Goal: Task Accomplishment & Management: Manage account settings

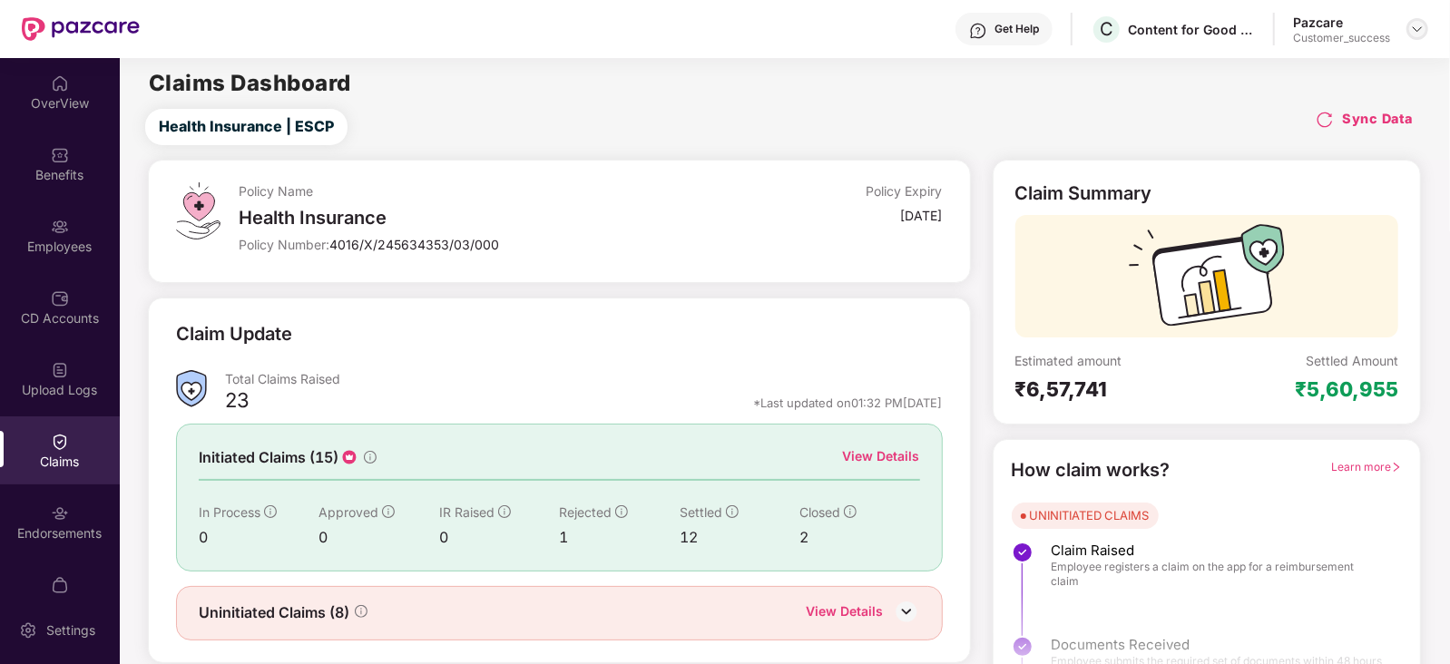
click at [1408, 28] on div at bounding box center [1417, 29] width 22 height 22
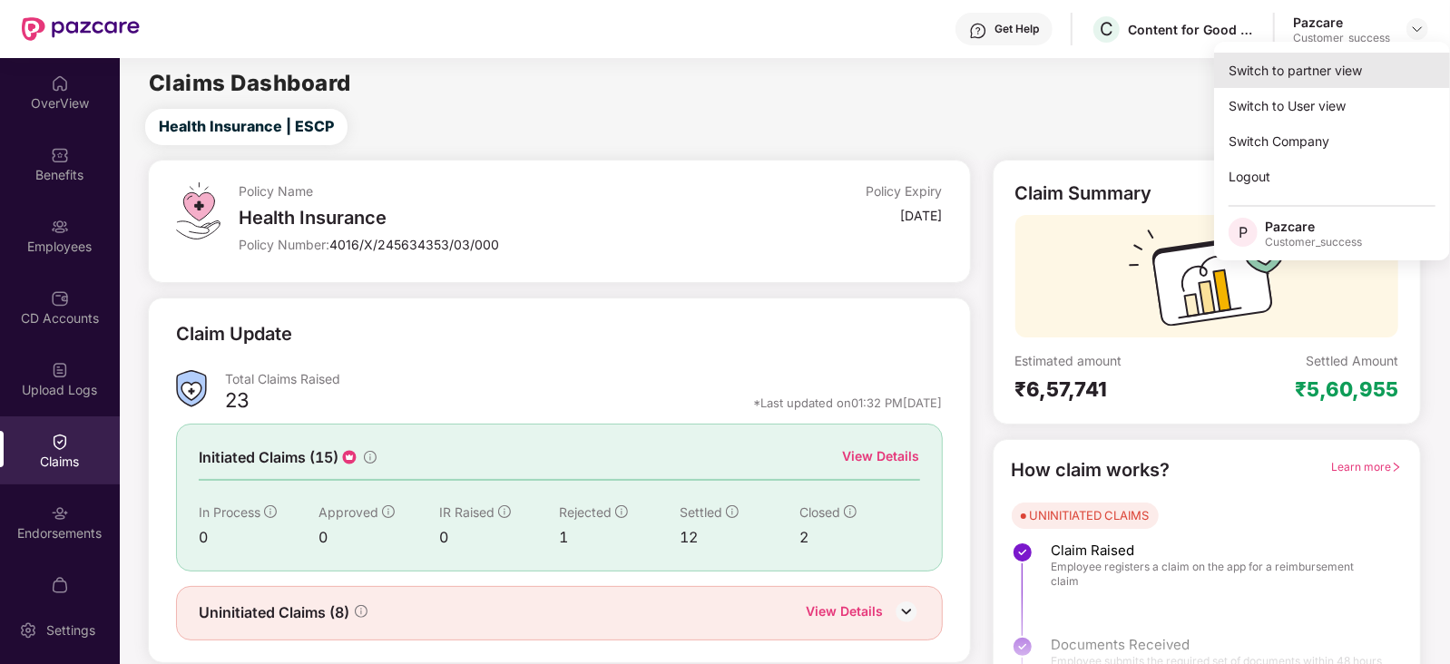
click at [1332, 55] on div "Switch to partner view" at bounding box center [1332, 70] width 236 height 35
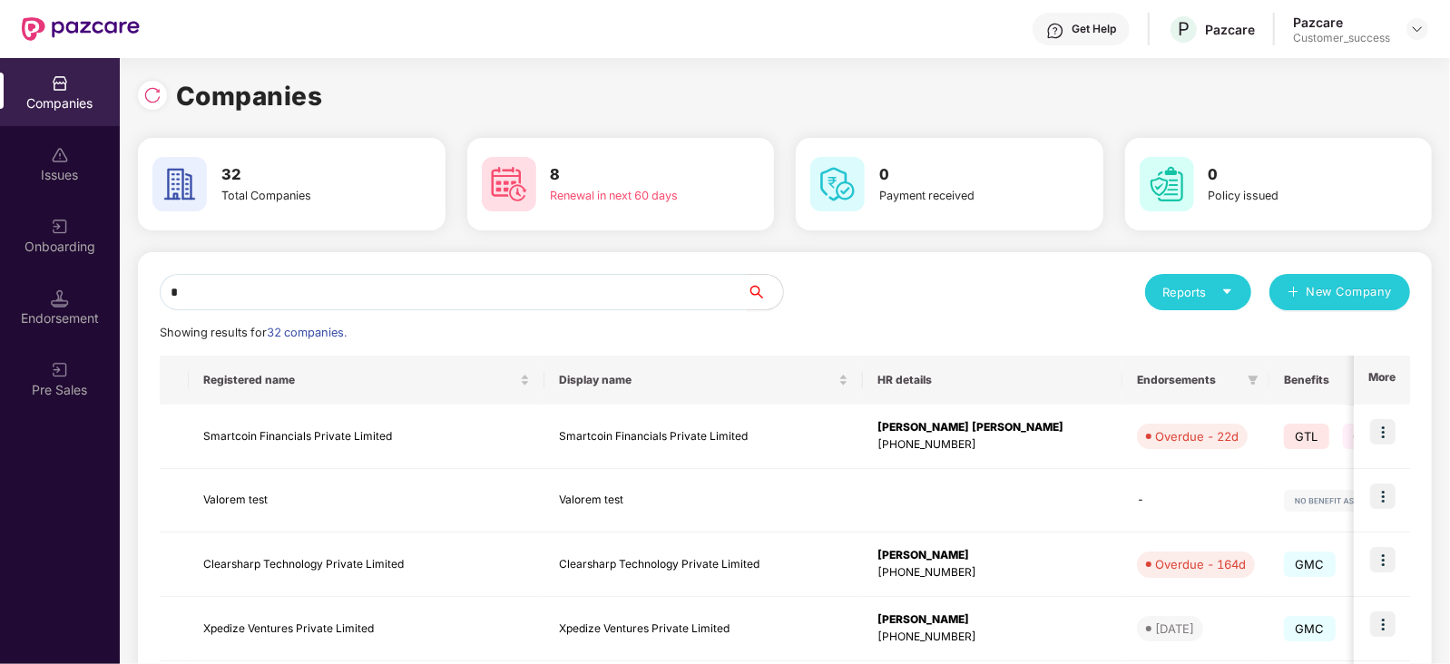
click at [597, 291] on input "*" at bounding box center [453, 292] width 587 height 36
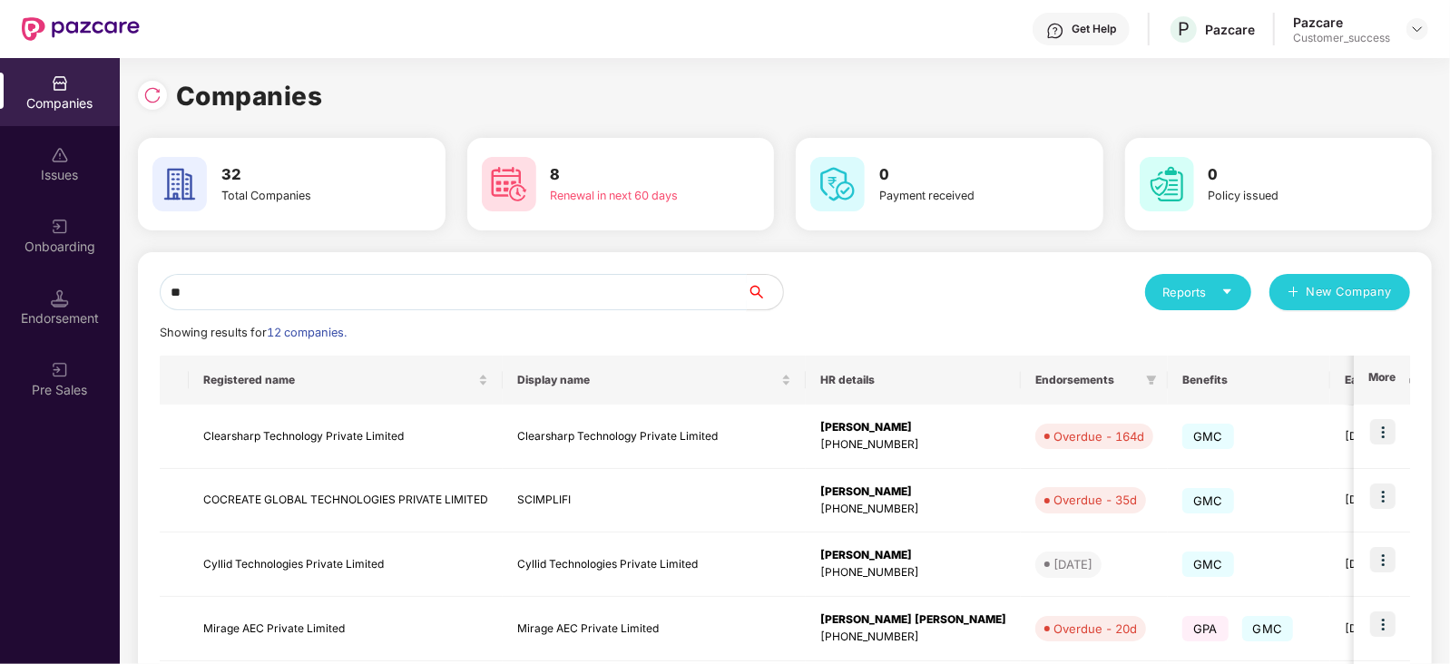
type input "*"
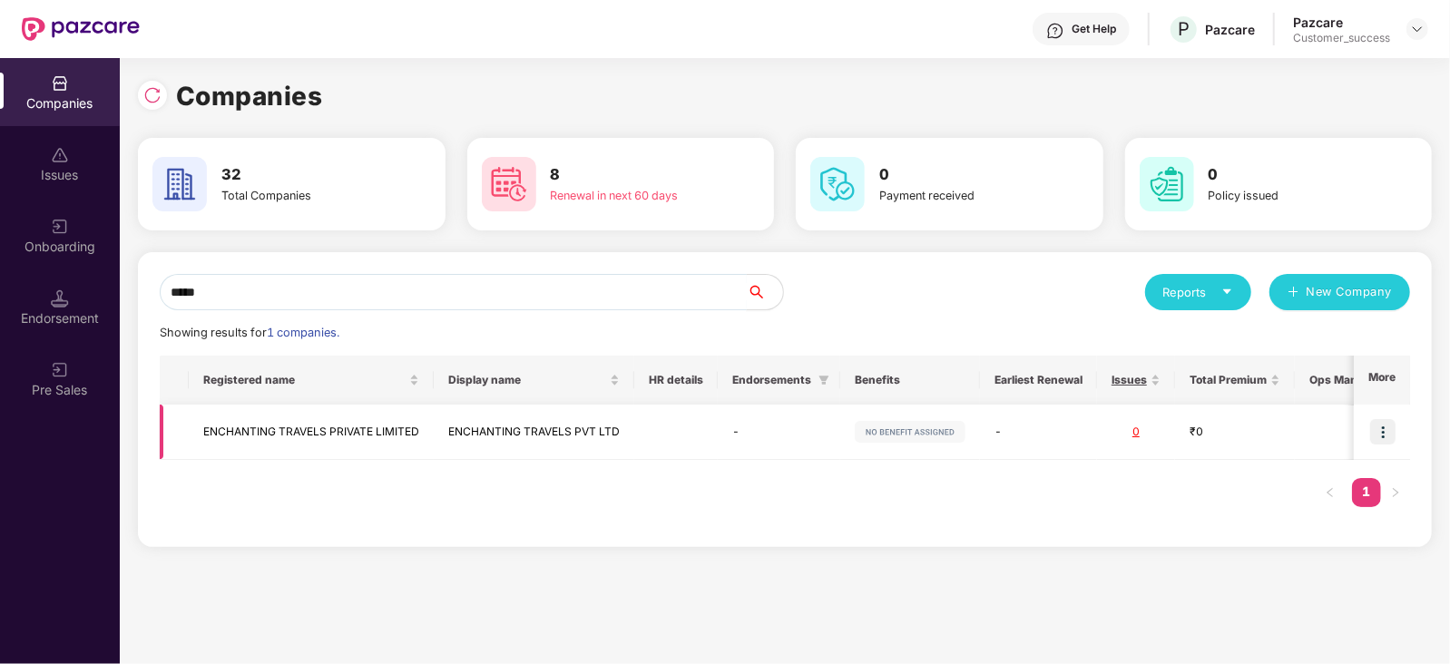
type input "*****"
click at [1376, 432] on img at bounding box center [1382, 431] width 25 height 25
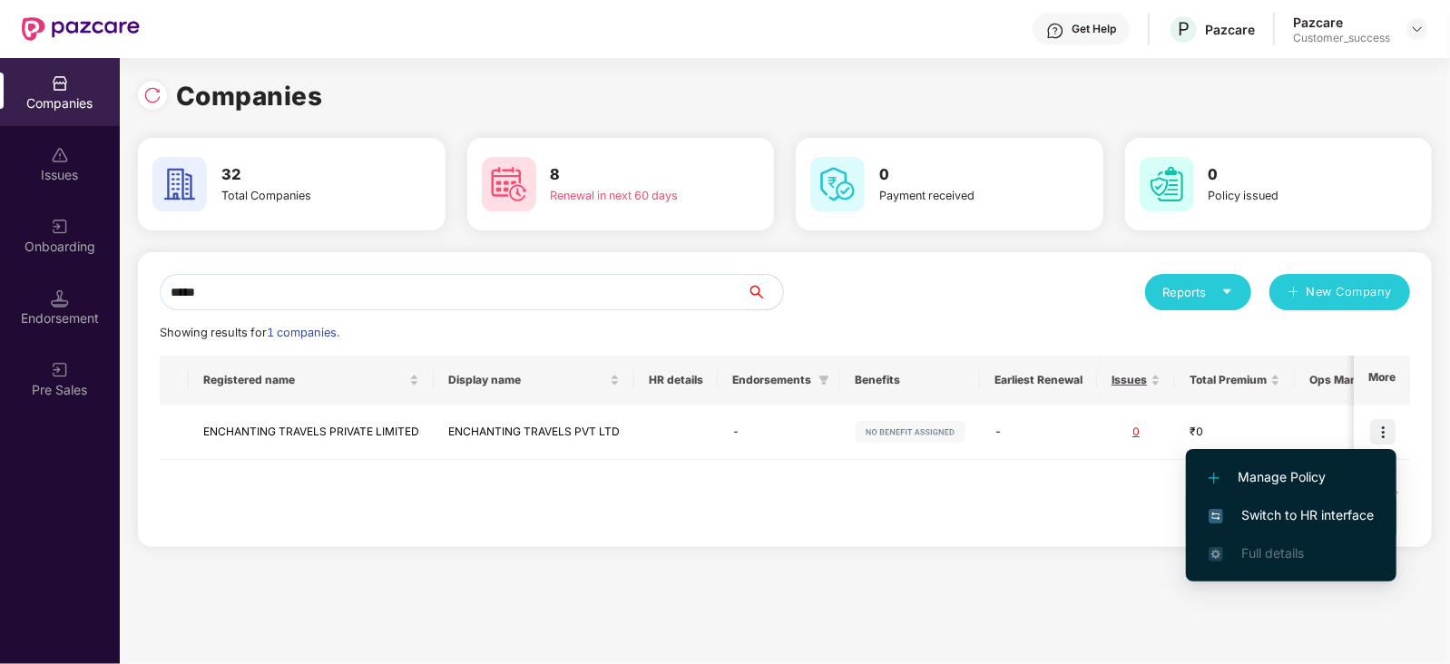
click at [1334, 510] on span "Switch to HR interface" at bounding box center [1290, 515] width 165 height 20
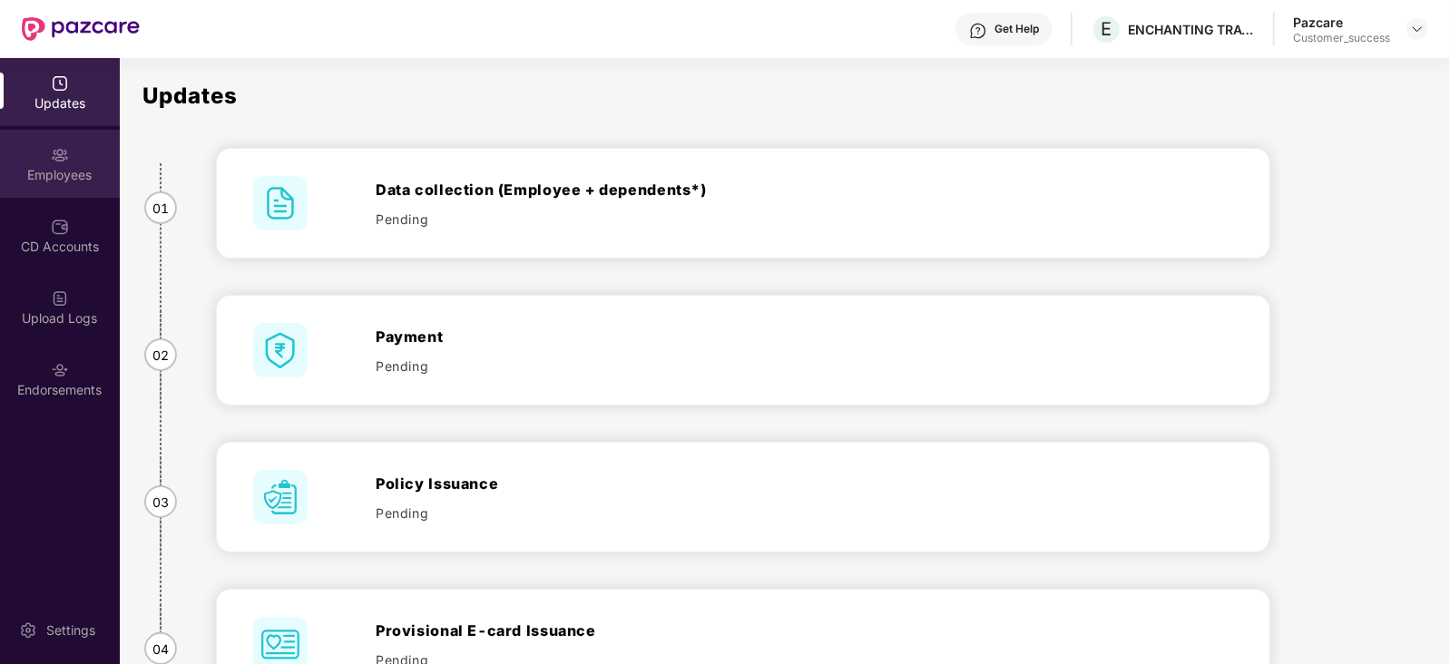
click at [68, 196] on div "Employees" at bounding box center [60, 164] width 120 height 68
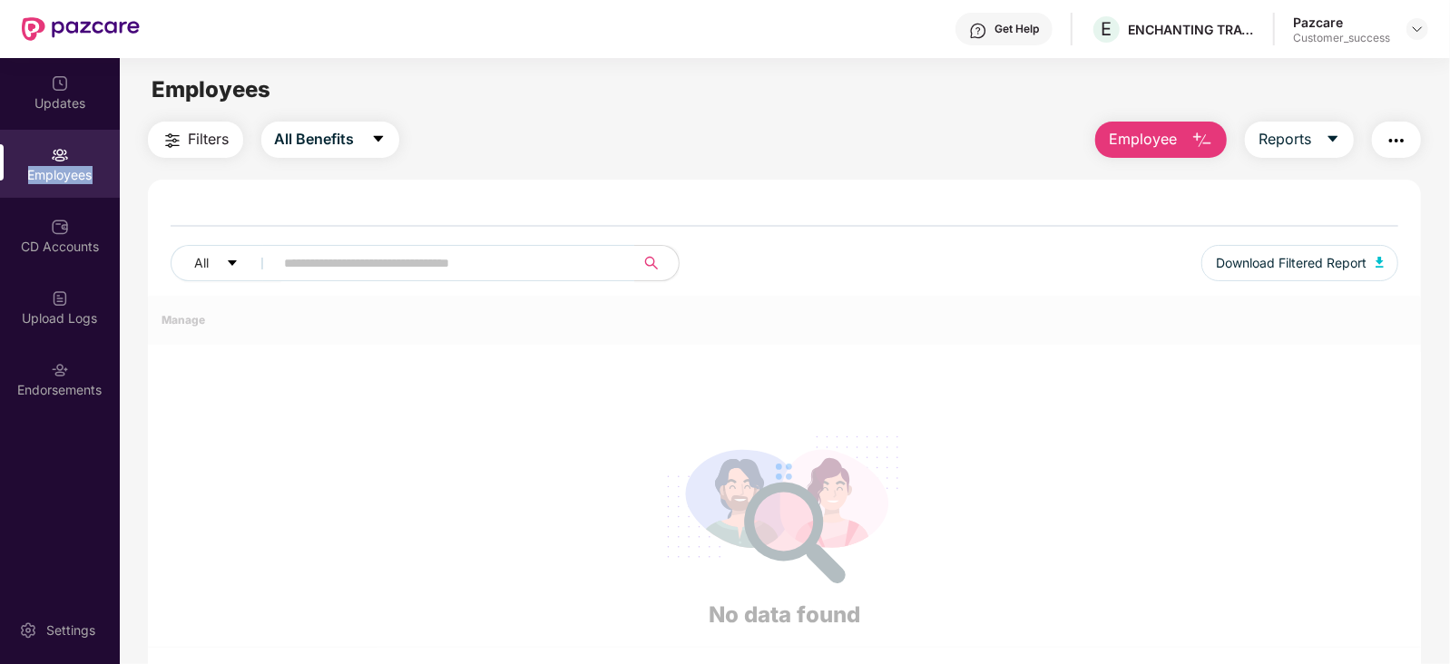
click at [68, 196] on div "Employees" at bounding box center [60, 164] width 120 height 68
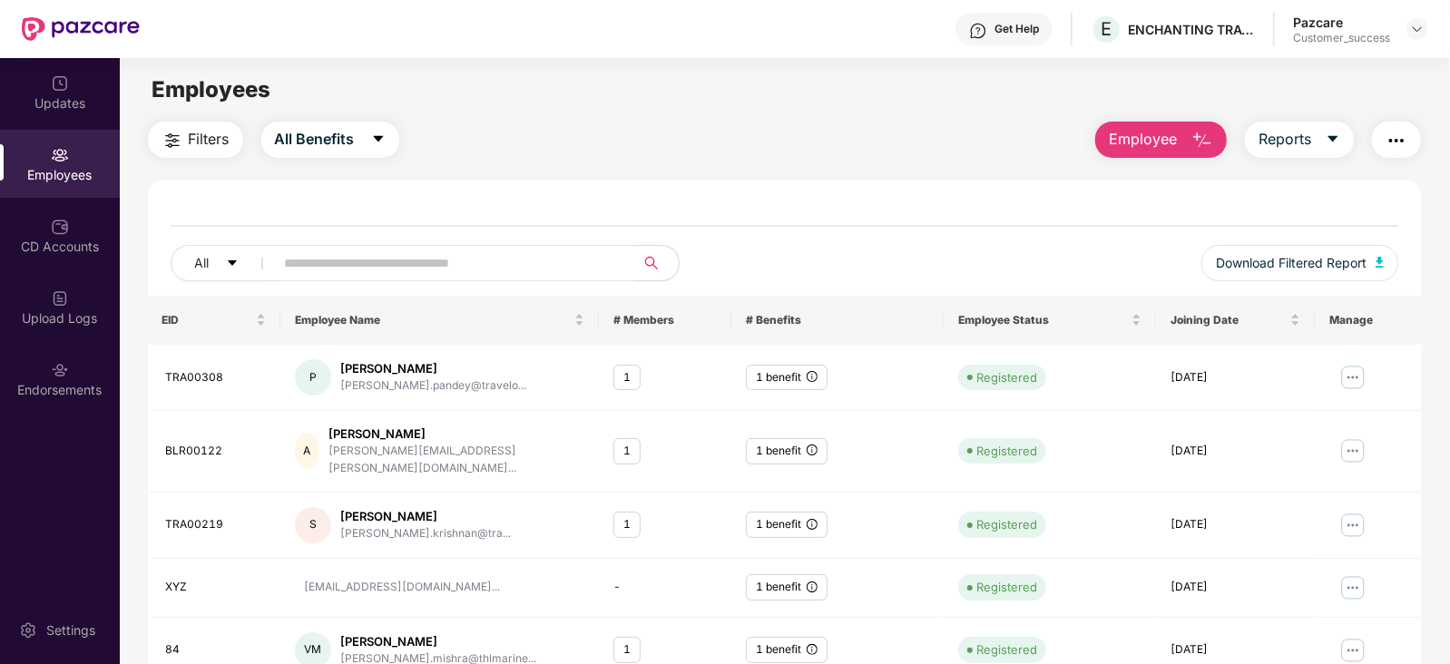
click at [328, 249] on input "text" at bounding box center [448, 262] width 326 height 27
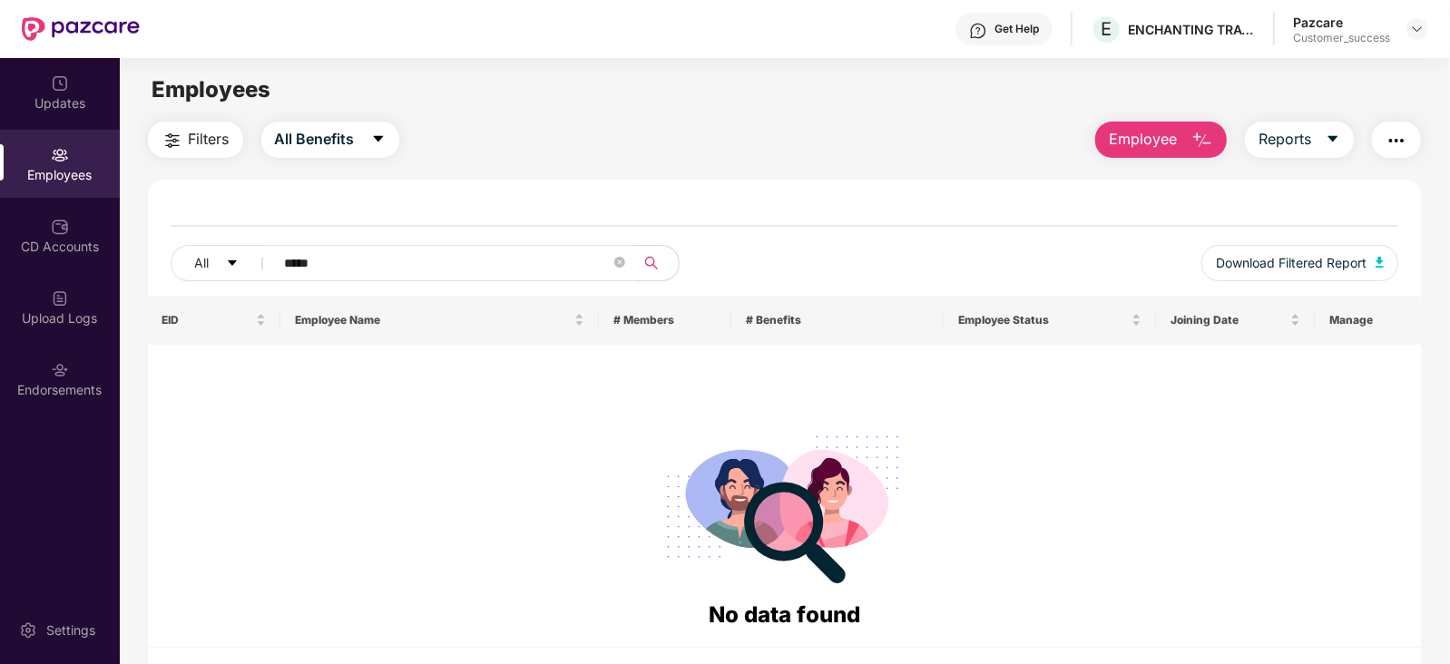
click at [406, 255] on input "*****" at bounding box center [448, 262] width 326 height 27
type input "*"
paste input "**********"
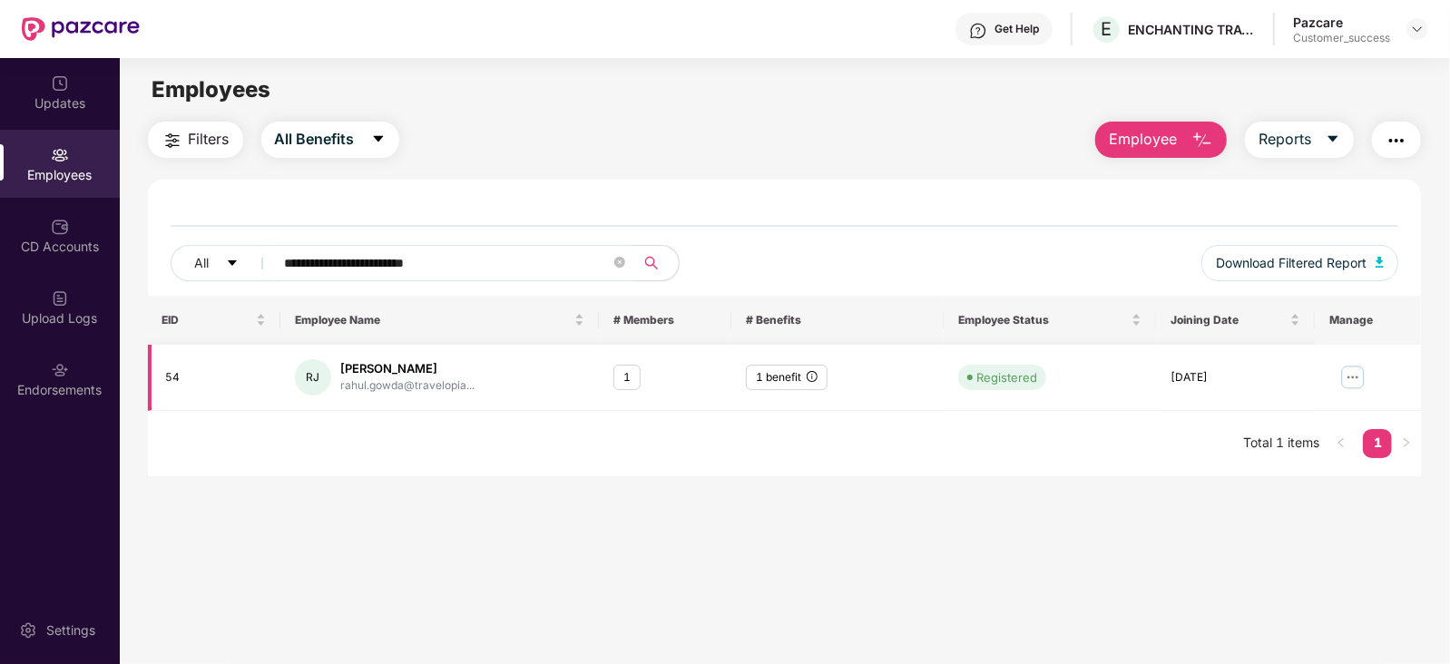
type input "**********"
click at [1355, 370] on img at bounding box center [1352, 377] width 29 height 29
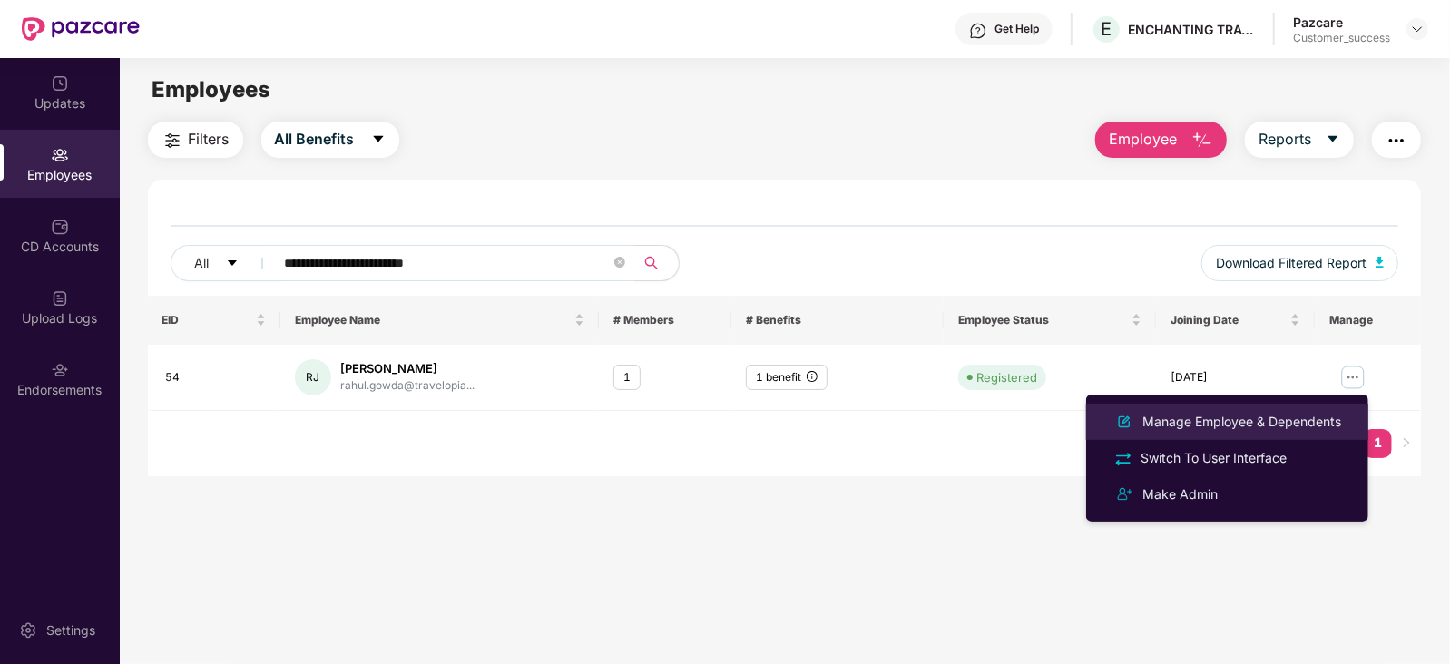
click at [1245, 414] on div "Manage Employee & Dependents" at bounding box center [1242, 422] width 206 height 20
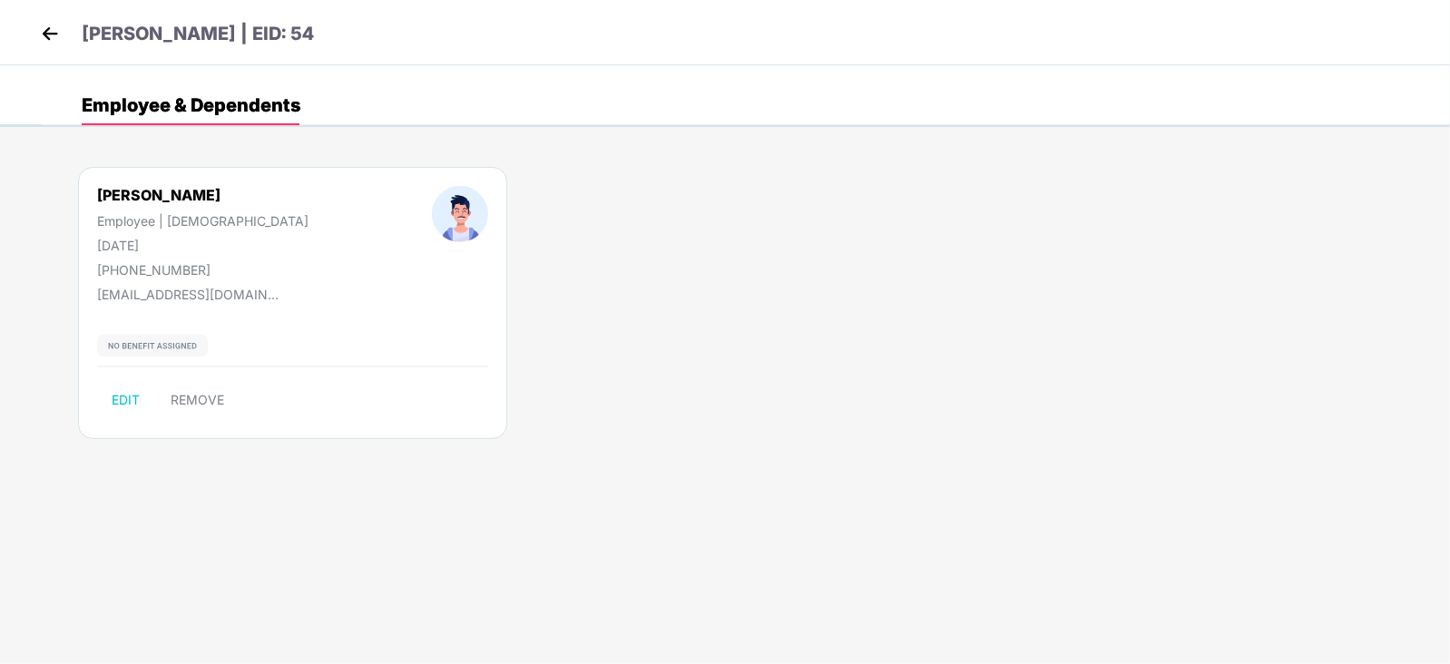
click at [56, 36] on img at bounding box center [49, 33] width 27 height 27
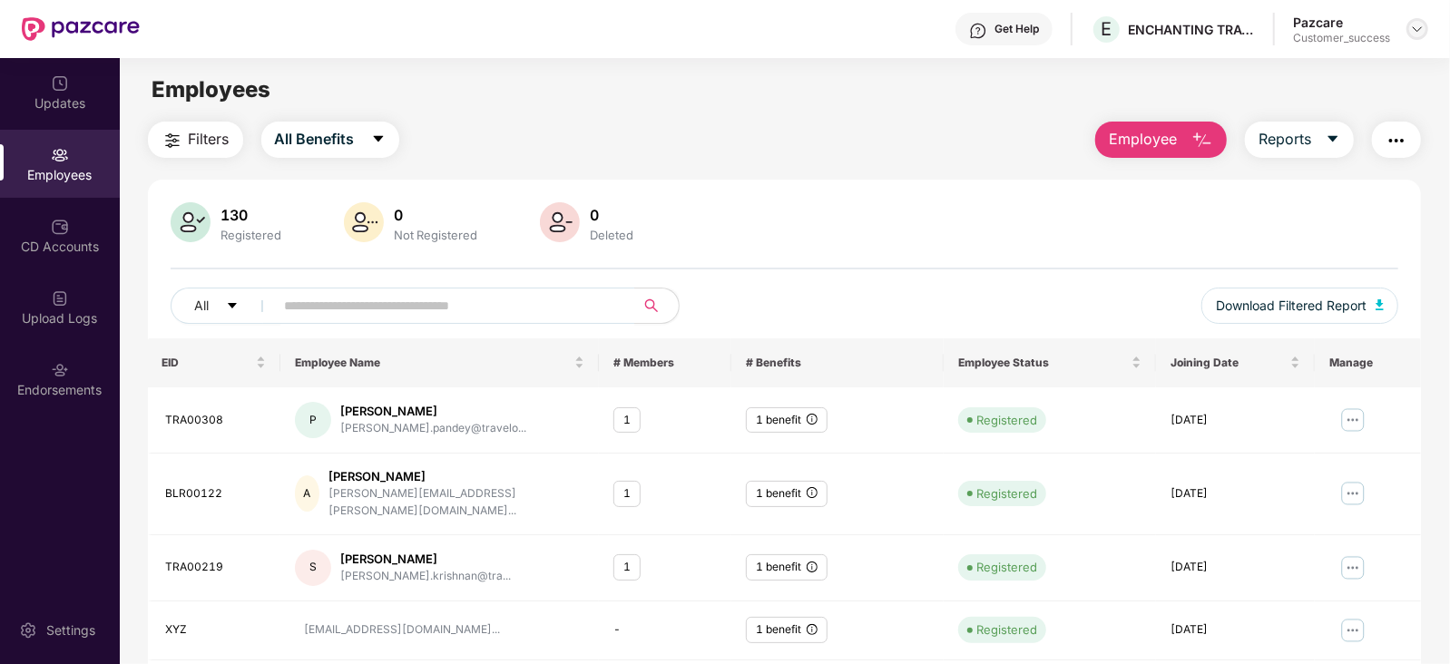
click at [1412, 25] on img at bounding box center [1417, 29] width 15 height 15
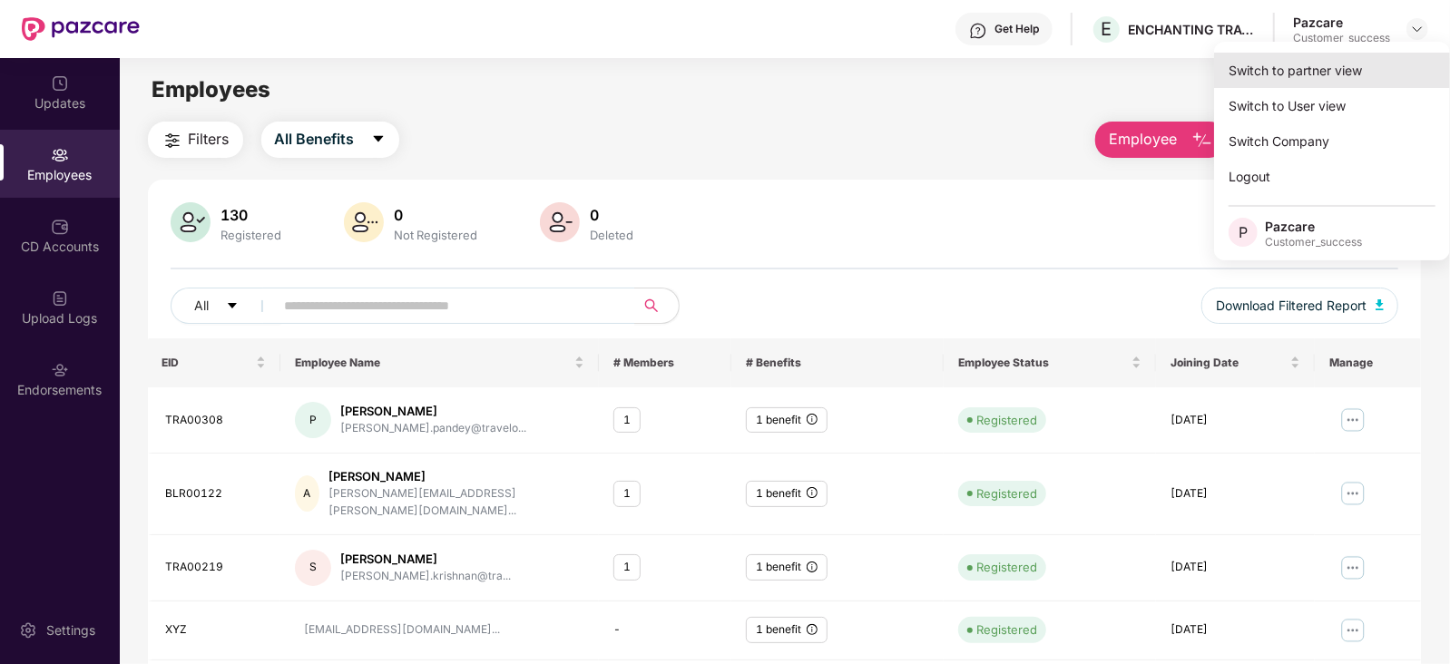
click at [1289, 71] on div "Switch to partner view" at bounding box center [1332, 70] width 236 height 35
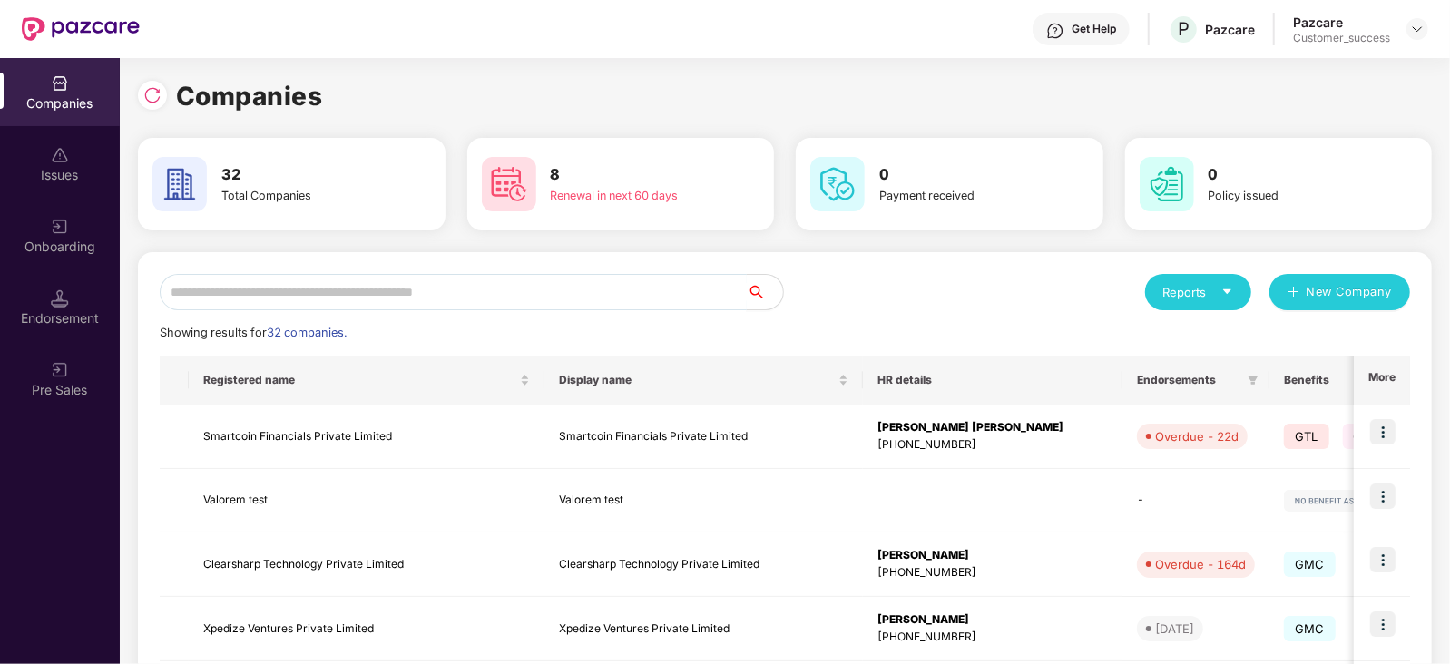
click at [484, 297] on input "text" at bounding box center [453, 292] width 587 height 36
type input "*"
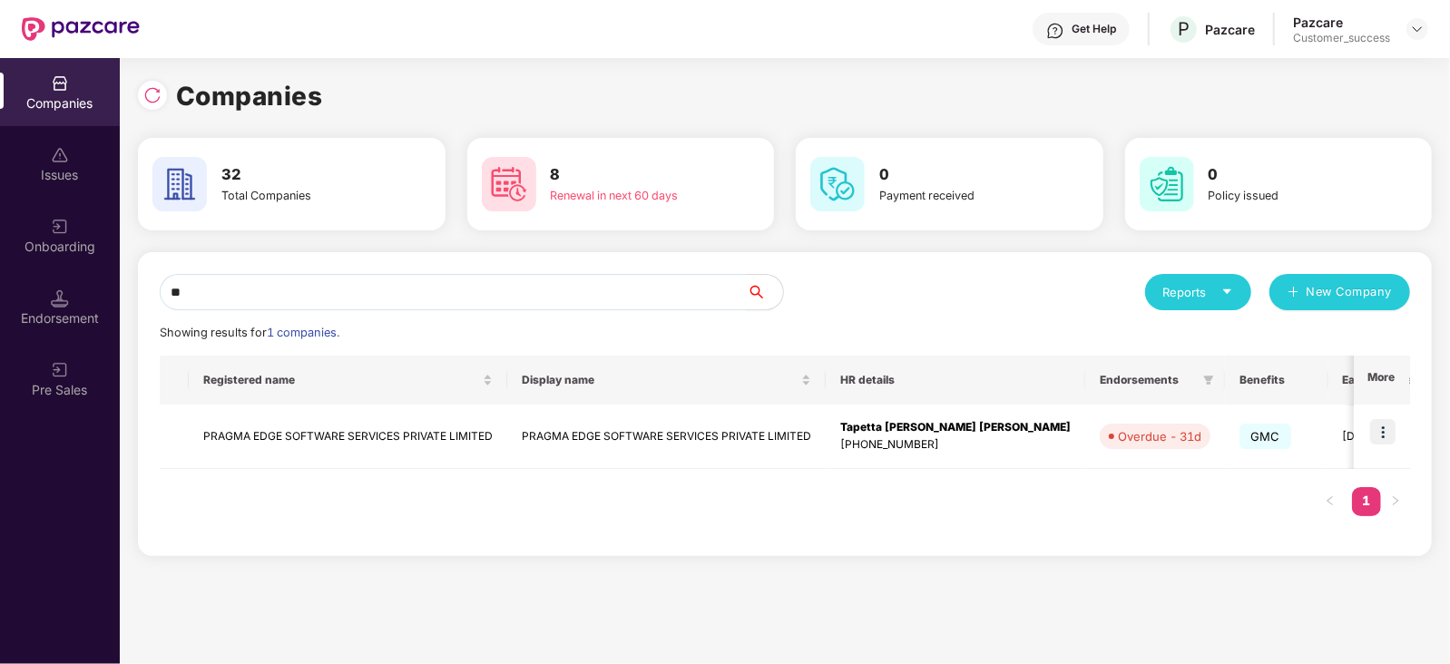
type input "*"
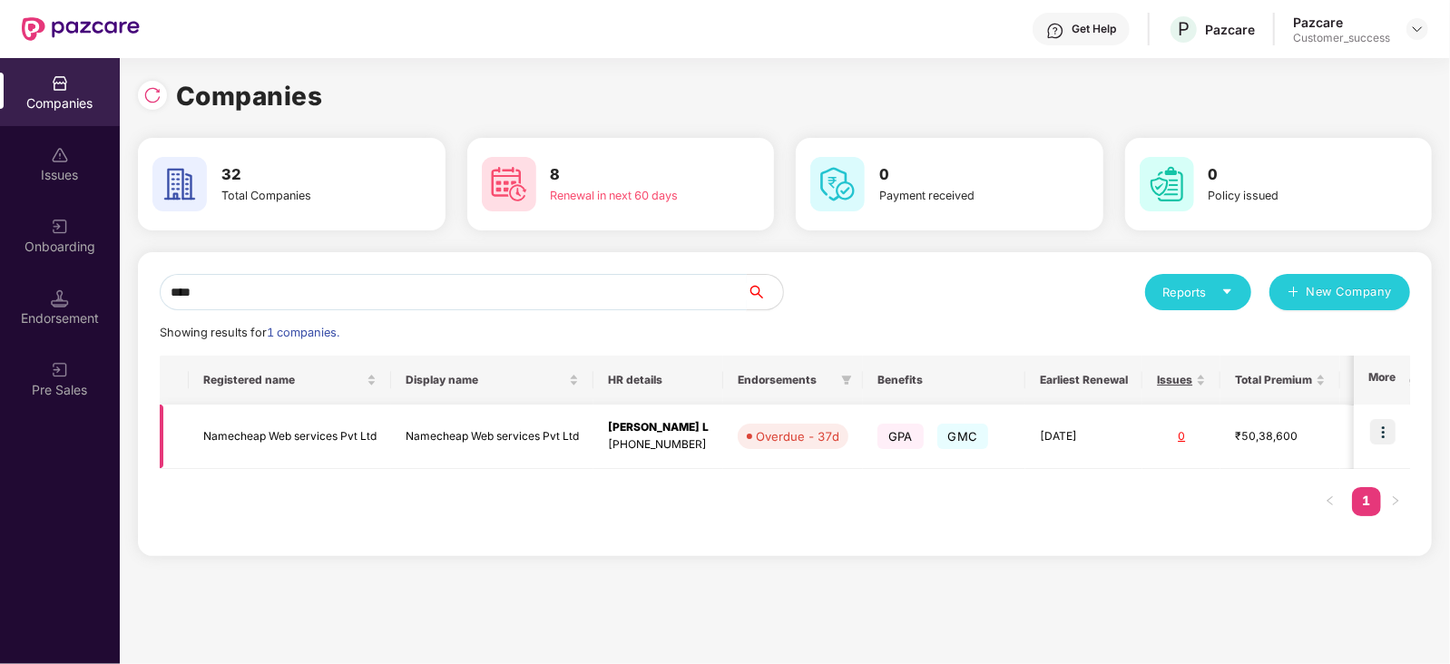
type input "****"
click at [1379, 428] on img at bounding box center [1382, 431] width 25 height 25
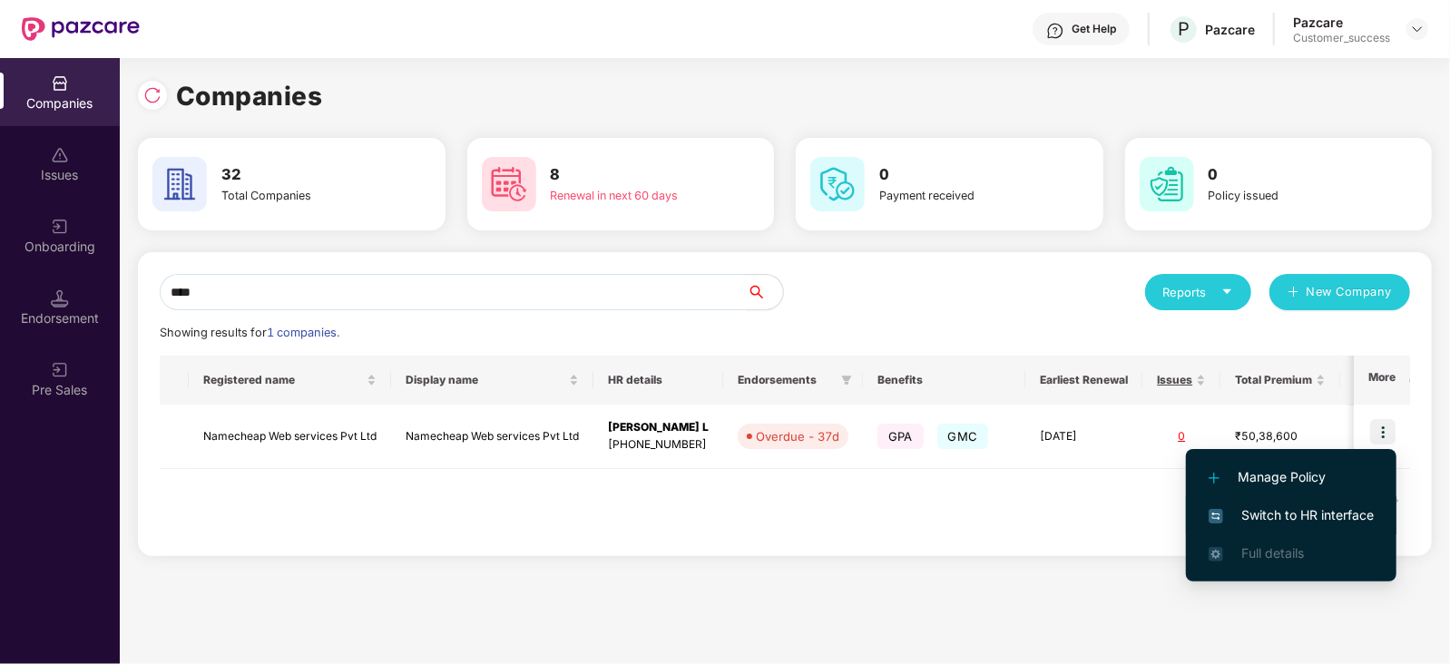
click at [1256, 508] on span "Switch to HR interface" at bounding box center [1290, 515] width 165 height 20
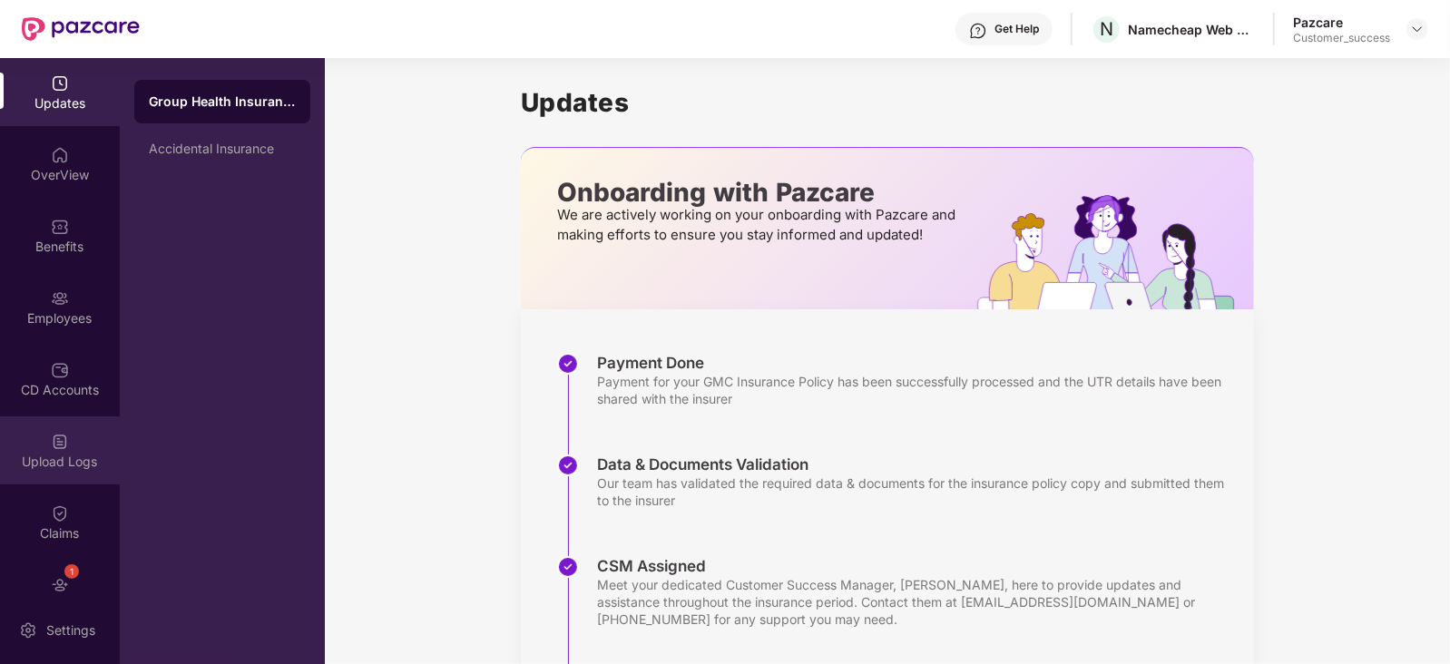
click at [74, 451] on div "Upload Logs" at bounding box center [60, 450] width 120 height 68
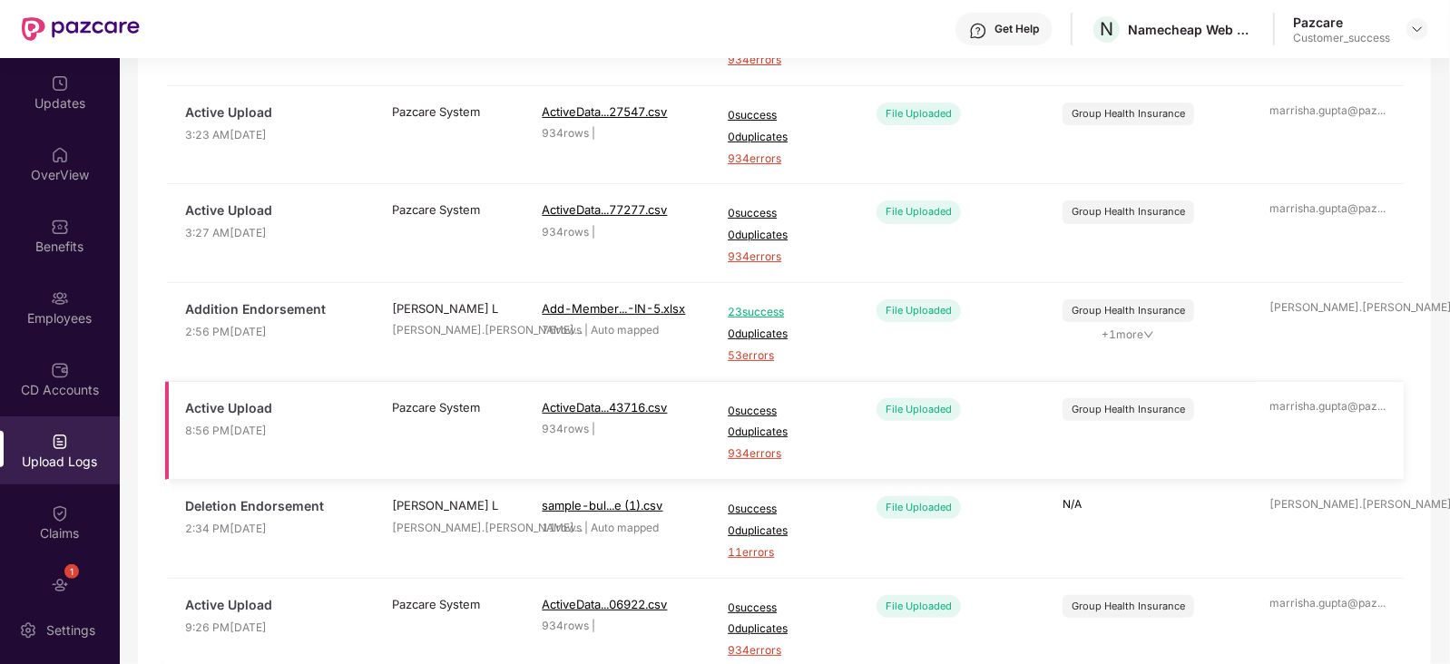
scroll to position [208, 0]
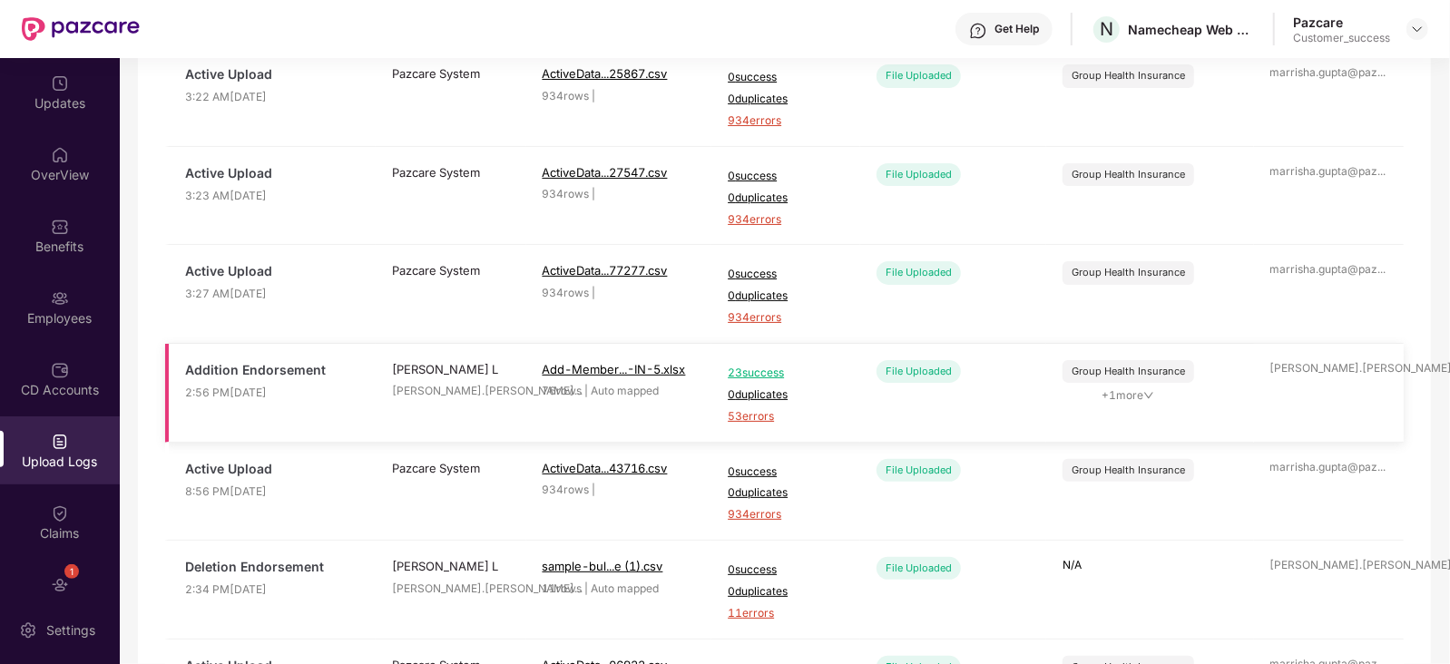
click at [761, 419] on span "53 errors" at bounding box center [786, 416] width 116 height 17
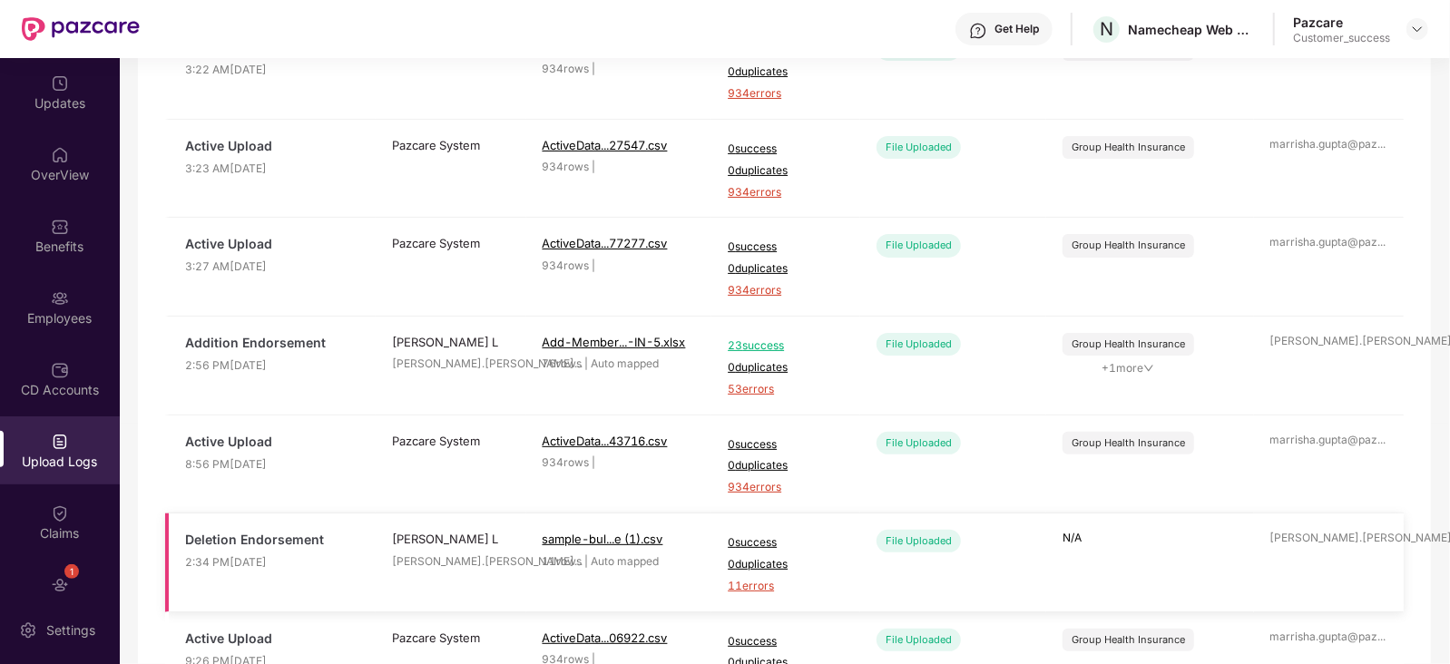
click at [769, 583] on span "11 errors" at bounding box center [786, 586] width 116 height 17
click at [34, 326] on div "Employees" at bounding box center [60, 318] width 120 height 18
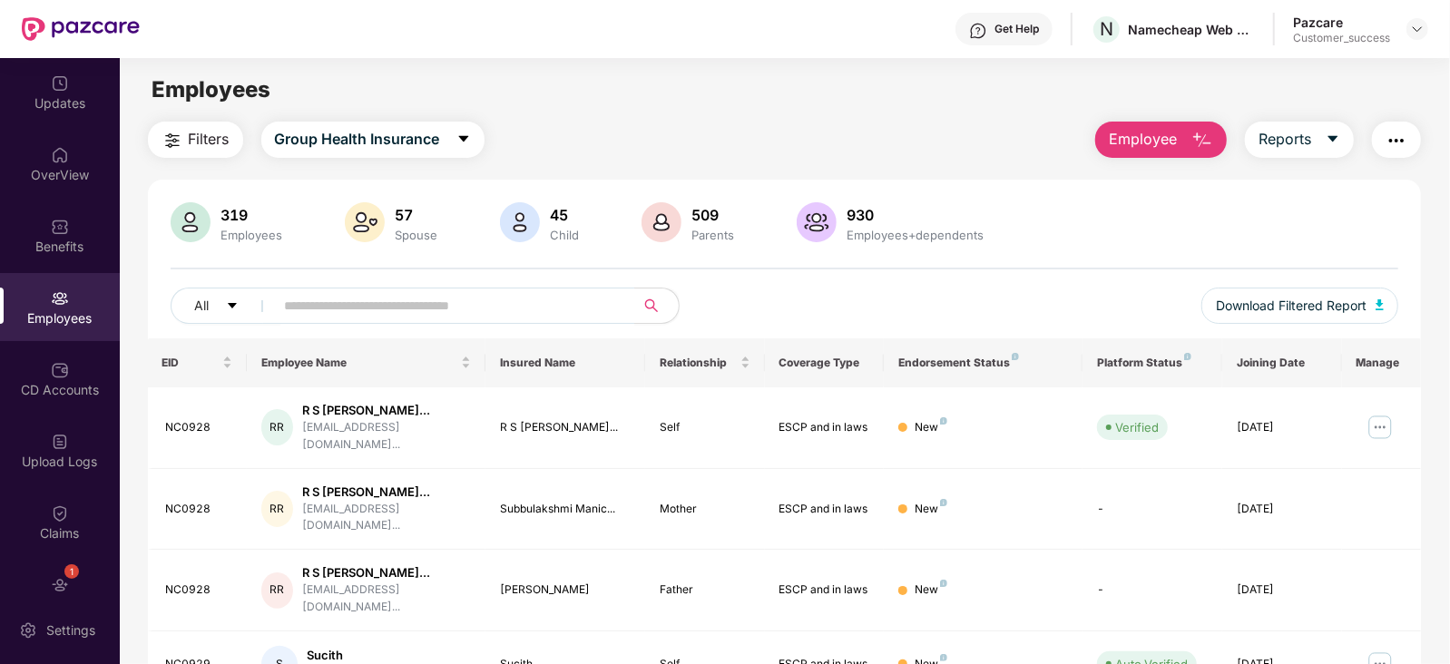
click at [1191, 147] on img "button" at bounding box center [1202, 141] width 22 height 22
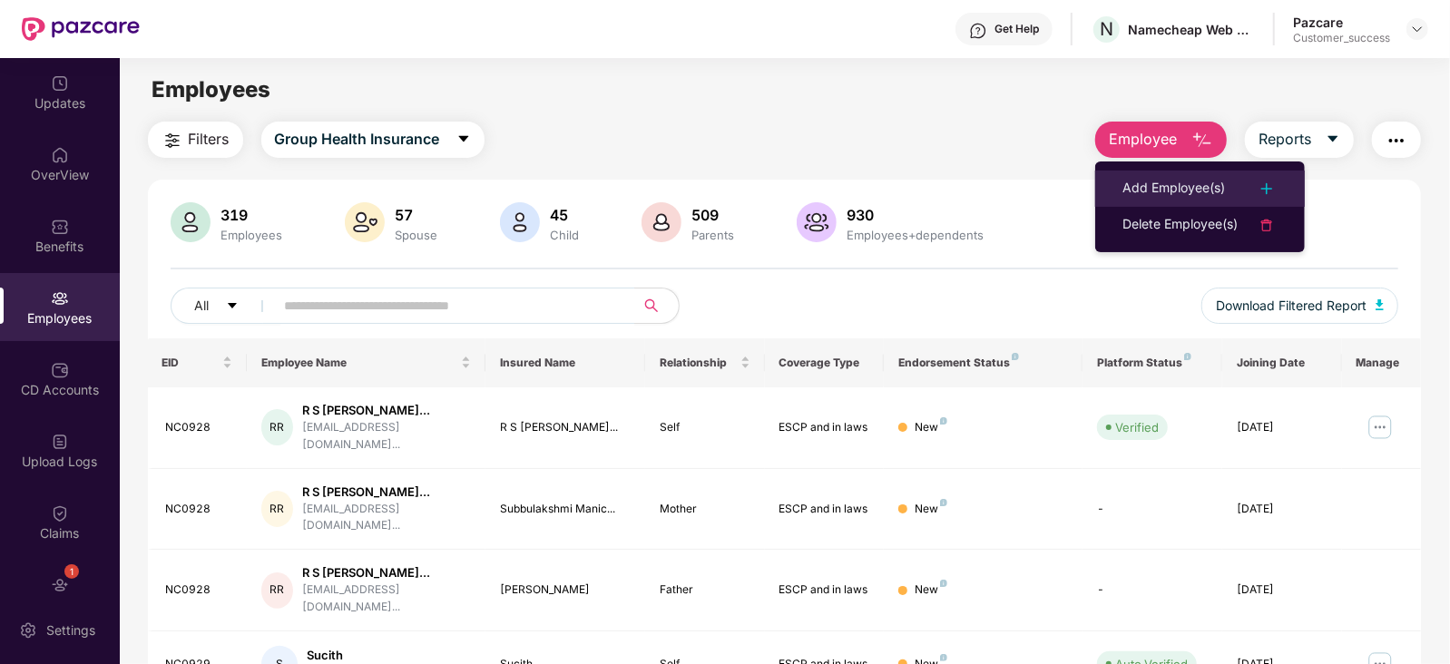
click at [1176, 178] on div "Add Employee(s)" at bounding box center [1173, 189] width 103 height 22
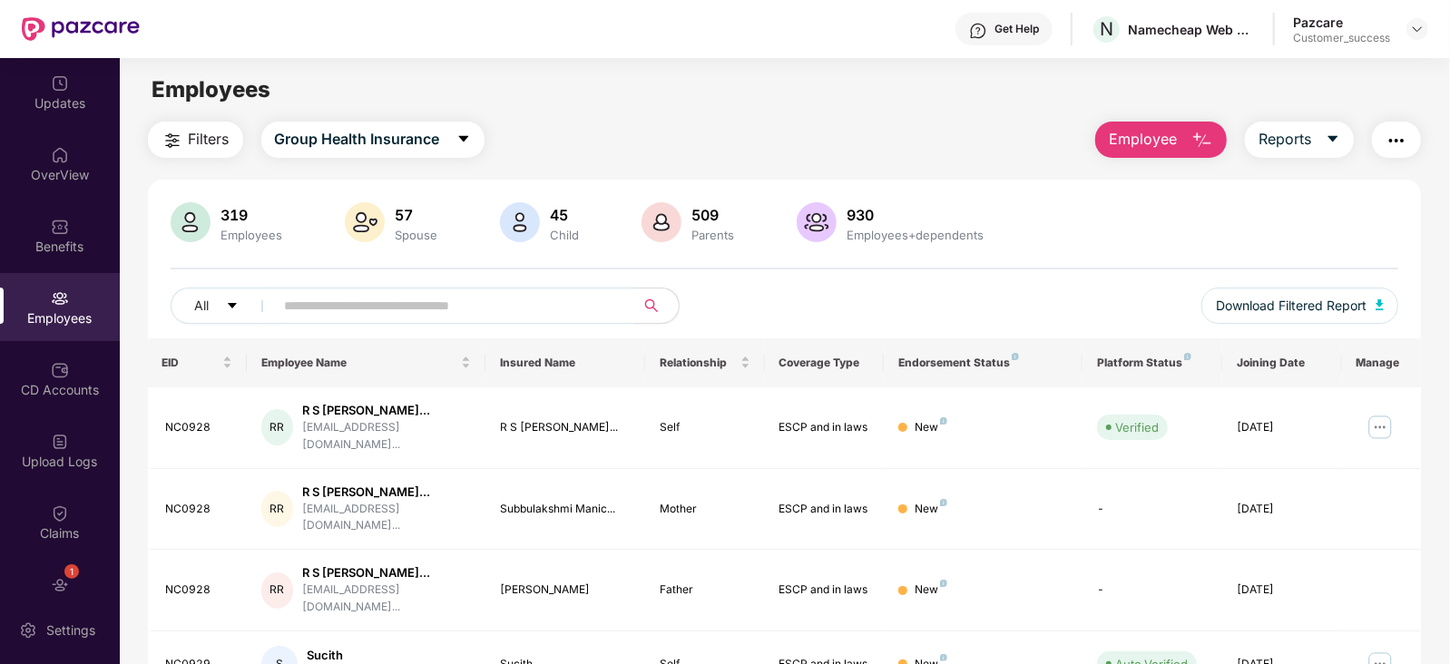
click at [1182, 150] on button "Employee" at bounding box center [1161, 140] width 132 height 36
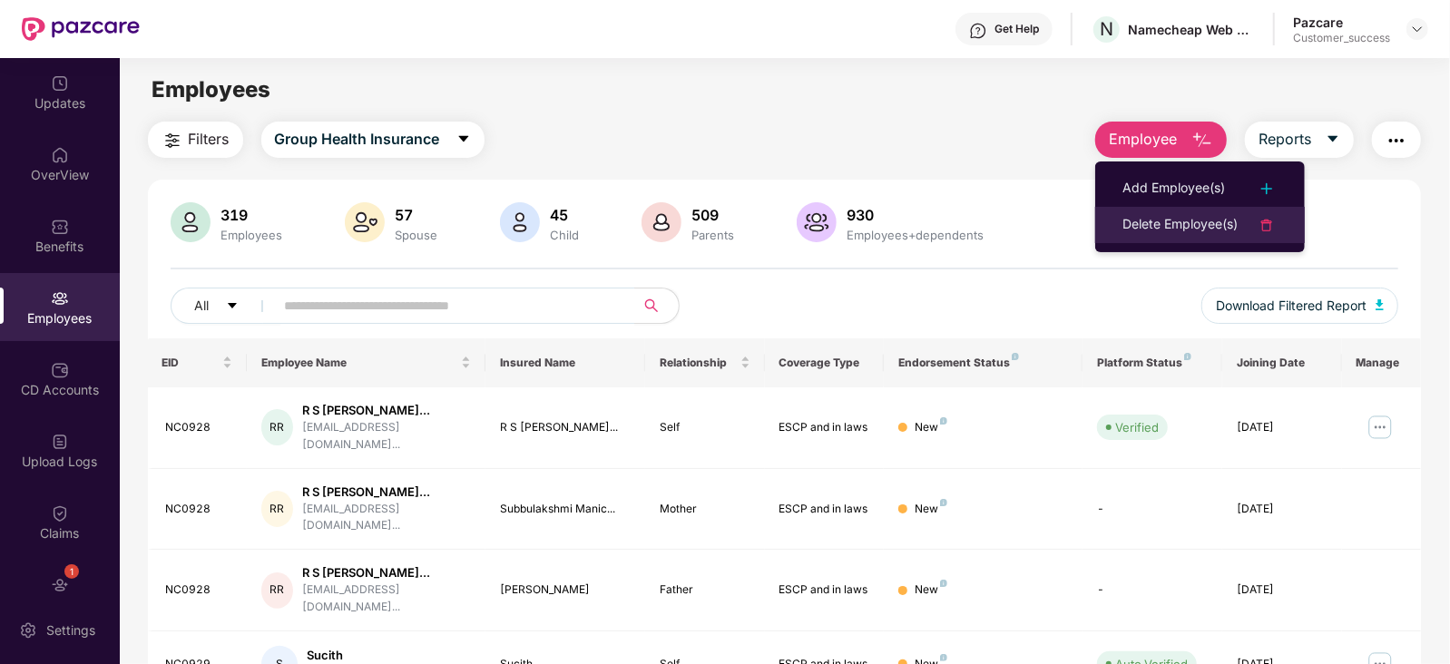
click at [1161, 217] on div "Delete Employee(s)" at bounding box center [1179, 225] width 115 height 22
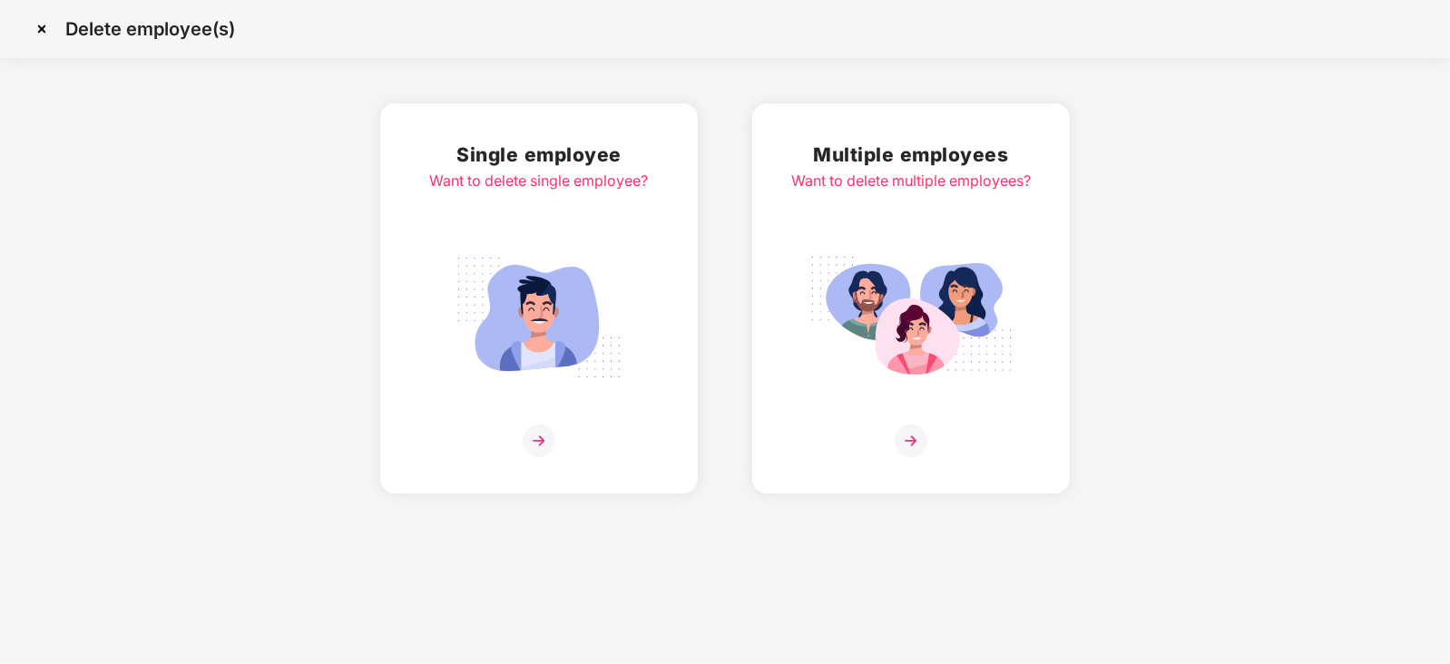
click at [1017, 224] on div "Multiple employees Want to delete multiple employees?" at bounding box center [910, 299] width 239 height 318
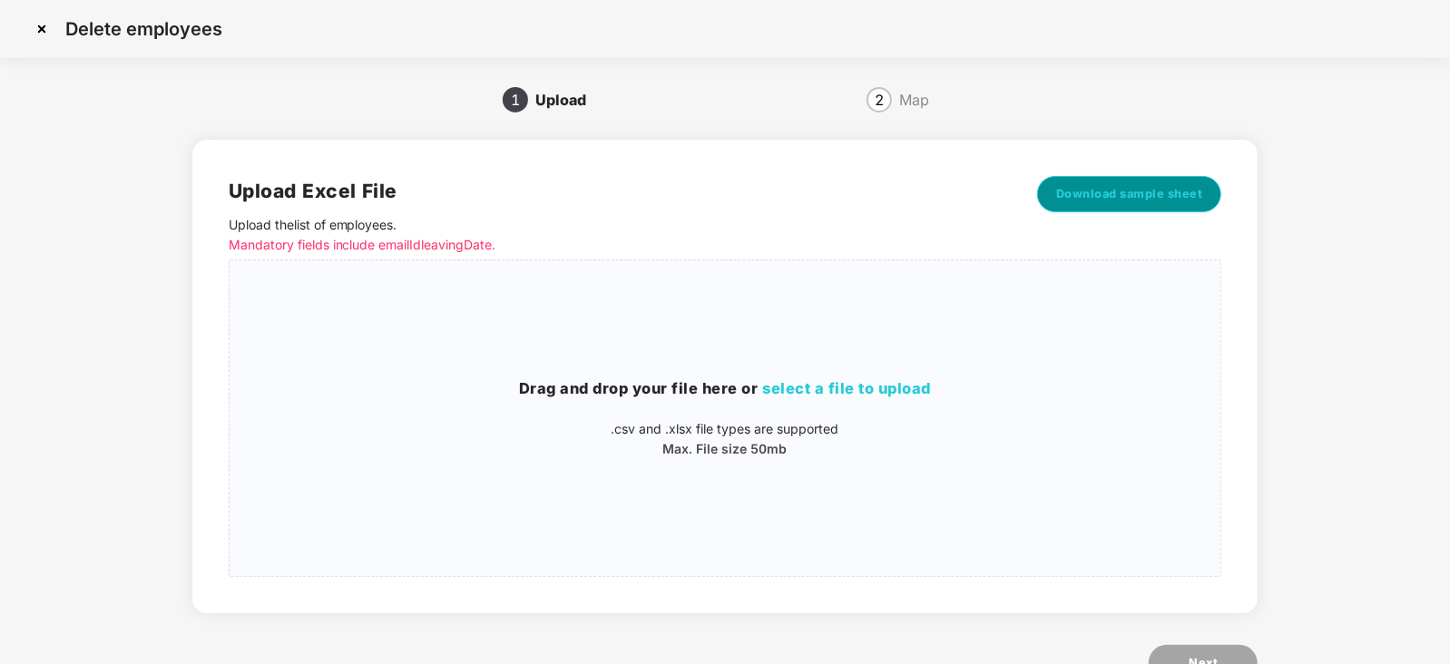
click at [1148, 197] on span "Download sample sheet" at bounding box center [1129, 194] width 147 height 18
click at [767, 379] on span "select a file to upload" at bounding box center [847, 388] width 169 height 18
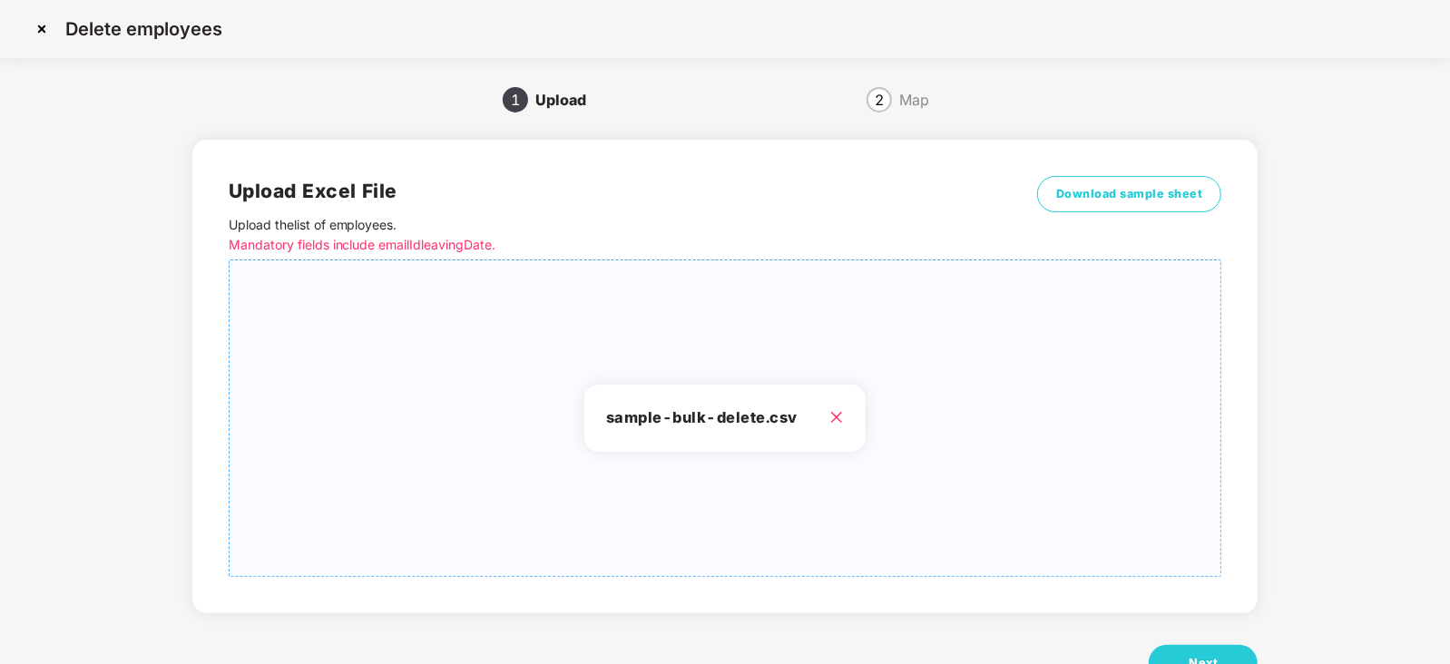
scroll to position [63, 0]
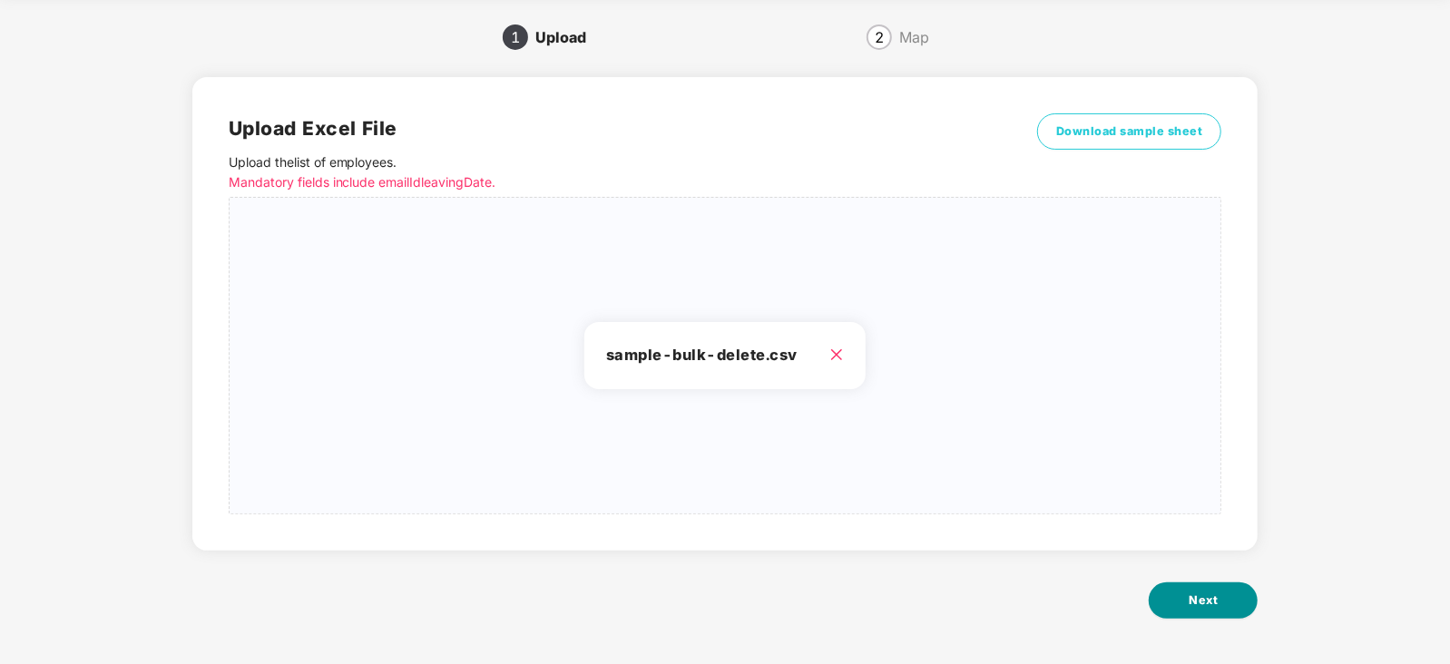
click at [1186, 602] on button "Next" at bounding box center [1202, 600] width 109 height 36
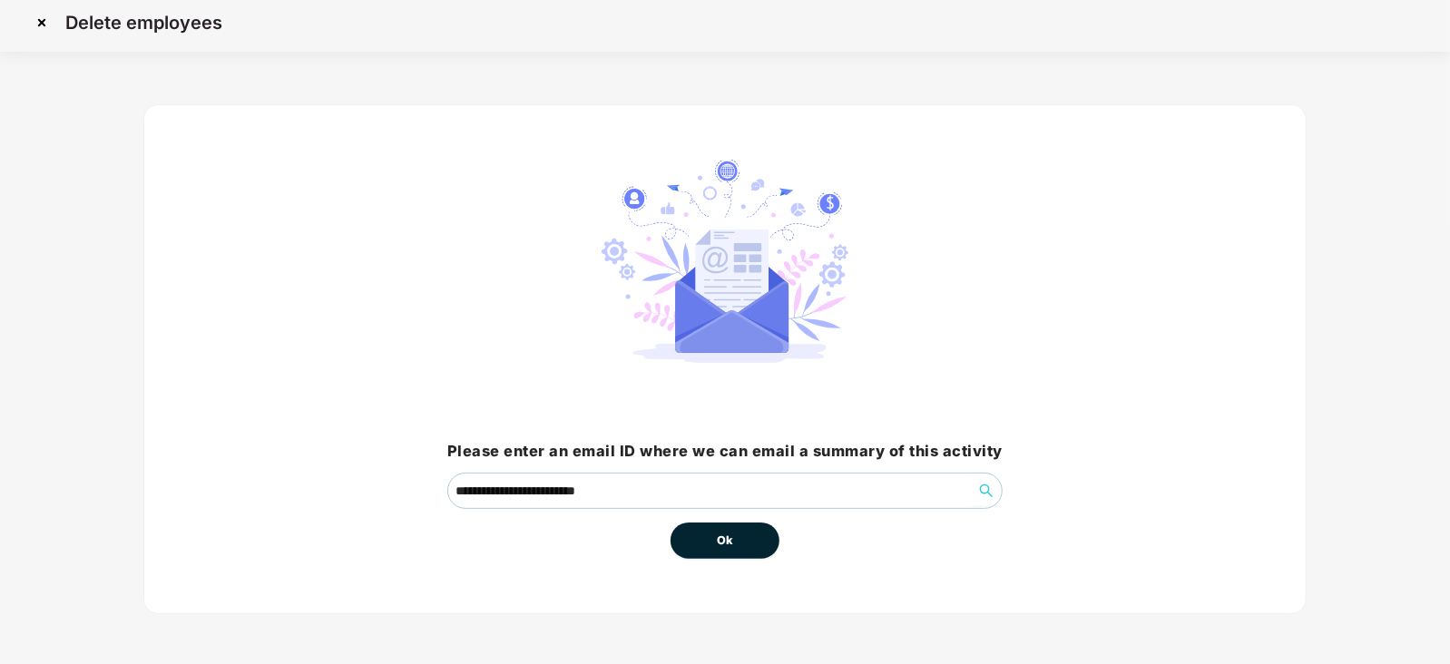
scroll to position [0, 0]
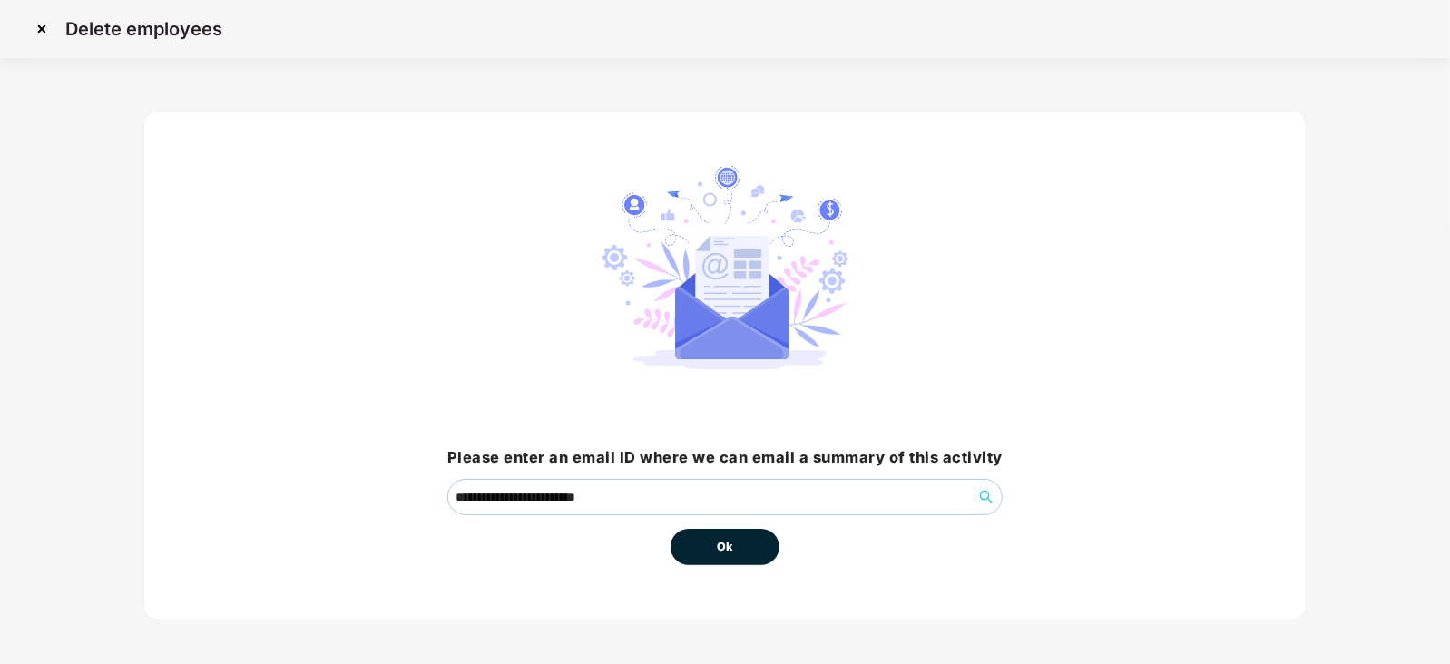
click at [708, 552] on button "Ok" at bounding box center [724, 547] width 109 height 36
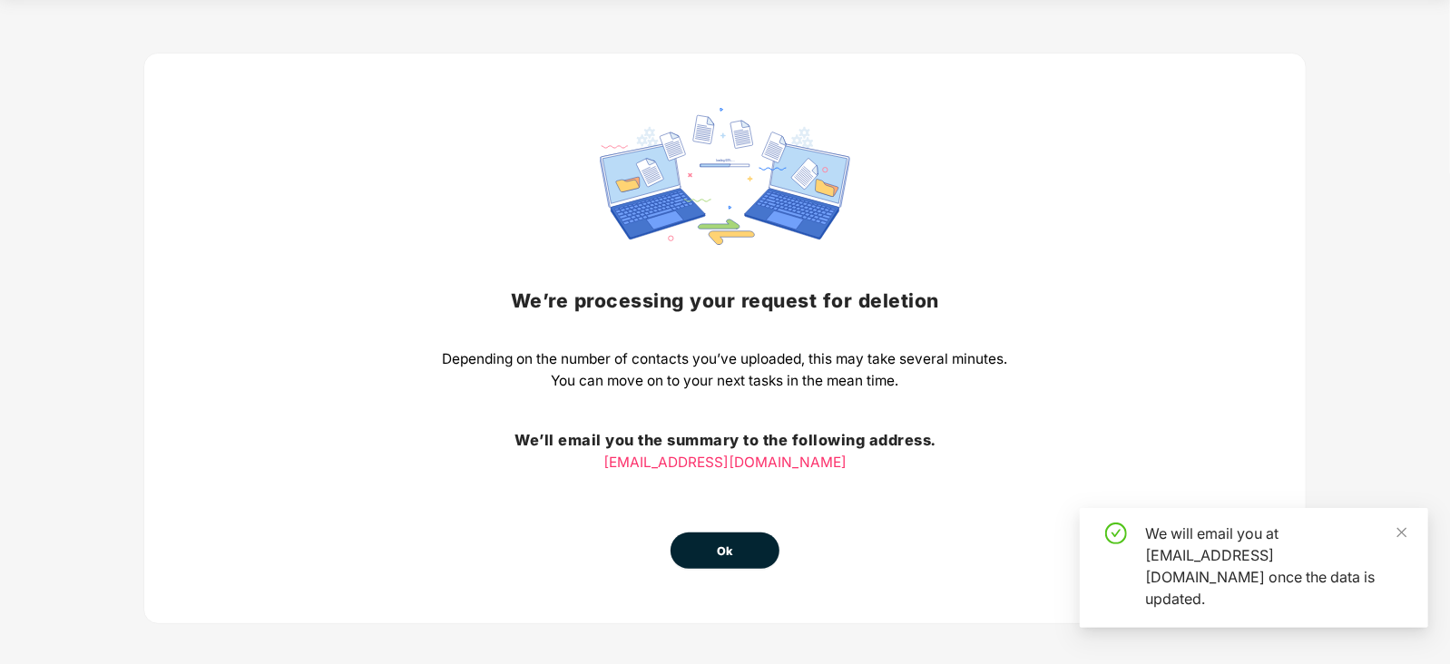
scroll to position [59, 0]
click at [740, 546] on button "Ok" at bounding box center [724, 550] width 109 height 36
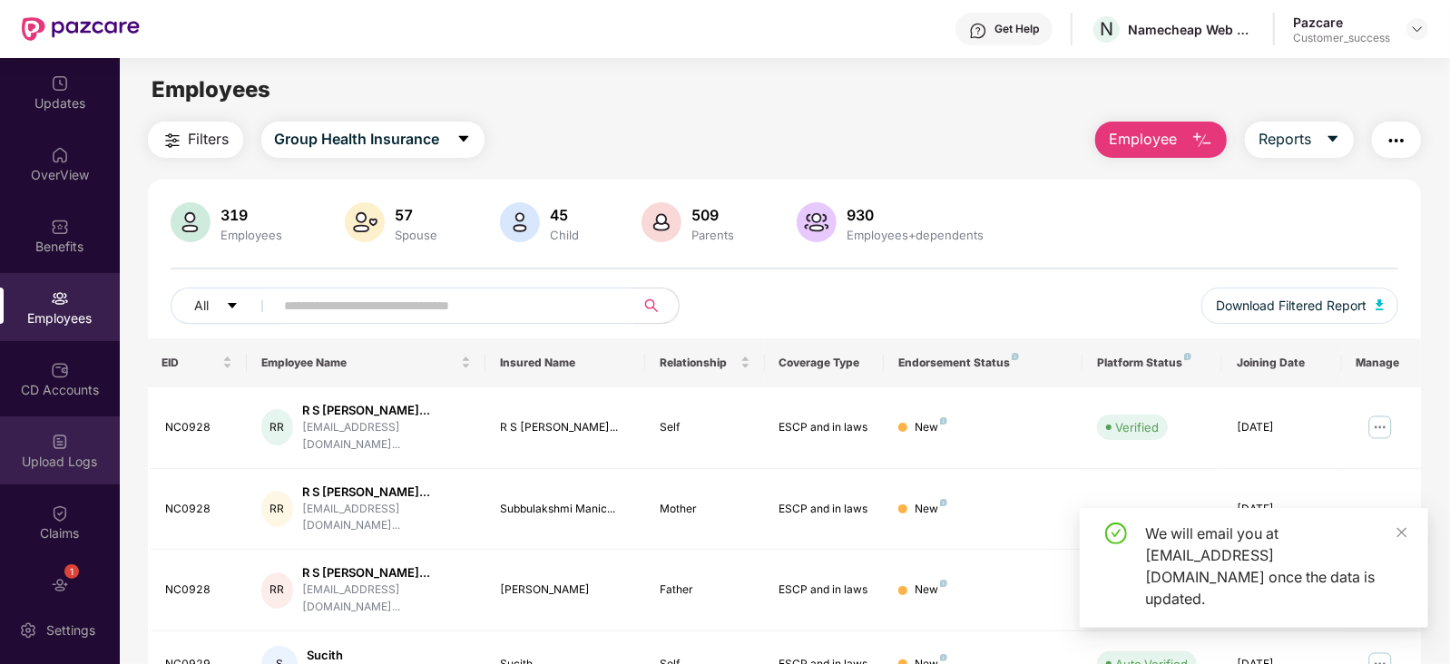
click at [52, 441] on img at bounding box center [60, 442] width 18 height 18
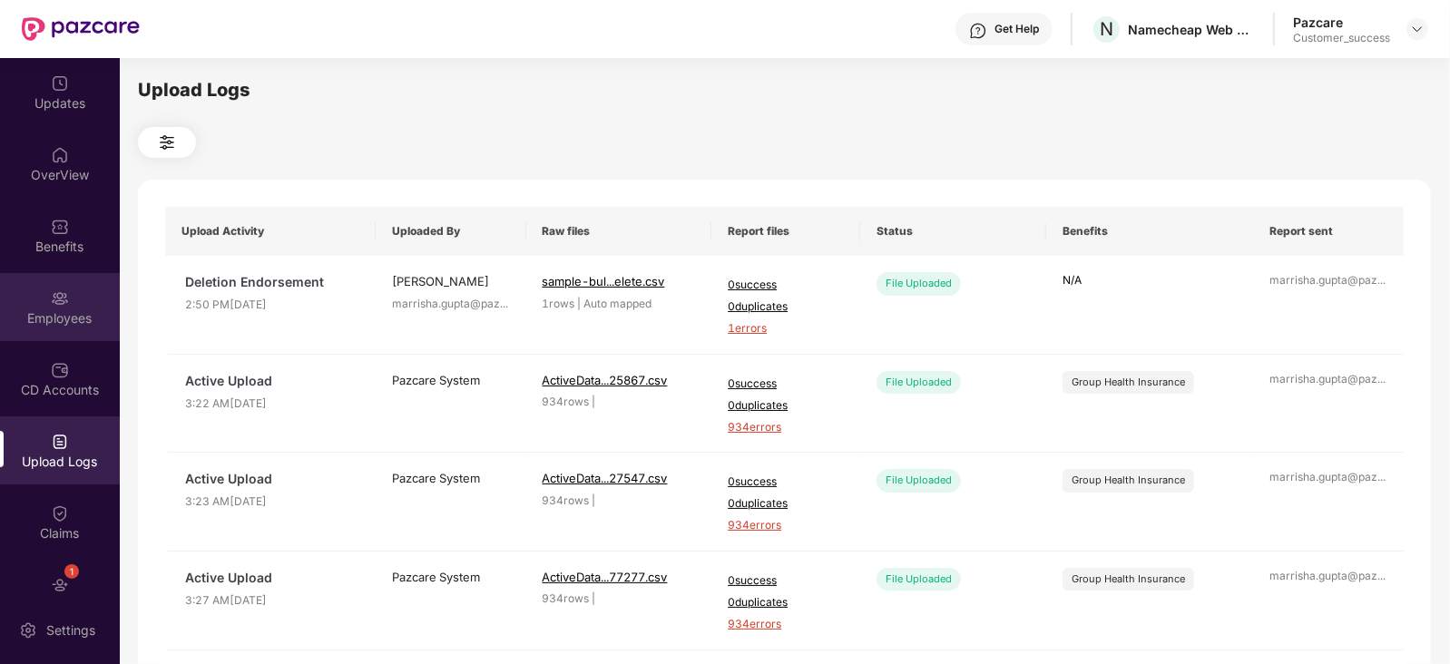
click at [55, 304] on img at bounding box center [60, 298] width 18 height 18
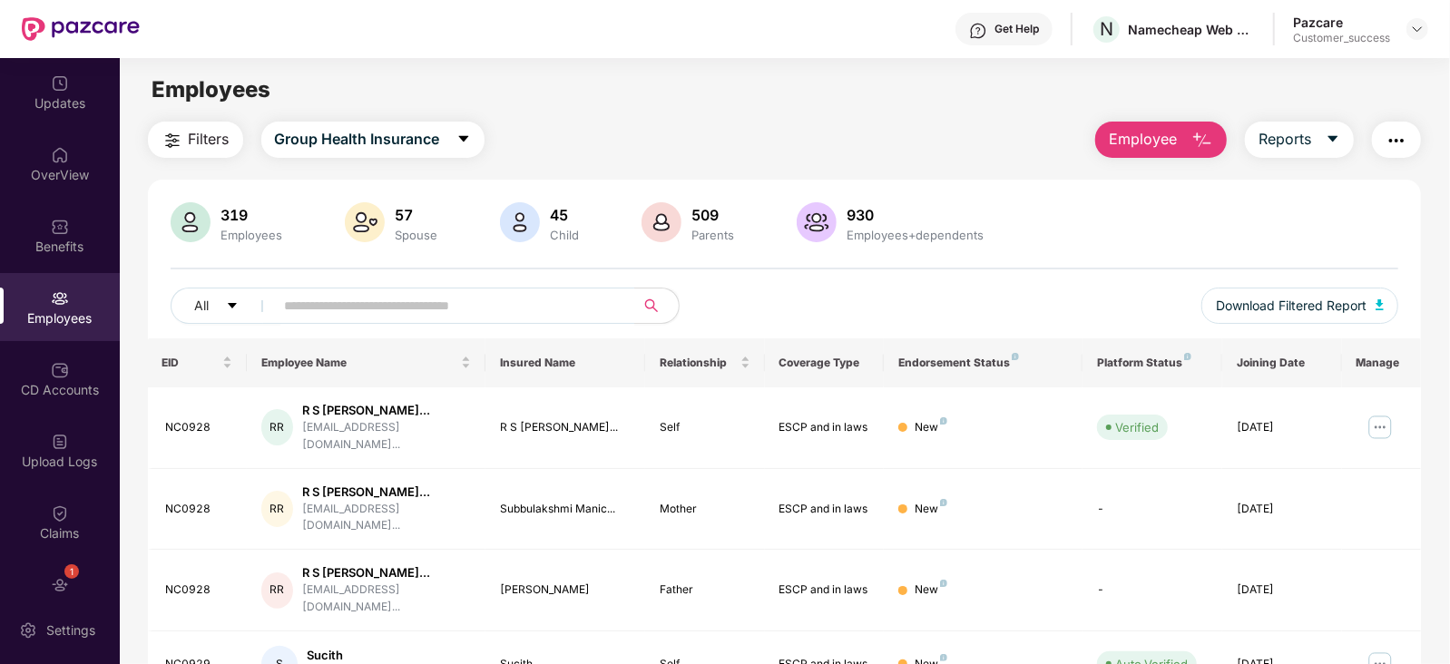
click at [1184, 137] on button "Employee" at bounding box center [1161, 140] width 132 height 36
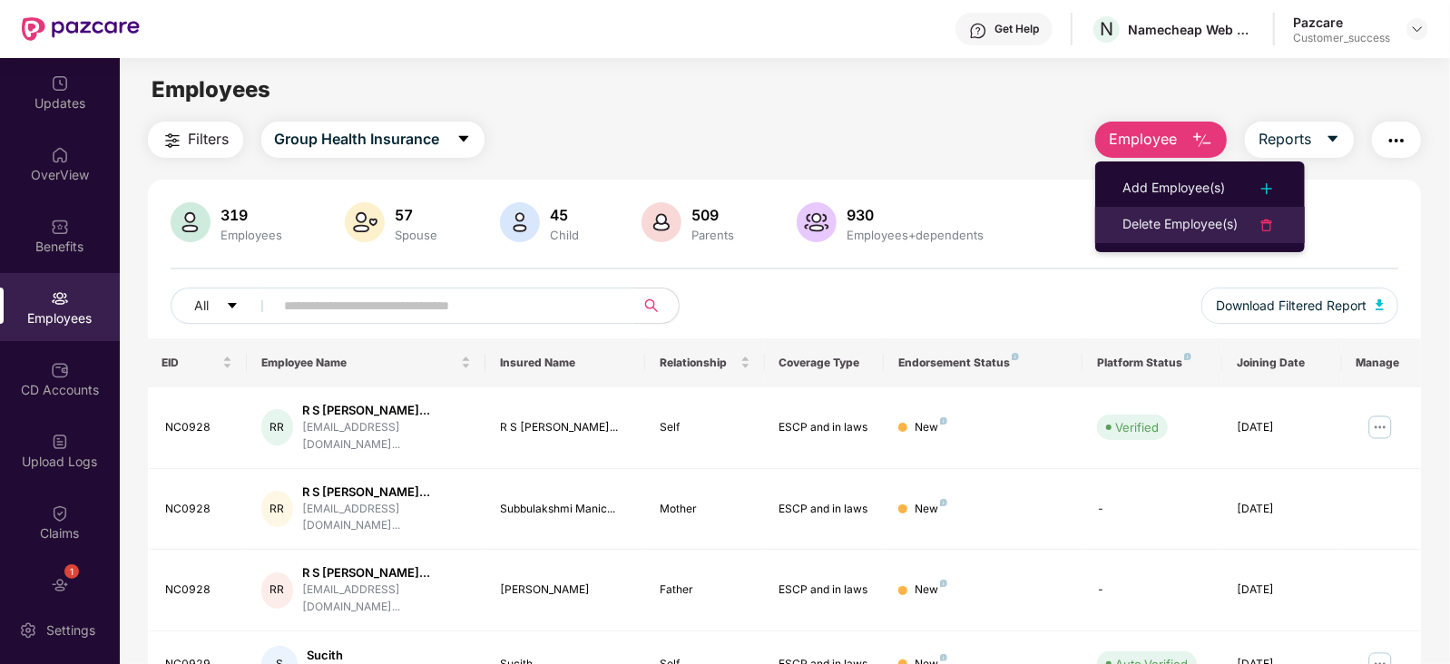
click at [1166, 229] on div "Delete Employee(s)" at bounding box center [1179, 225] width 115 height 22
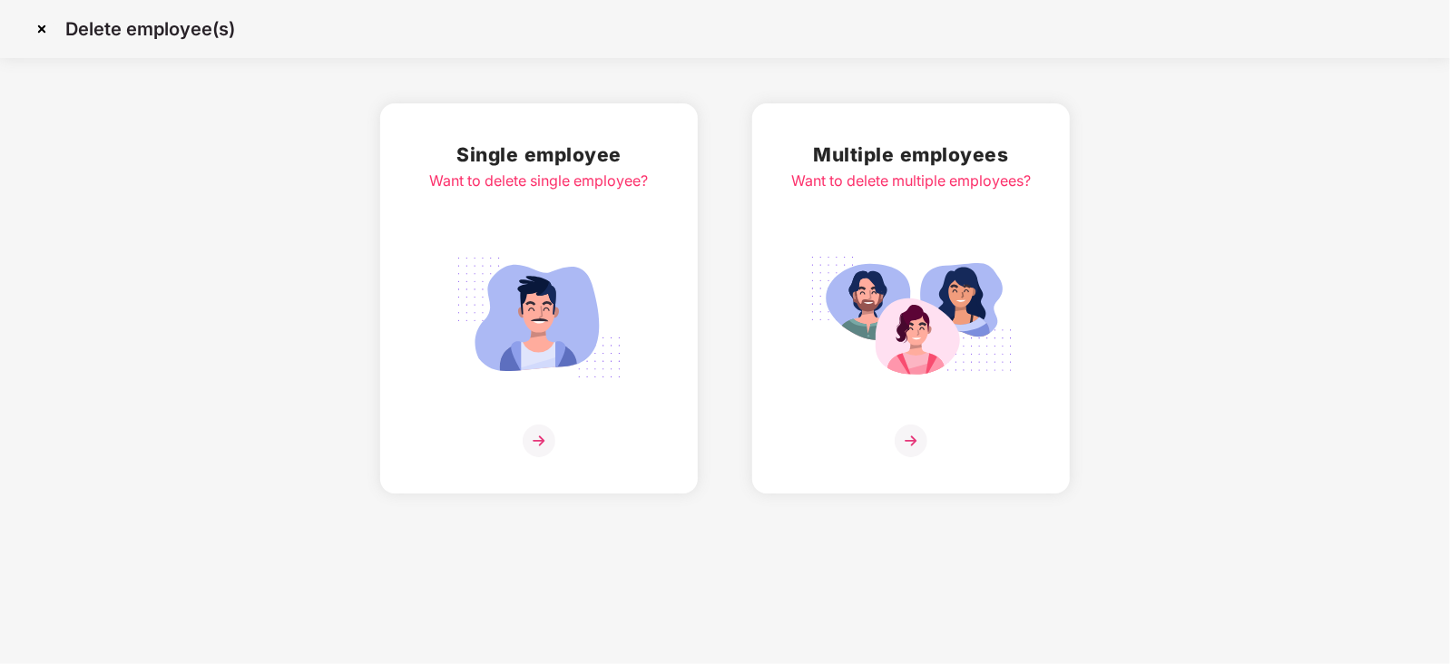
click at [912, 268] on img at bounding box center [910, 318] width 203 height 142
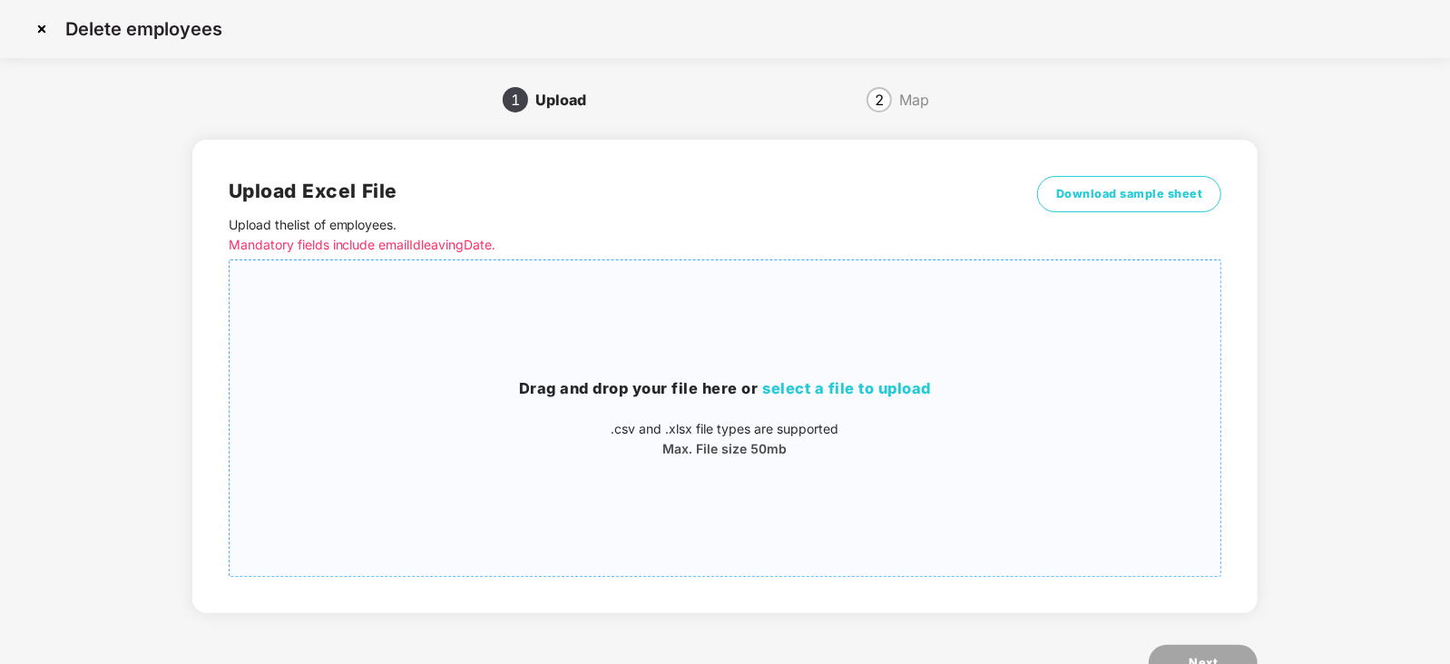
scroll to position [63, 0]
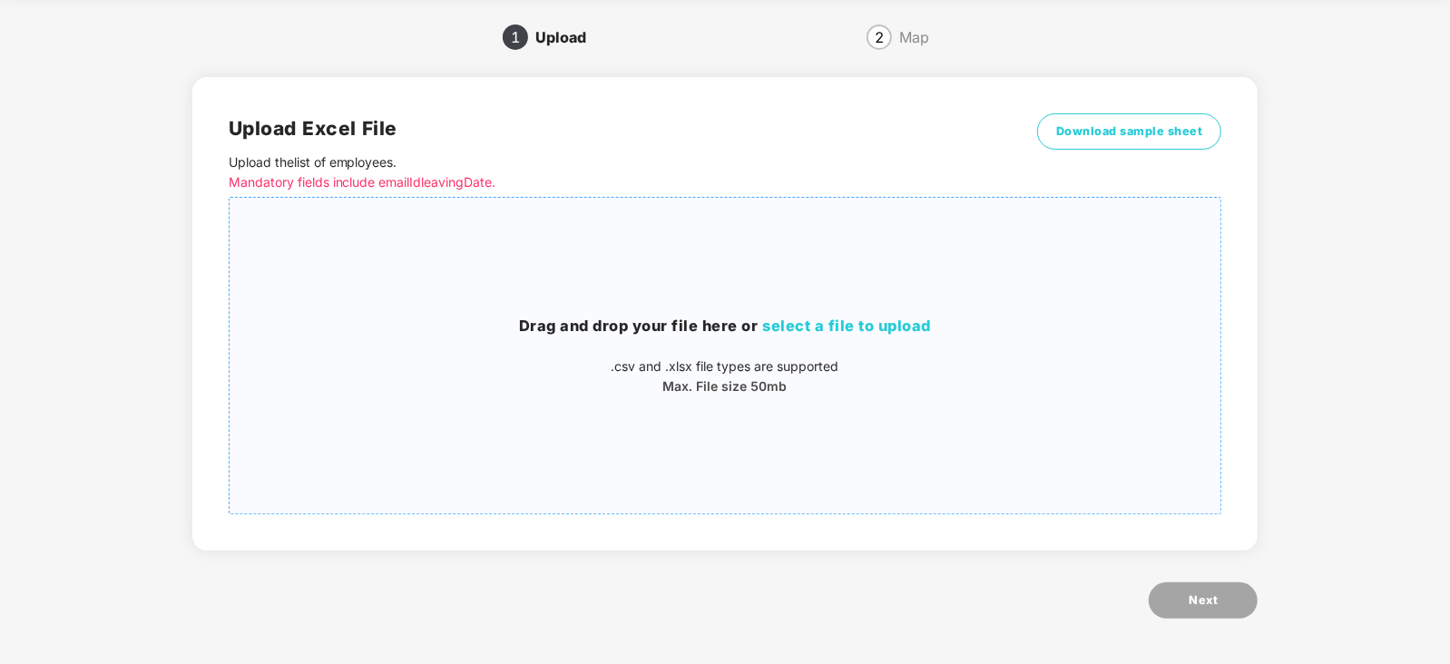
click at [905, 364] on p ".csv and .xlsx file types are supported" at bounding box center [726, 367] width 992 height 20
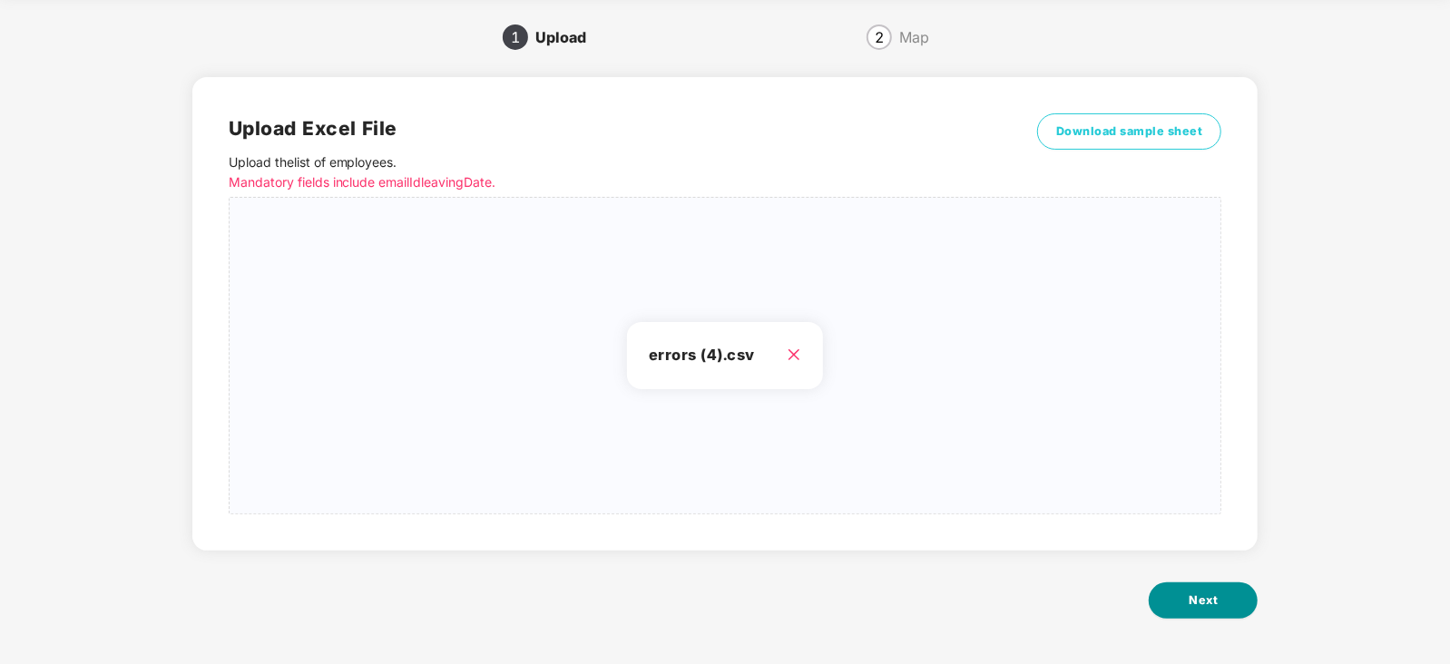
drag, startPoint x: 1225, startPoint y: 619, endPoint x: 1233, endPoint y: 609, distance: 12.9
click at [1233, 609] on button "Next" at bounding box center [1202, 600] width 109 height 36
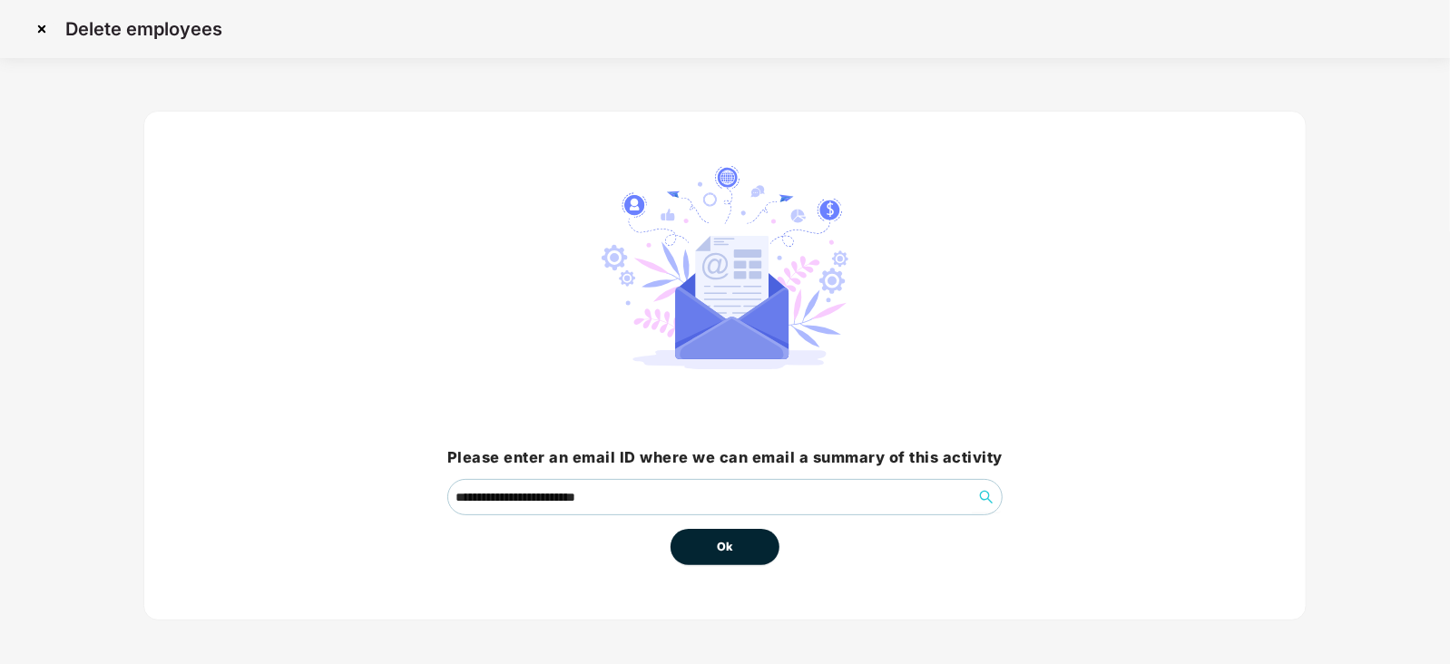
click at [728, 551] on span "Ok" at bounding box center [725, 547] width 16 height 18
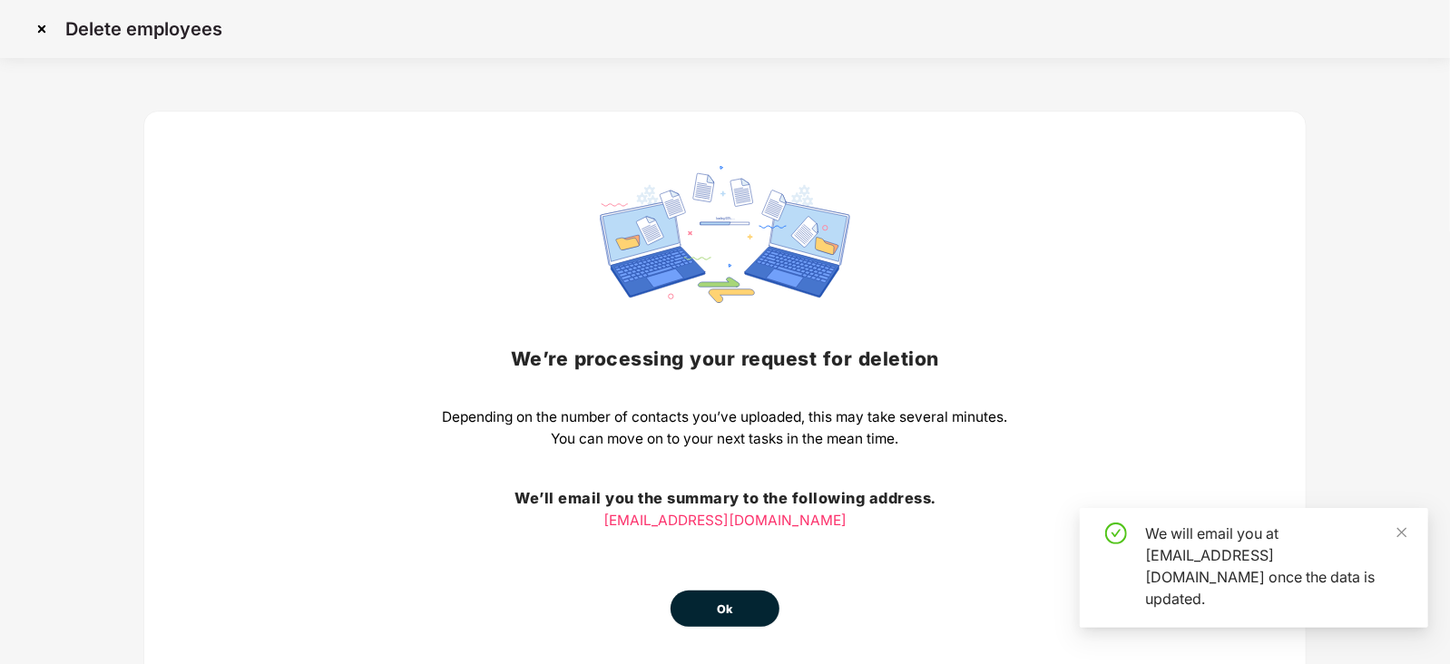
click at [748, 591] on button "Ok" at bounding box center [724, 609] width 109 height 36
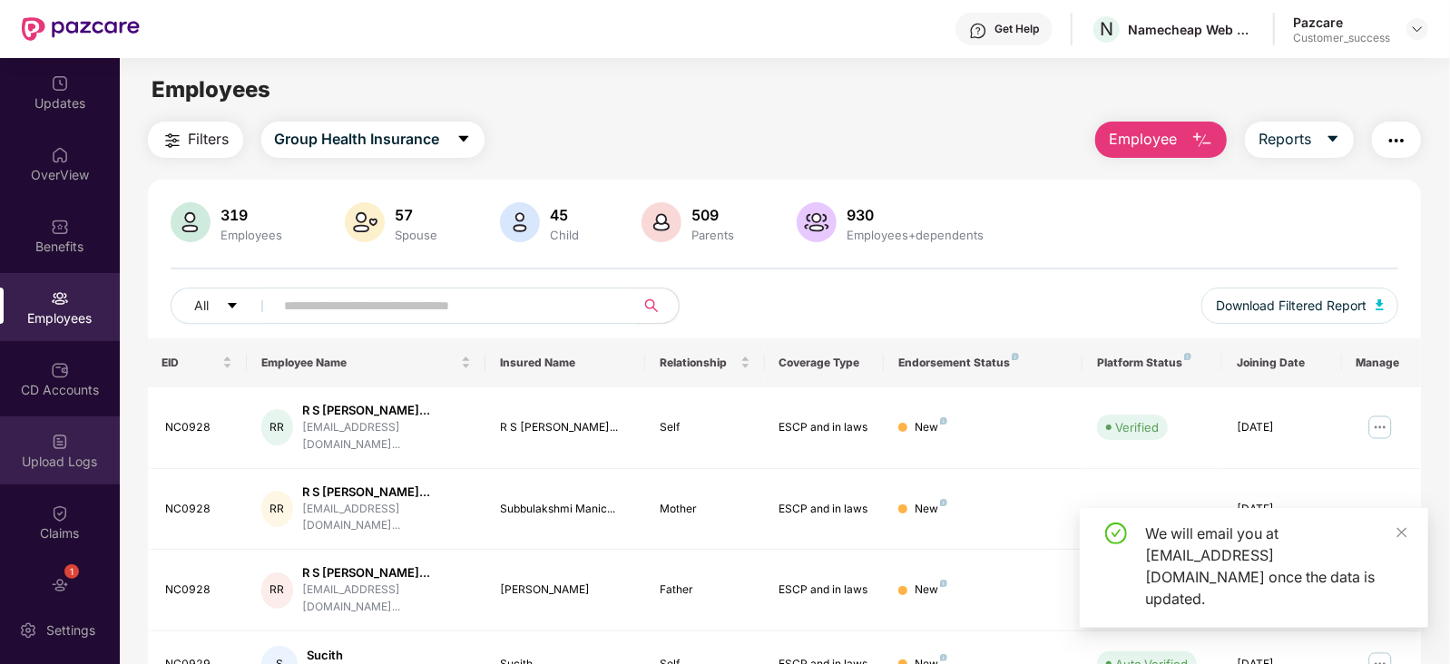
click at [44, 453] on div "Upload Logs" at bounding box center [60, 462] width 120 height 18
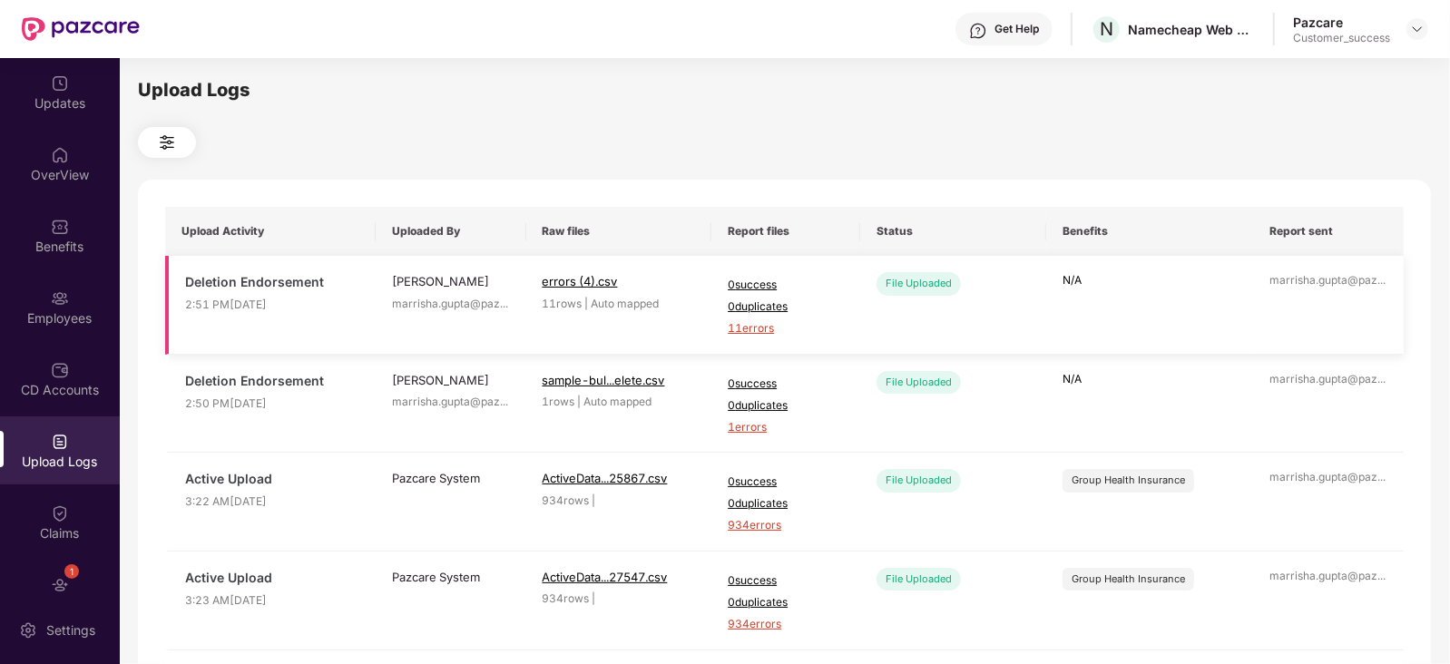
click at [749, 328] on span "11 errors" at bounding box center [786, 328] width 116 height 17
click at [1423, 27] on img at bounding box center [1417, 29] width 15 height 15
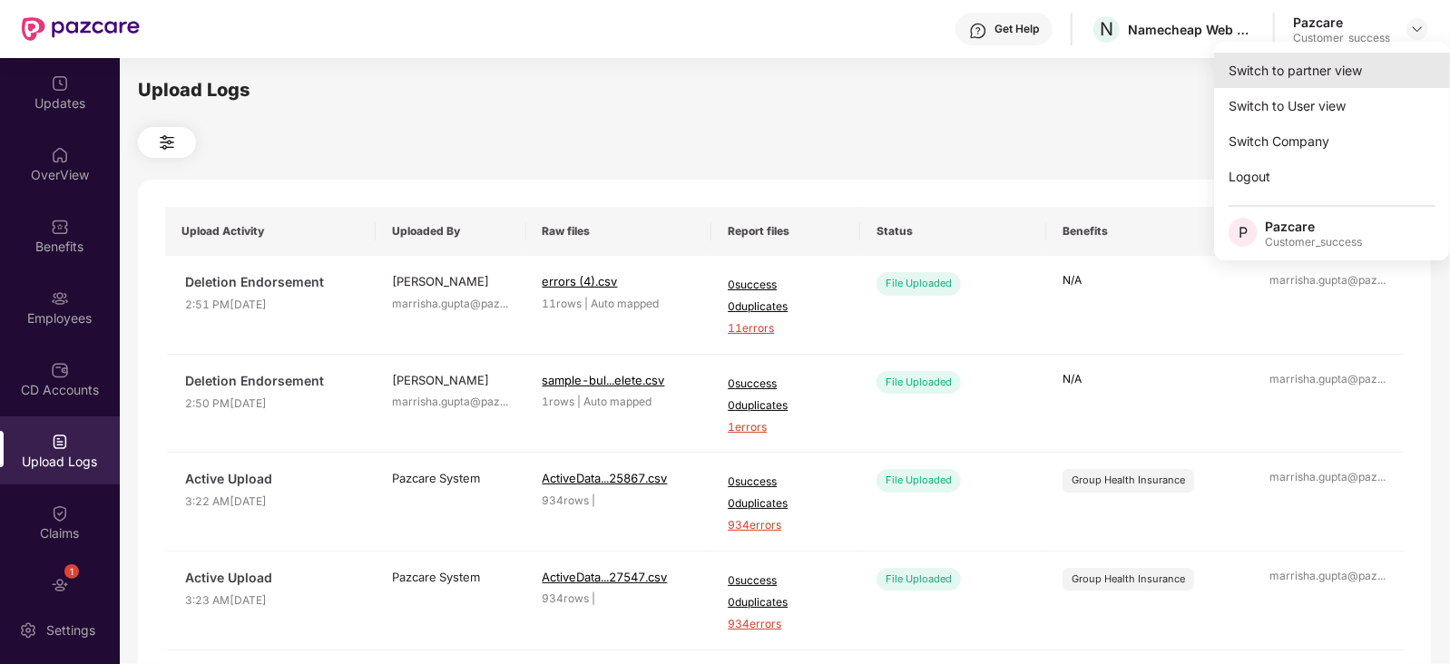
click at [1371, 61] on div "Switch to partner view" at bounding box center [1332, 70] width 236 height 35
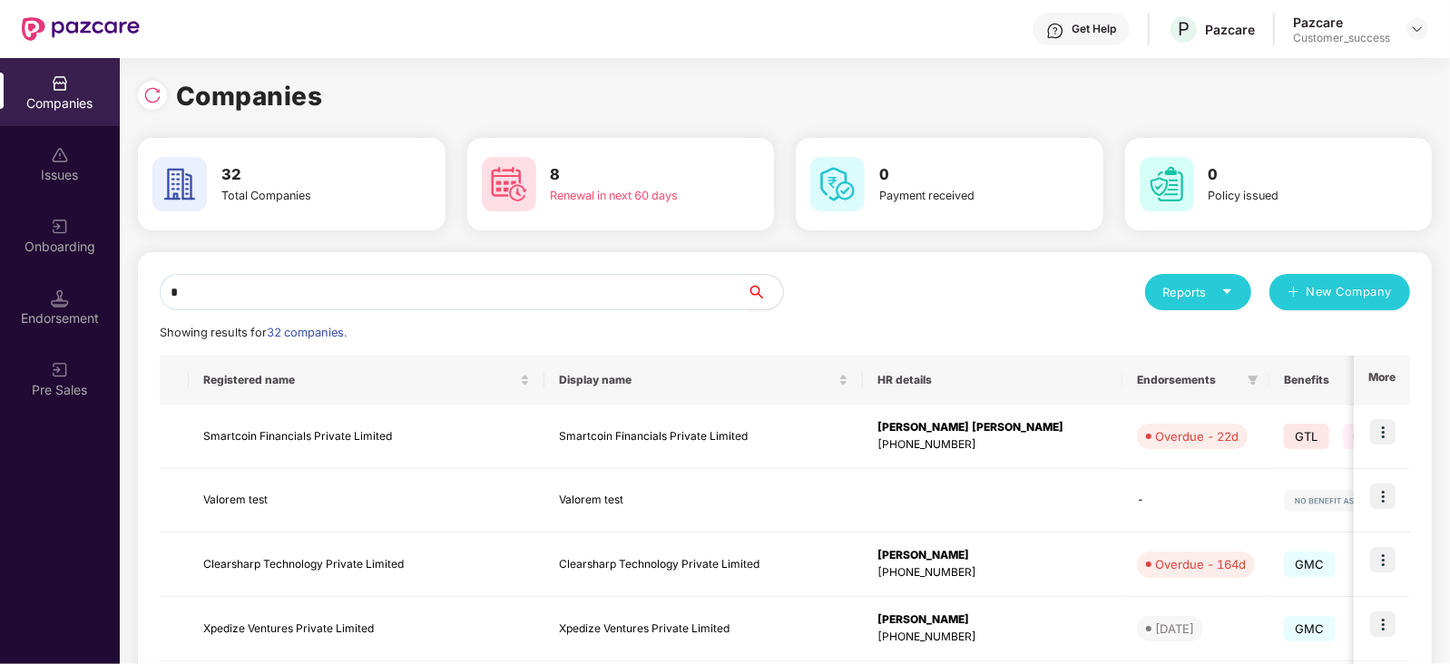
click at [578, 284] on input "*" at bounding box center [453, 292] width 587 height 36
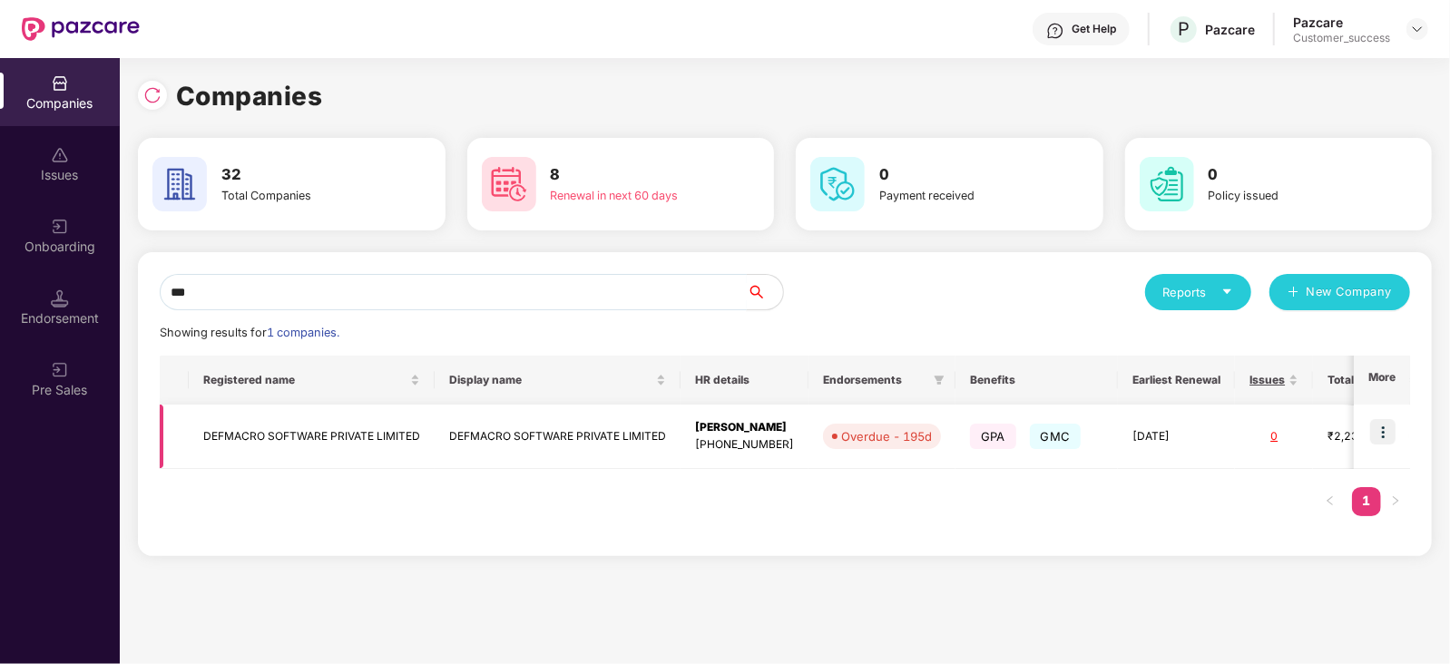
type input "***"
click at [1393, 430] on img at bounding box center [1382, 431] width 25 height 25
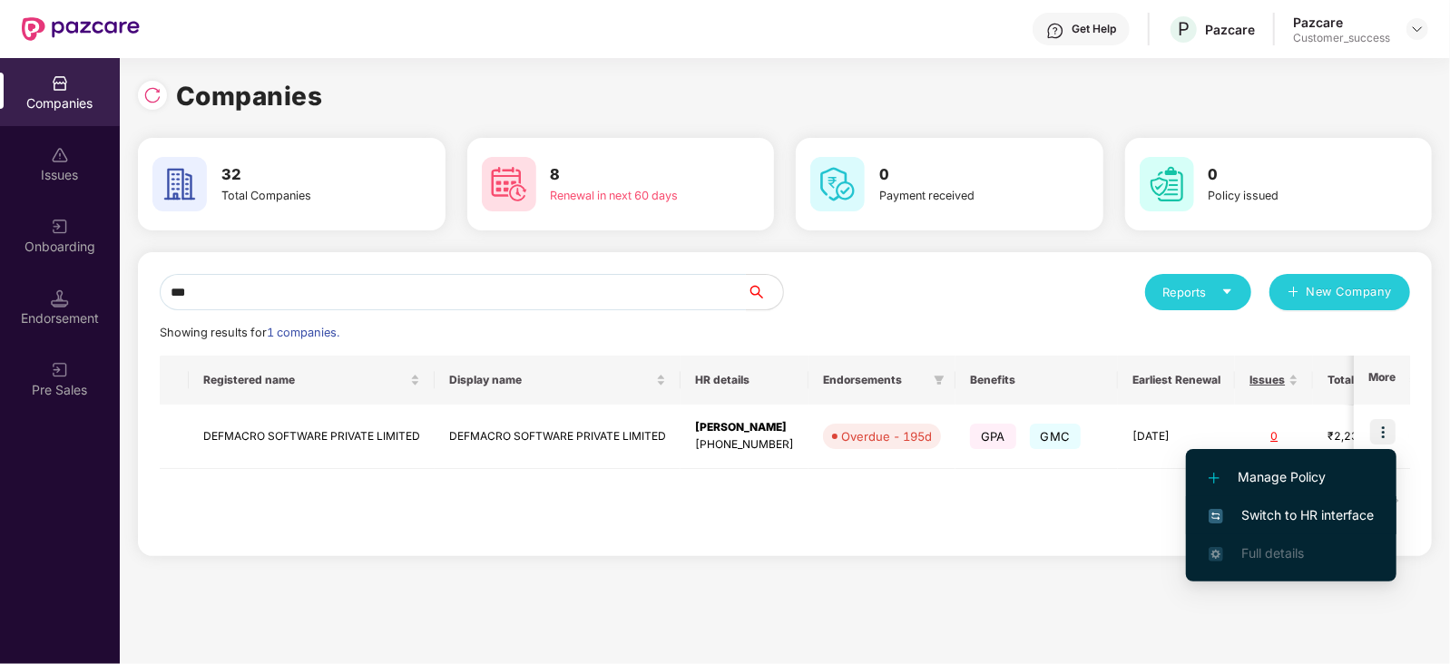
click at [1318, 513] on span "Switch to HR interface" at bounding box center [1290, 515] width 165 height 20
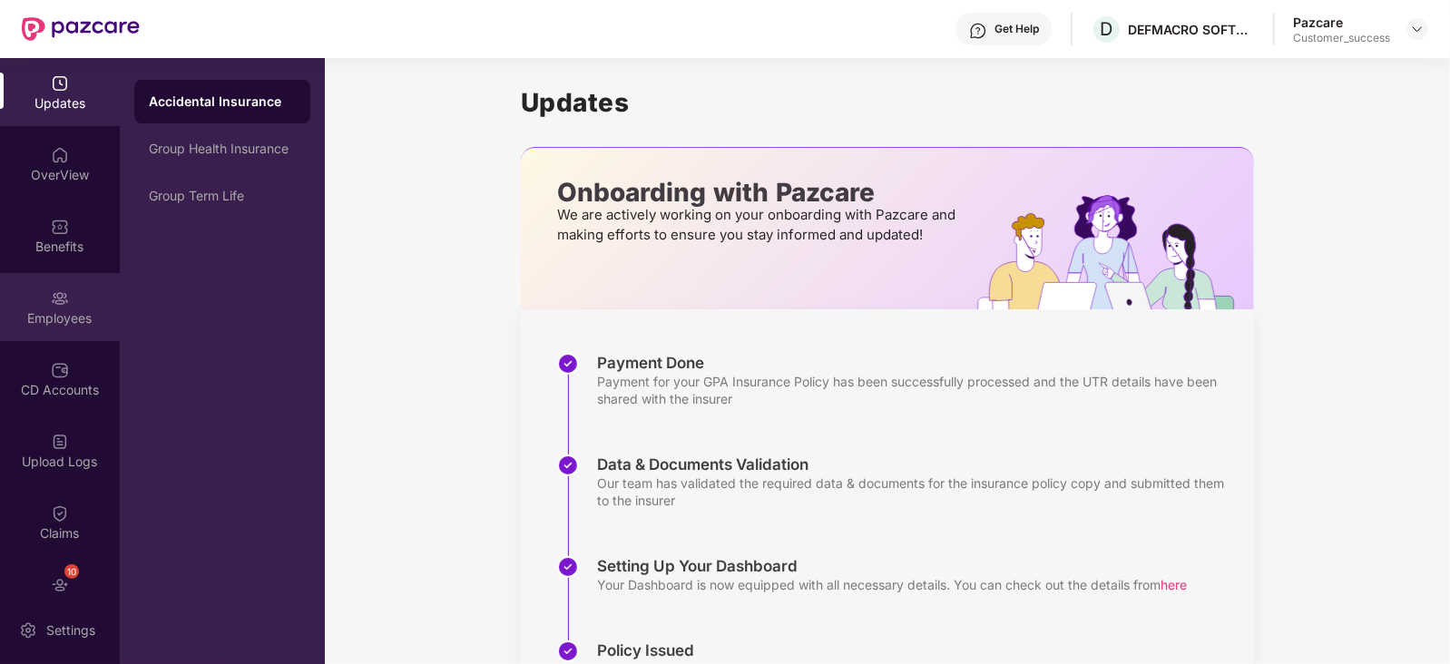
click at [31, 298] on div "Employees" at bounding box center [60, 307] width 120 height 68
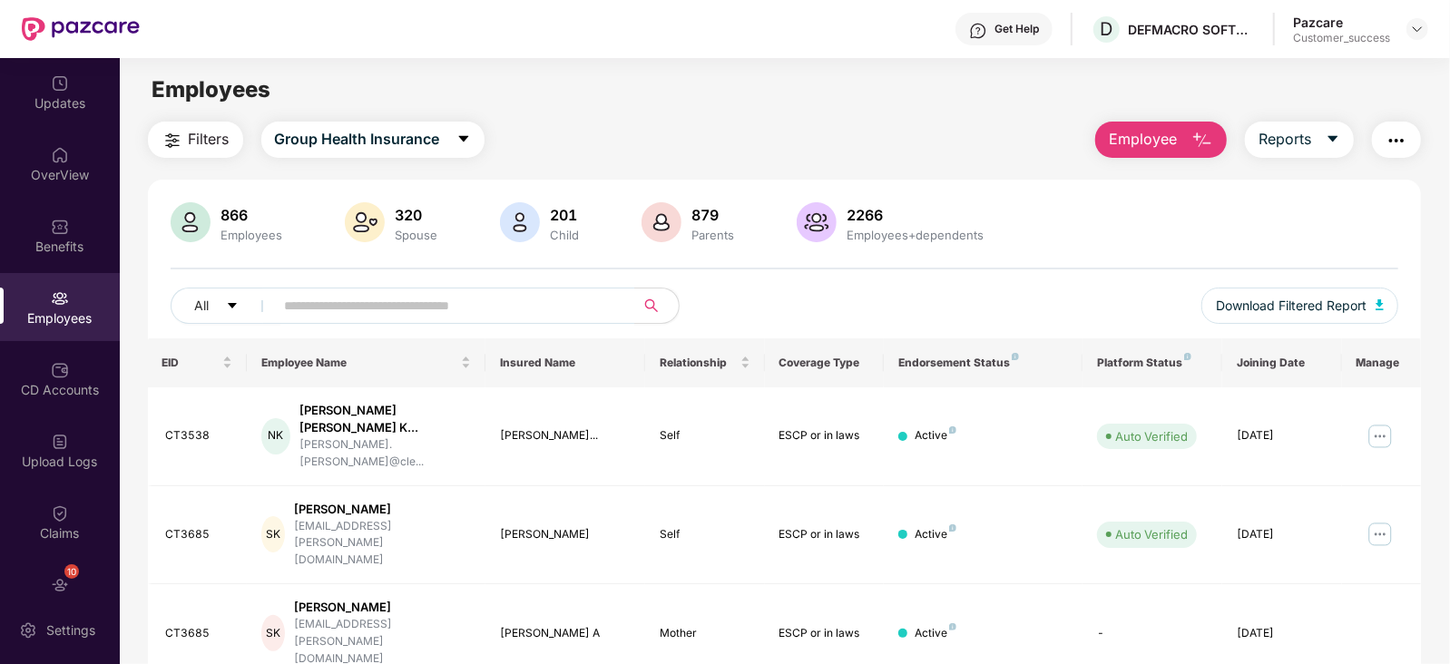
click at [381, 326] on div "All Download Filtered Report" at bounding box center [785, 313] width 1228 height 51
click at [398, 310] on input "*" at bounding box center [448, 305] width 326 height 27
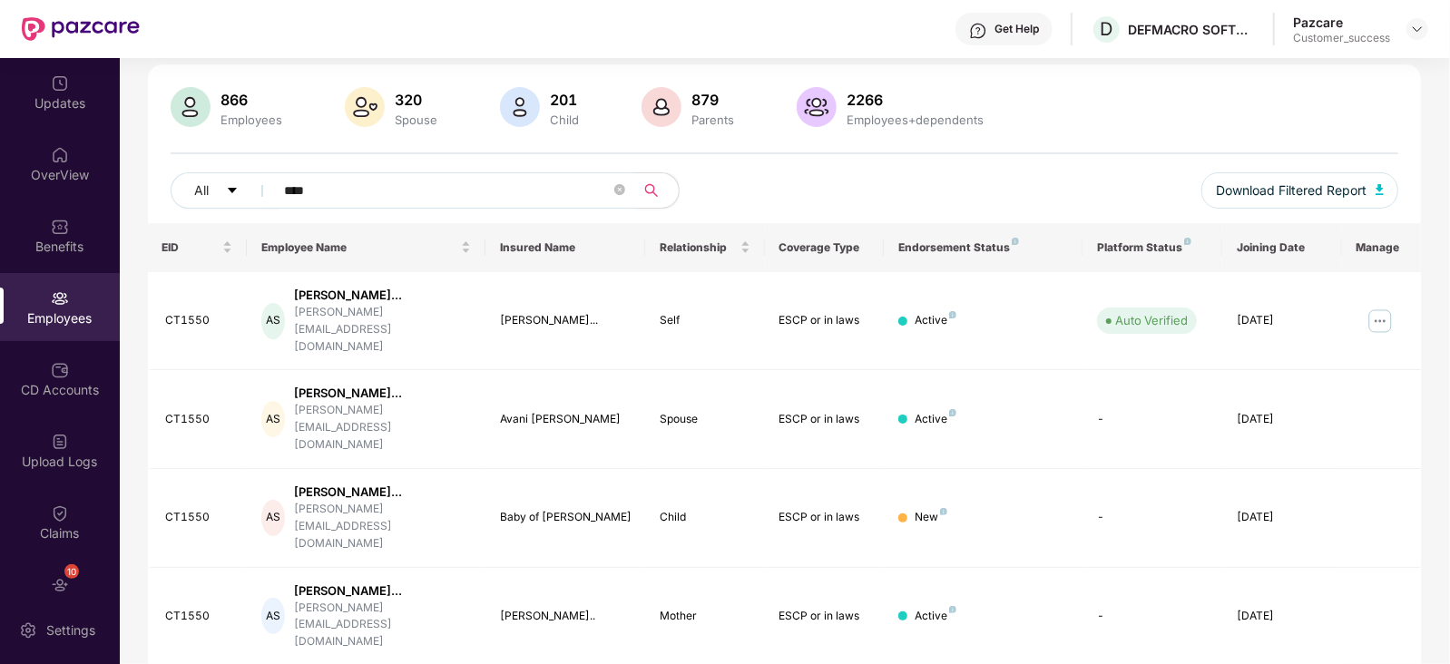
scroll to position [118, 0]
type input "****"
click at [1373, 304] on img at bounding box center [1379, 318] width 29 height 29
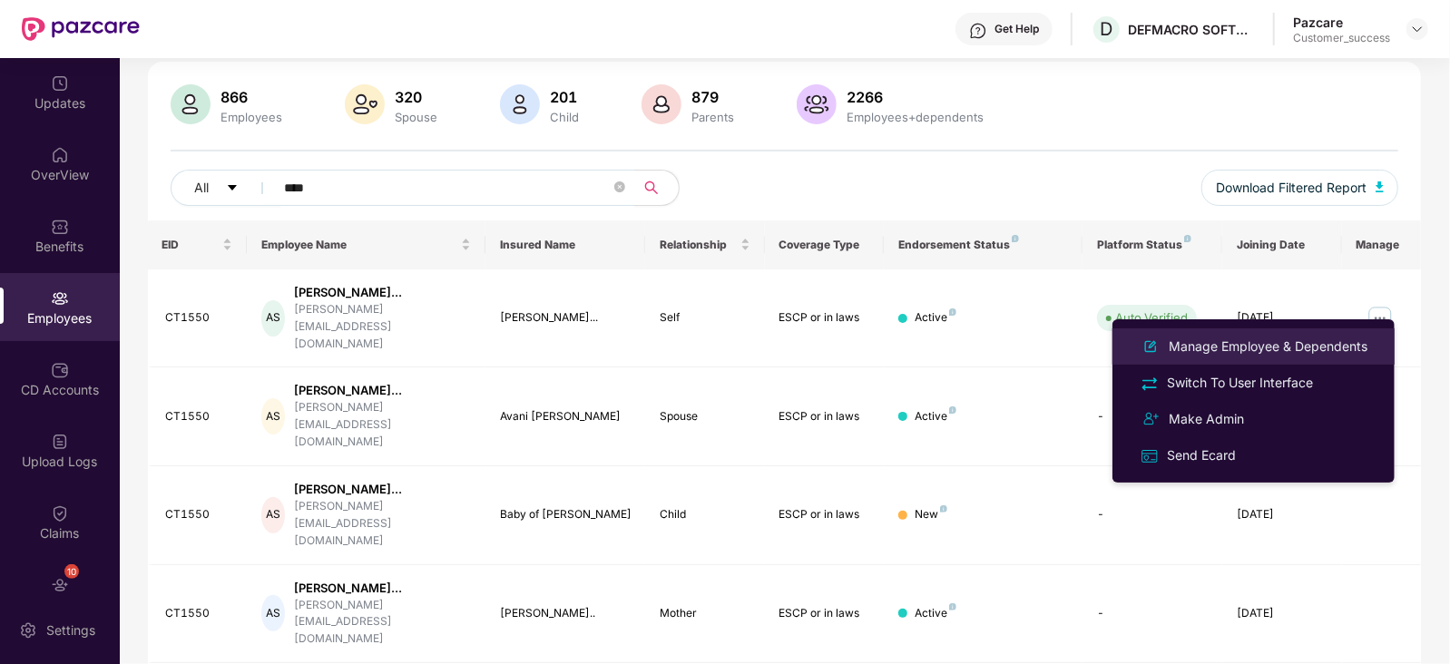
click at [1200, 339] on div "Manage Employee & Dependents" at bounding box center [1268, 347] width 206 height 20
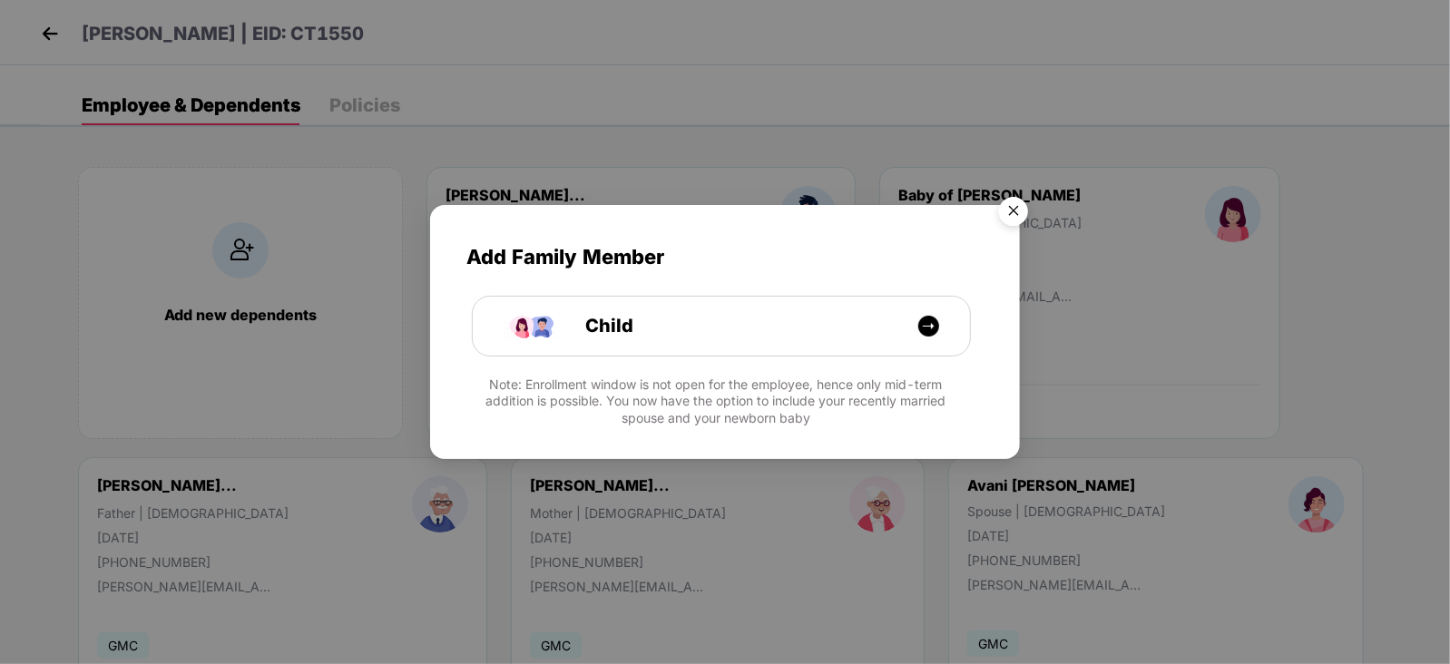
click at [1014, 206] on img "Close" at bounding box center [1013, 214] width 51 height 51
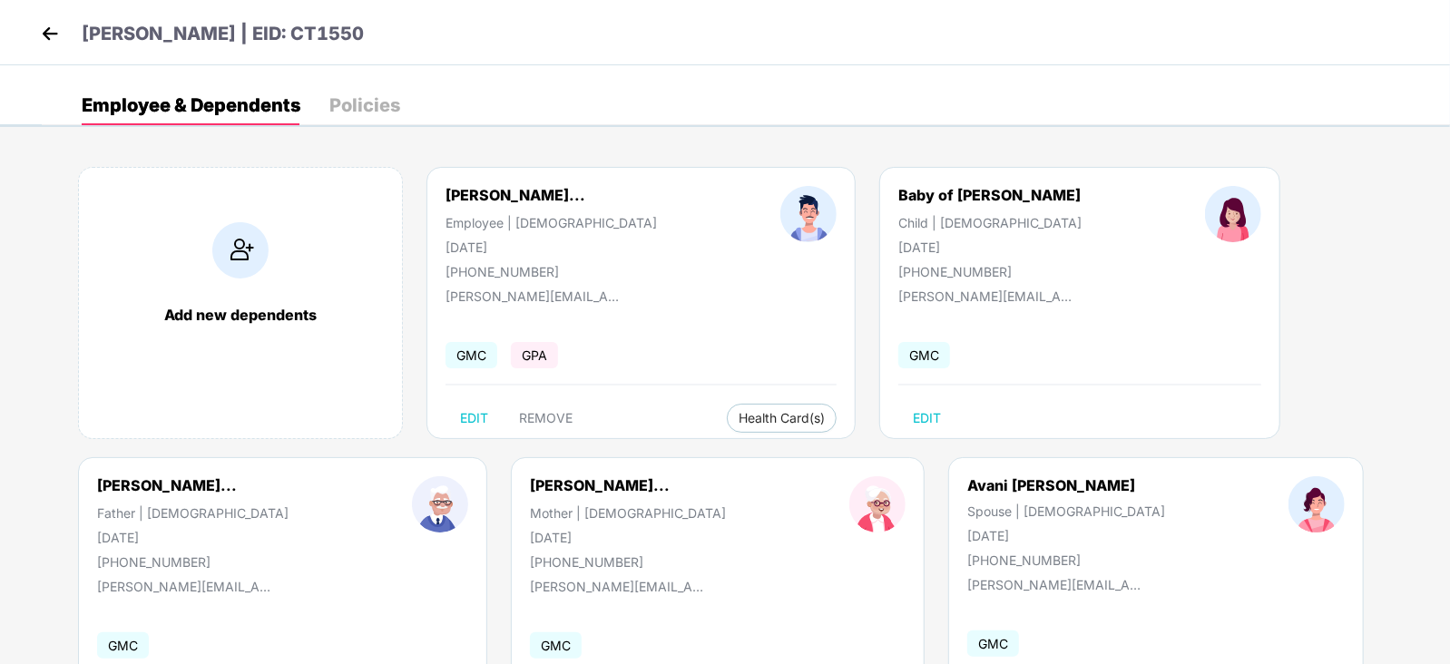
click at [61, 37] on img at bounding box center [49, 33] width 27 height 27
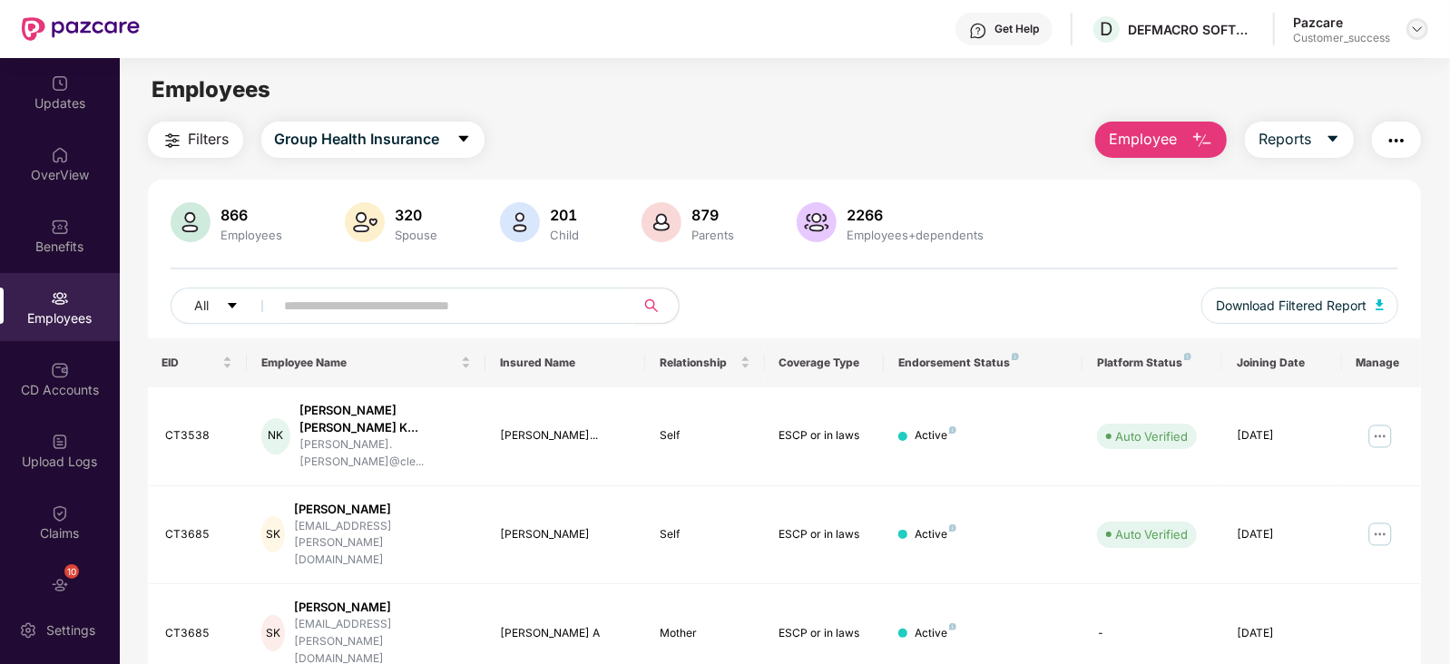
click at [1415, 30] on img at bounding box center [1417, 29] width 15 height 15
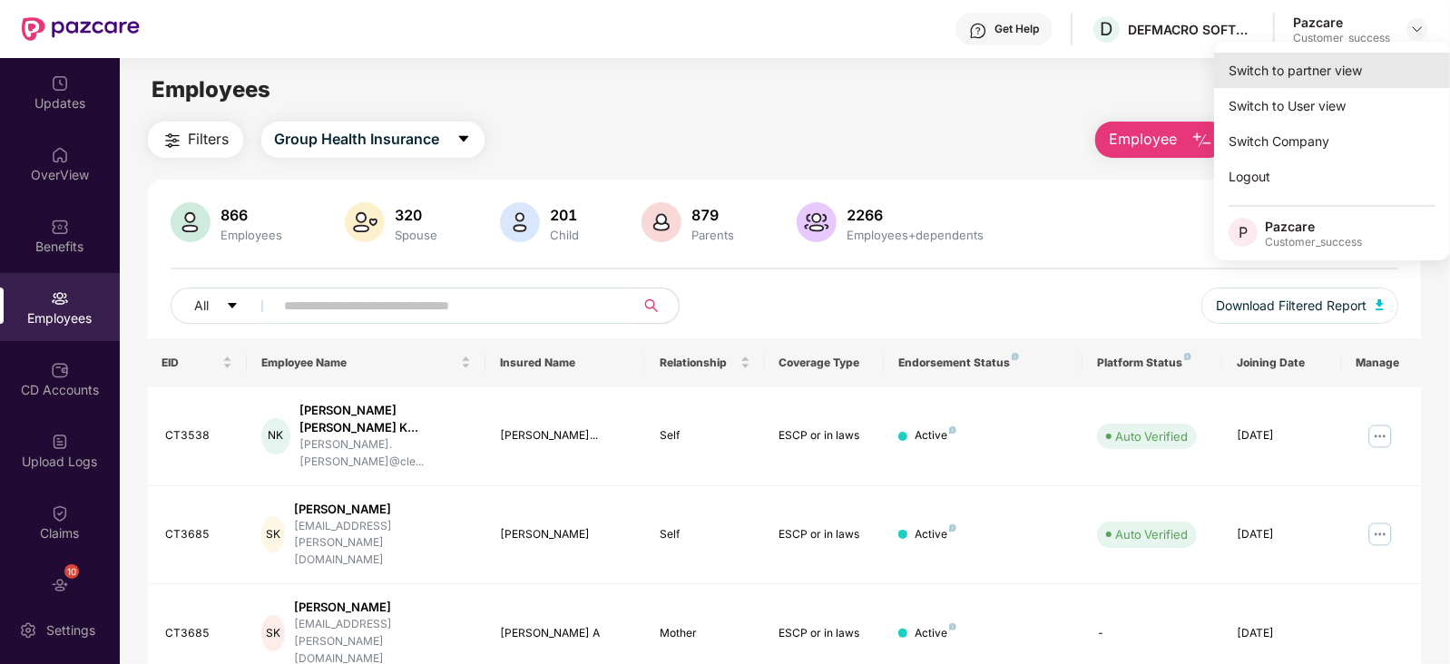
click at [1320, 78] on div "Switch to partner view" at bounding box center [1332, 70] width 236 height 35
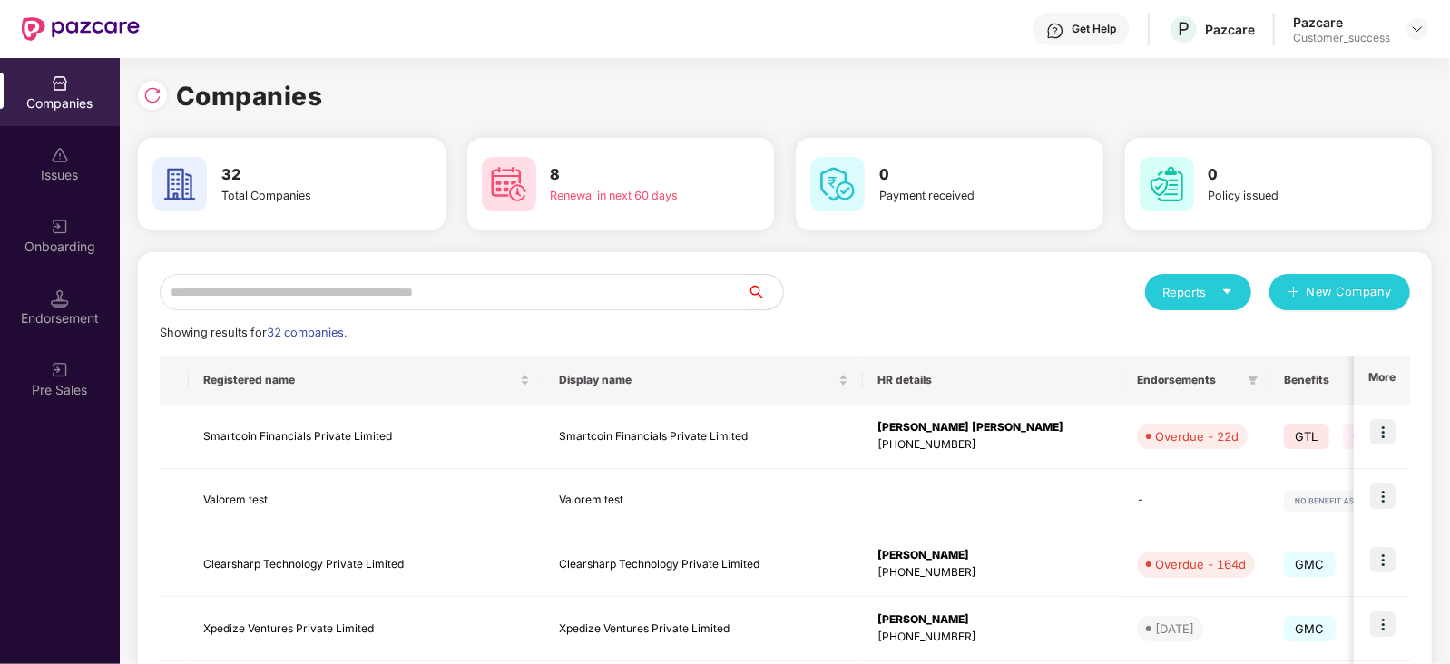
click at [515, 305] on input "text" at bounding box center [453, 292] width 587 height 36
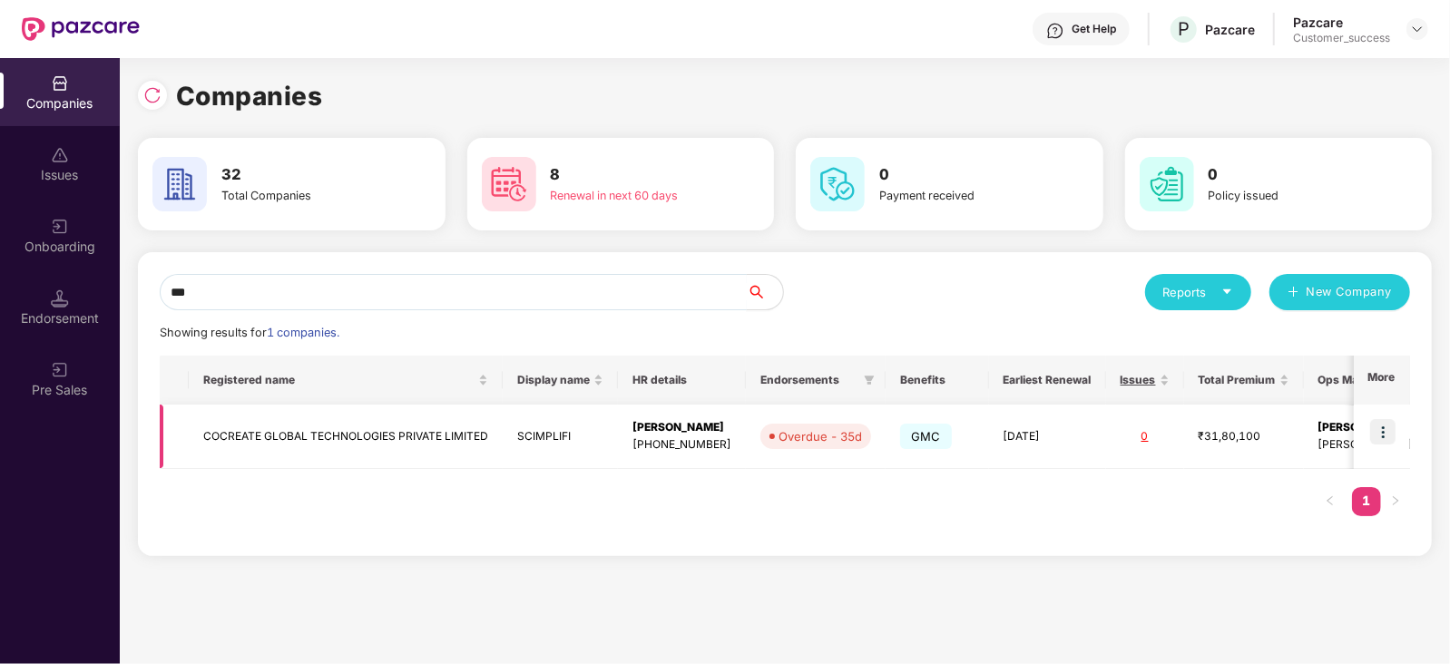
type input "***"
click at [1378, 425] on img at bounding box center [1382, 431] width 25 height 25
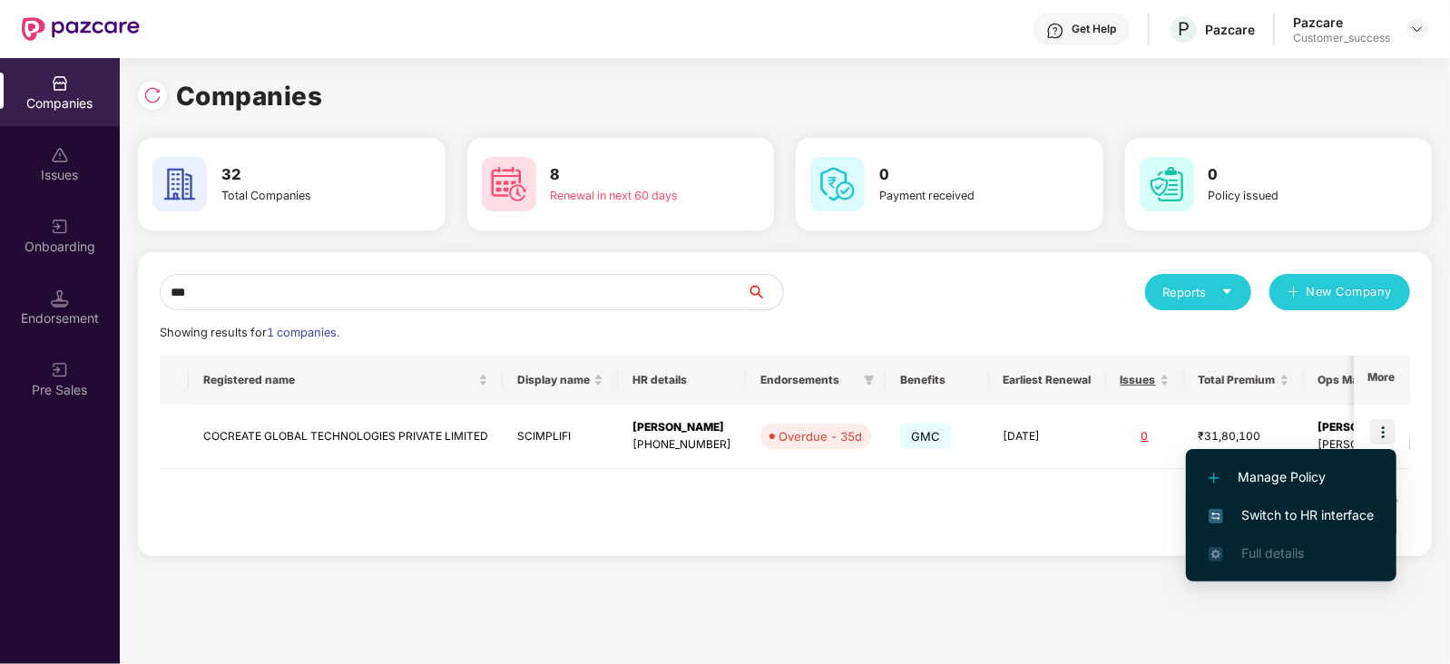
click at [1266, 519] on span "Switch to HR interface" at bounding box center [1290, 515] width 165 height 20
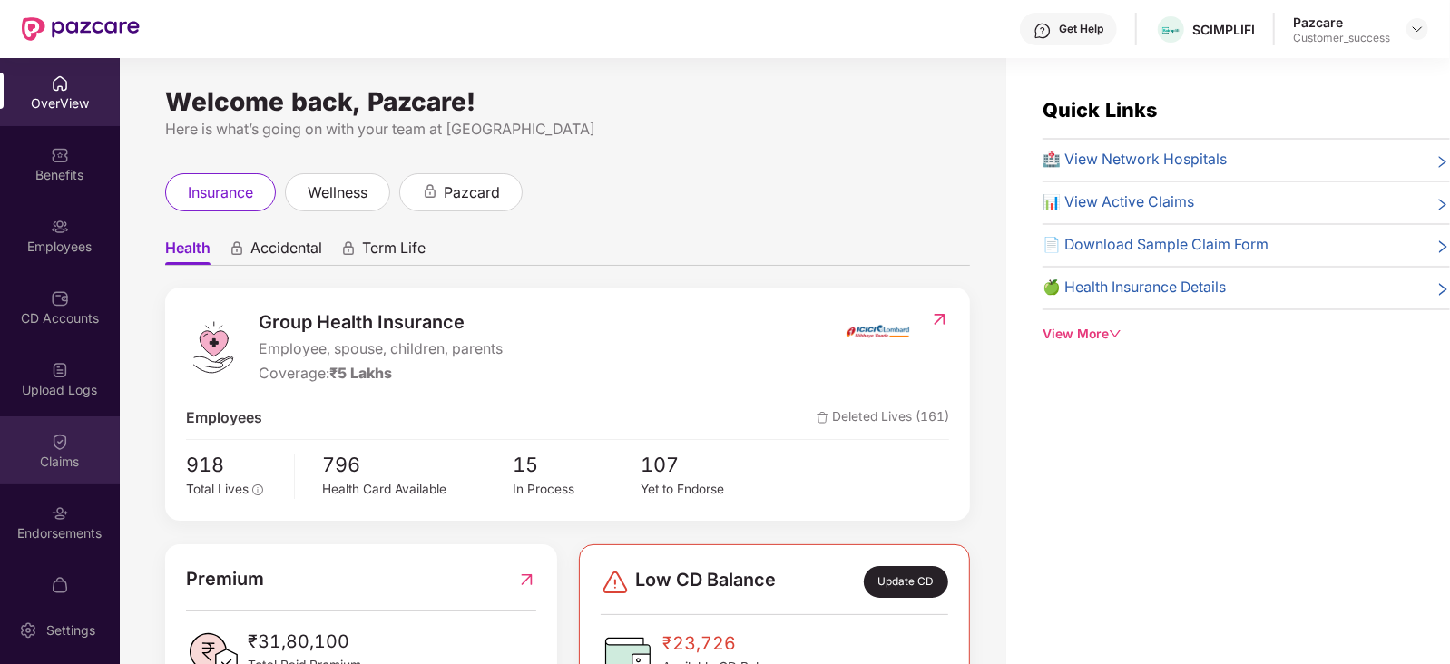
drag, startPoint x: 41, startPoint y: 484, endPoint x: 66, endPoint y: 460, distance: 35.3
click at [66, 460] on div "OverView Benefits Employees CD Accounts Upload Logs Claims Endorsements My Orde…" at bounding box center [60, 327] width 120 height 538
click at [66, 460] on div "Claims" at bounding box center [60, 462] width 120 height 18
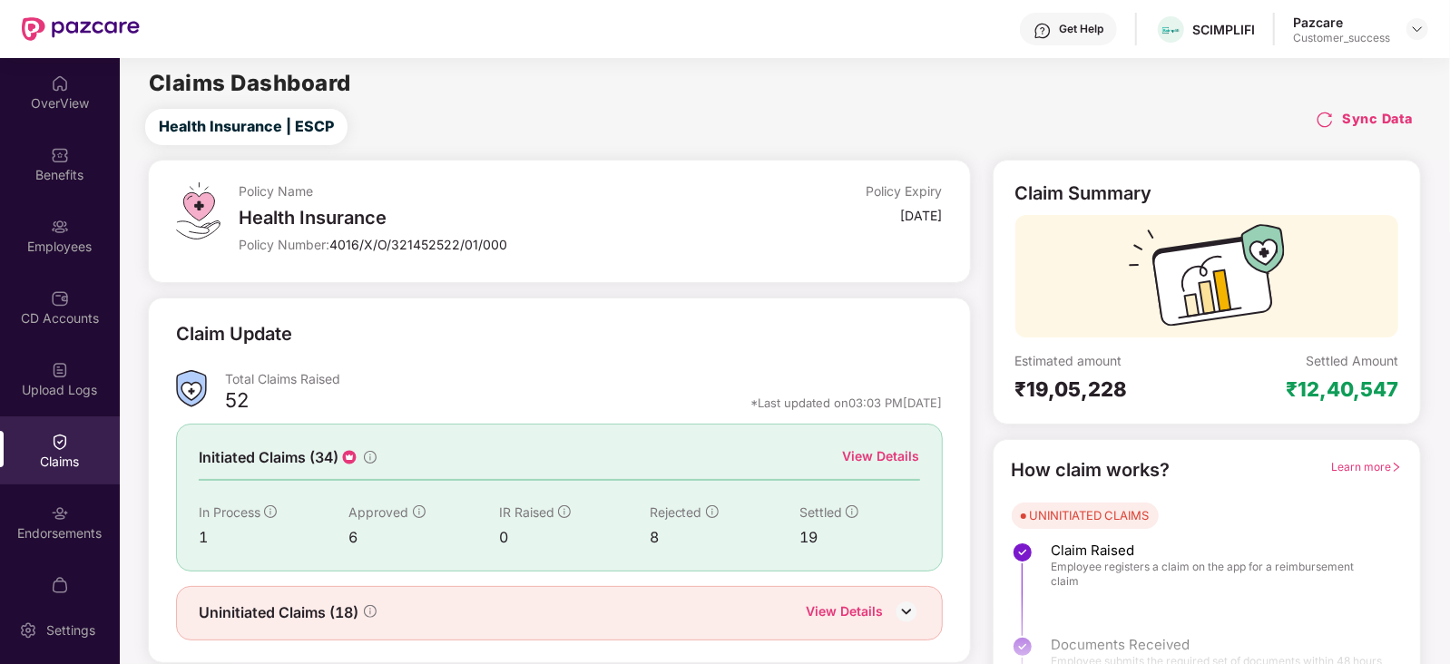
click at [883, 446] on div "View Details" at bounding box center [881, 456] width 77 height 20
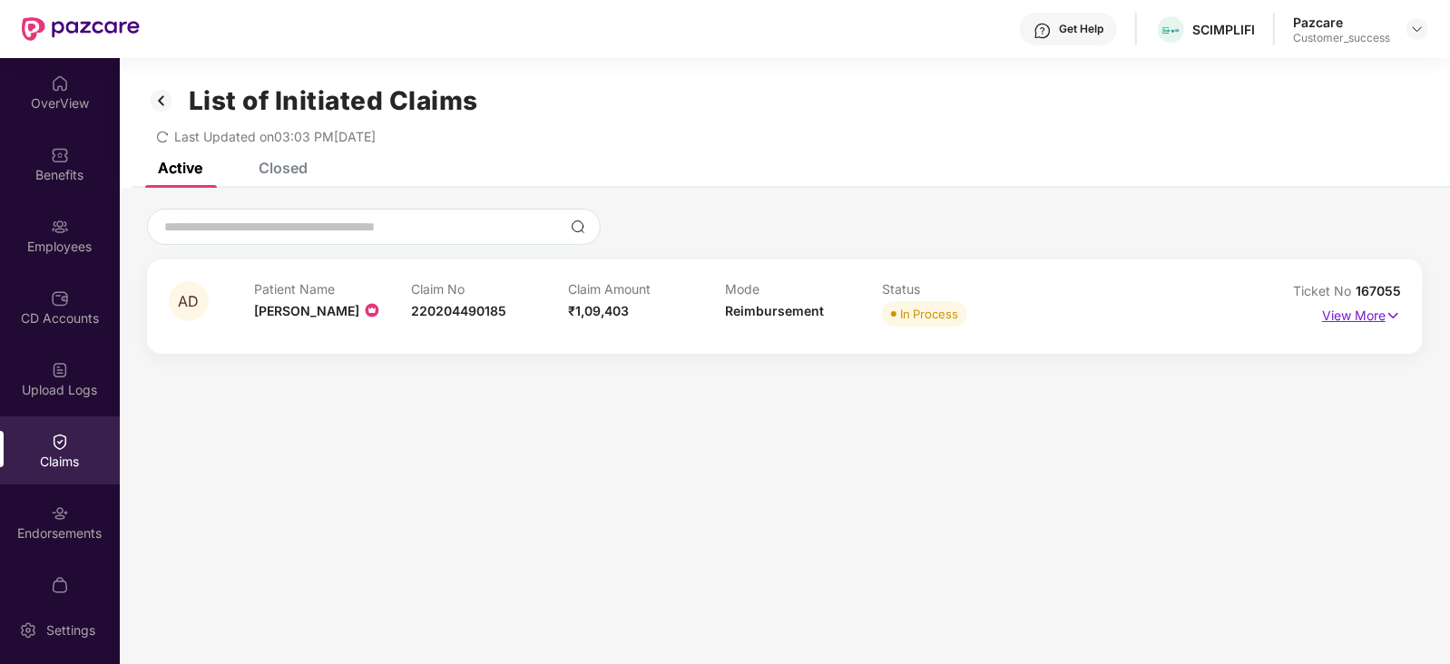
click at [1350, 304] on p "View More" at bounding box center [1361, 313] width 79 height 24
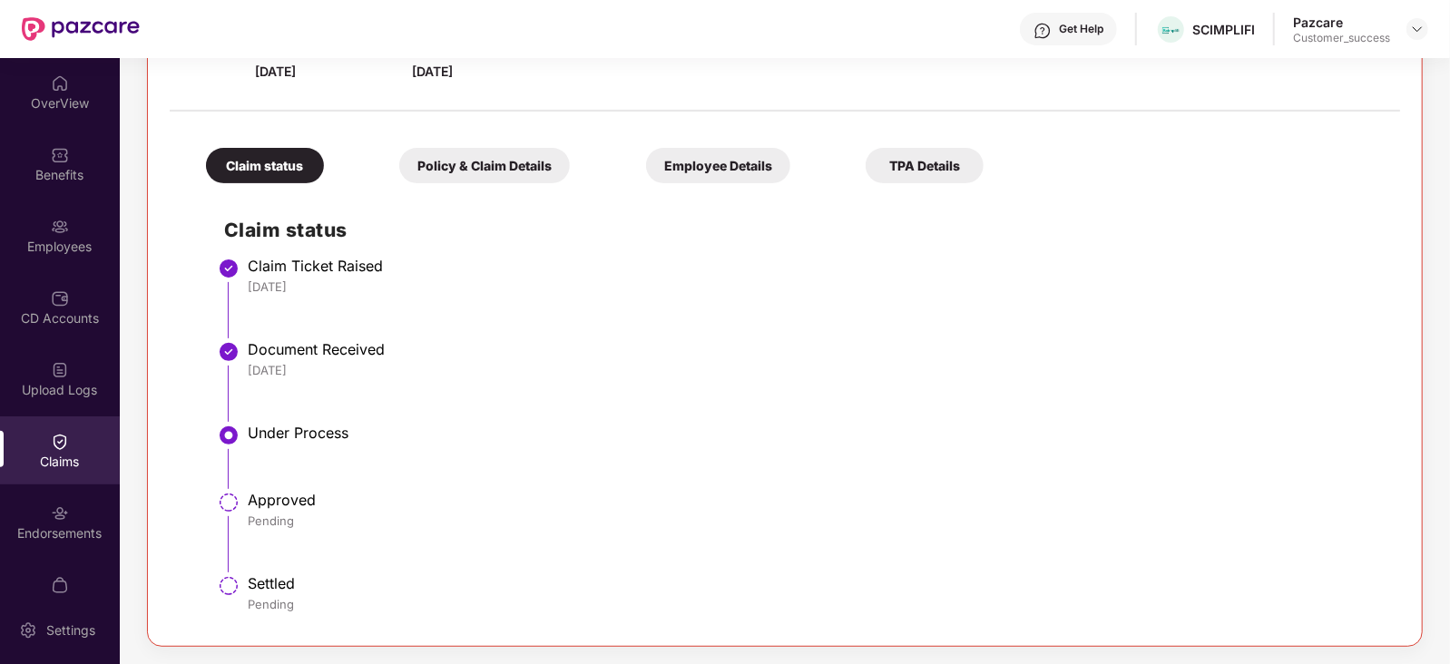
scroll to position [0, 0]
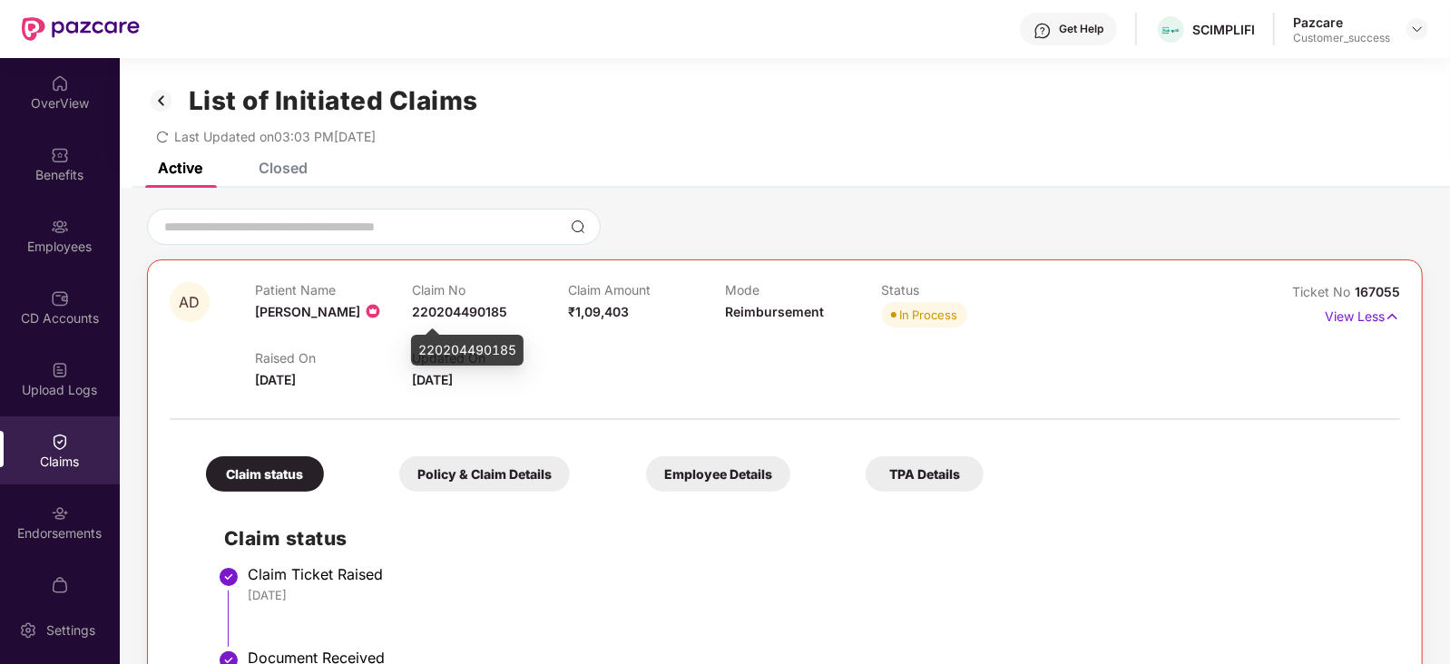
click at [470, 308] on span "220204490185" at bounding box center [459, 311] width 95 height 15
click at [566, 392] on div at bounding box center [785, 410] width 1230 height 38
click at [1367, 288] on span "167055" at bounding box center [1376, 291] width 45 height 15
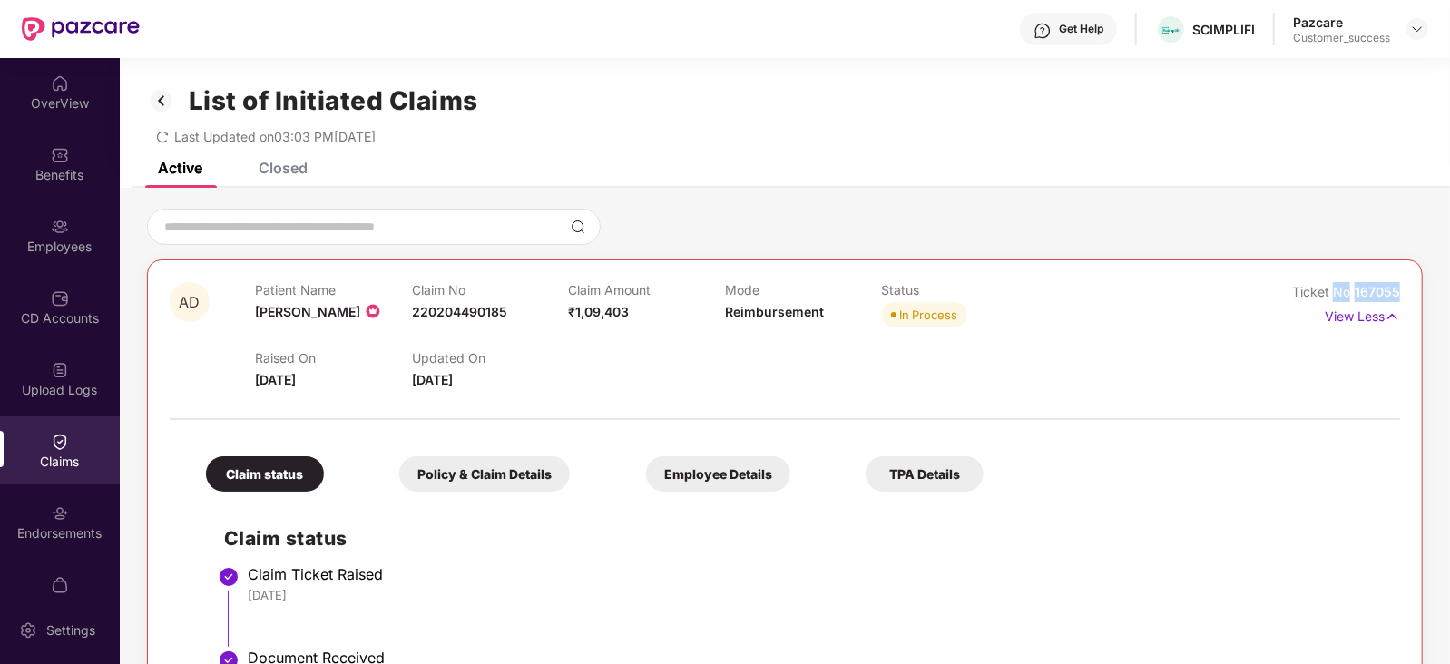
click at [1367, 288] on span "167055" at bounding box center [1376, 291] width 45 height 15
click at [1418, 27] on img at bounding box center [1417, 29] width 15 height 15
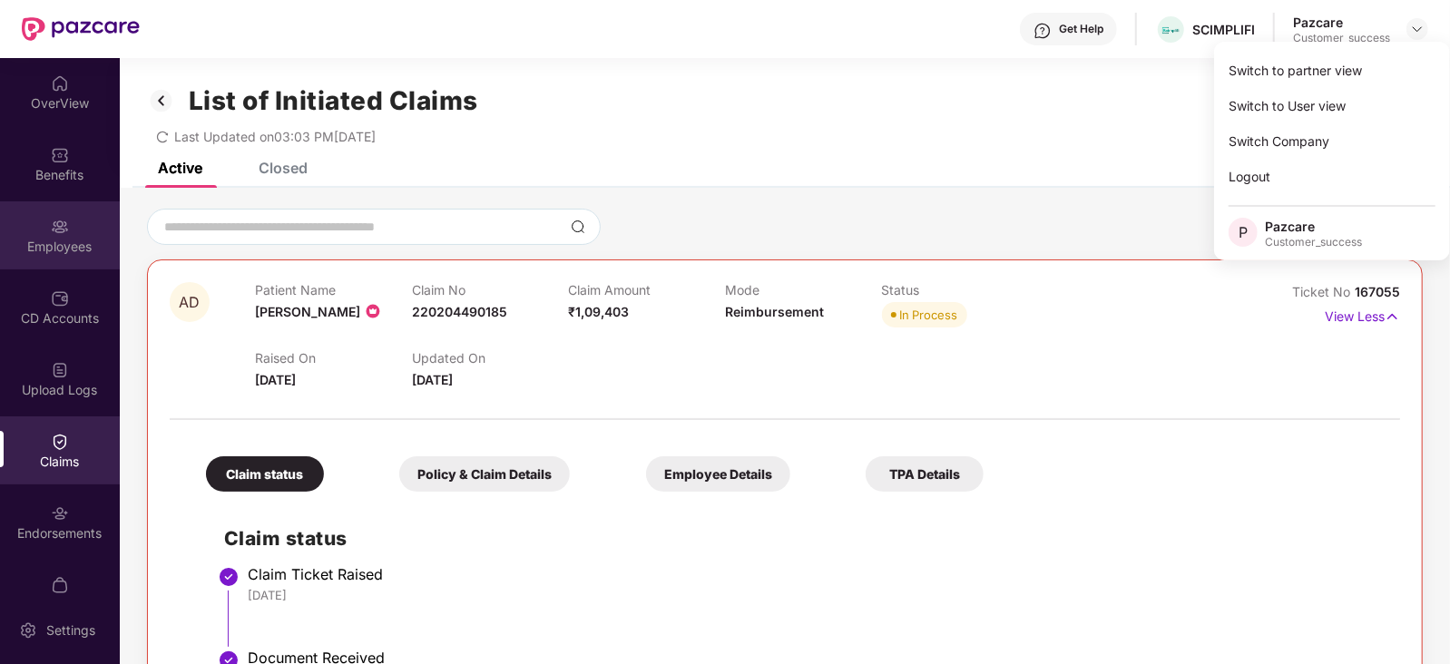
click at [5, 242] on div "Employees" at bounding box center [60, 247] width 120 height 18
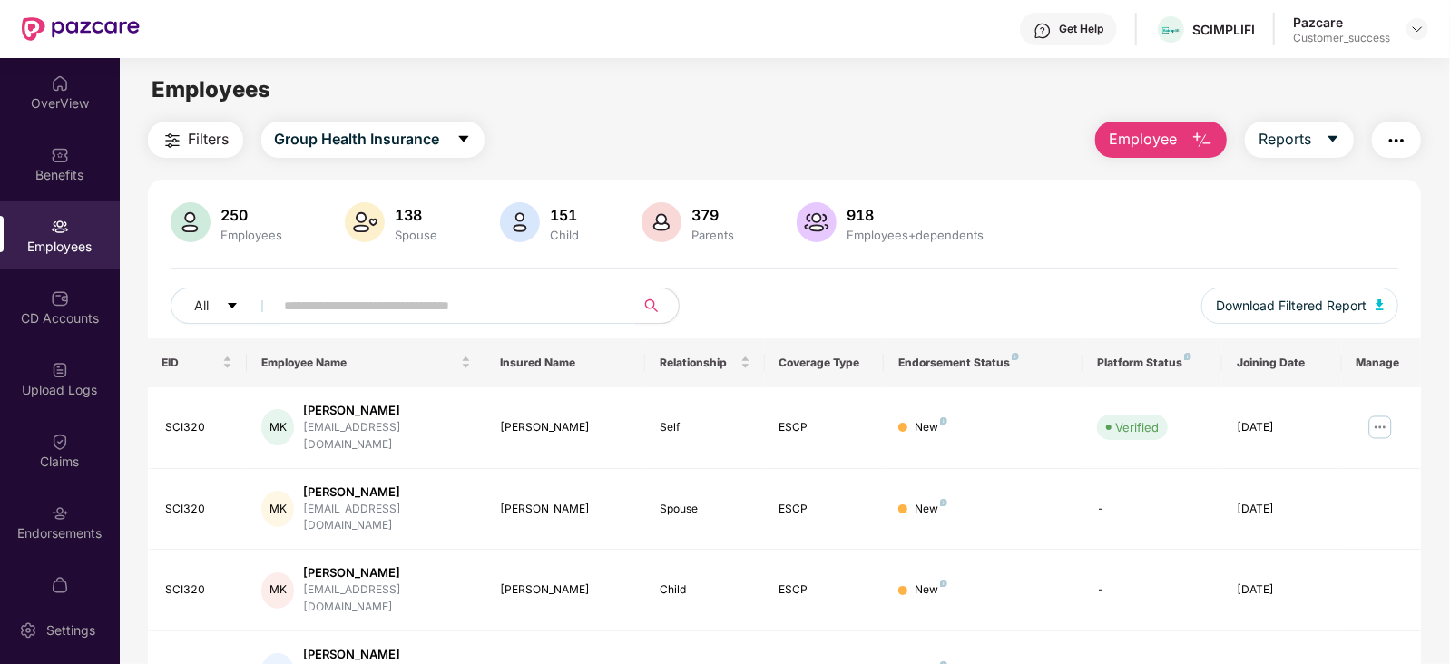
click at [400, 301] on input "text" at bounding box center [448, 305] width 326 height 27
paste input "******"
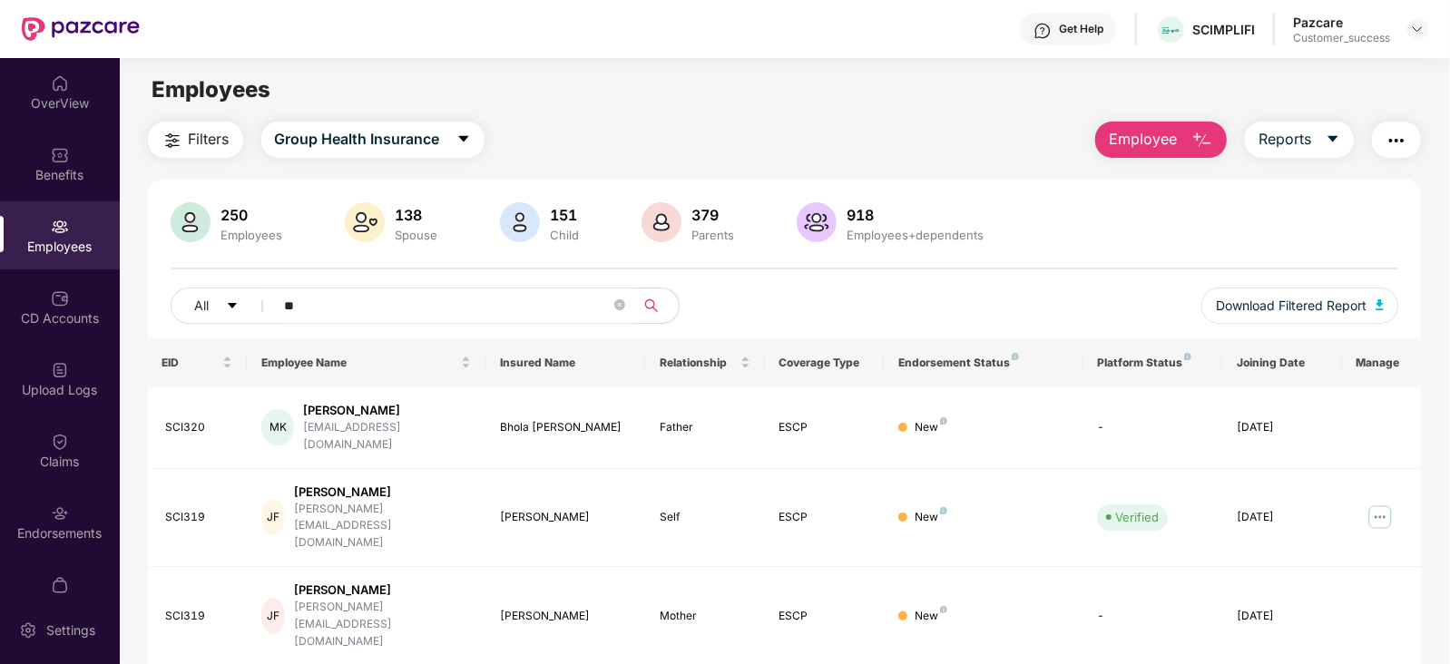
click at [475, 308] on input "**" at bounding box center [448, 305] width 326 height 27
paste input "**********"
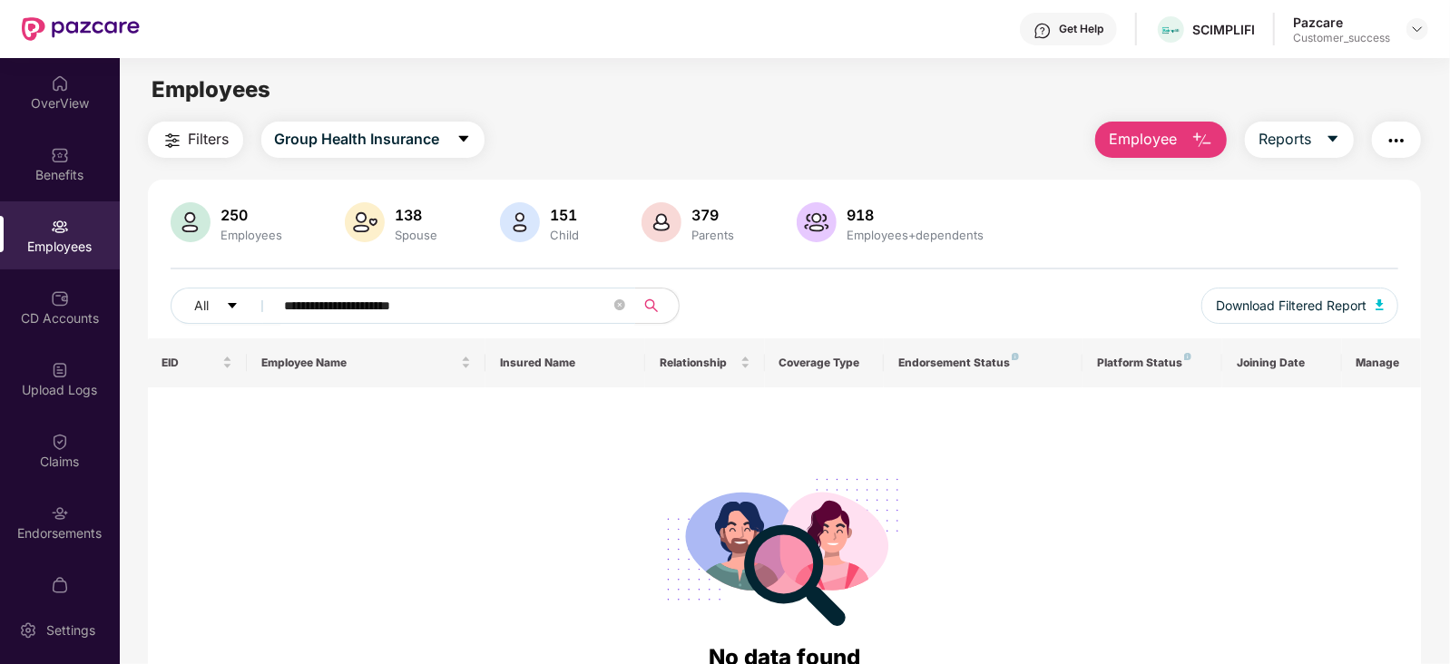
click at [462, 301] on input "**********" at bounding box center [448, 305] width 326 height 27
type input "*"
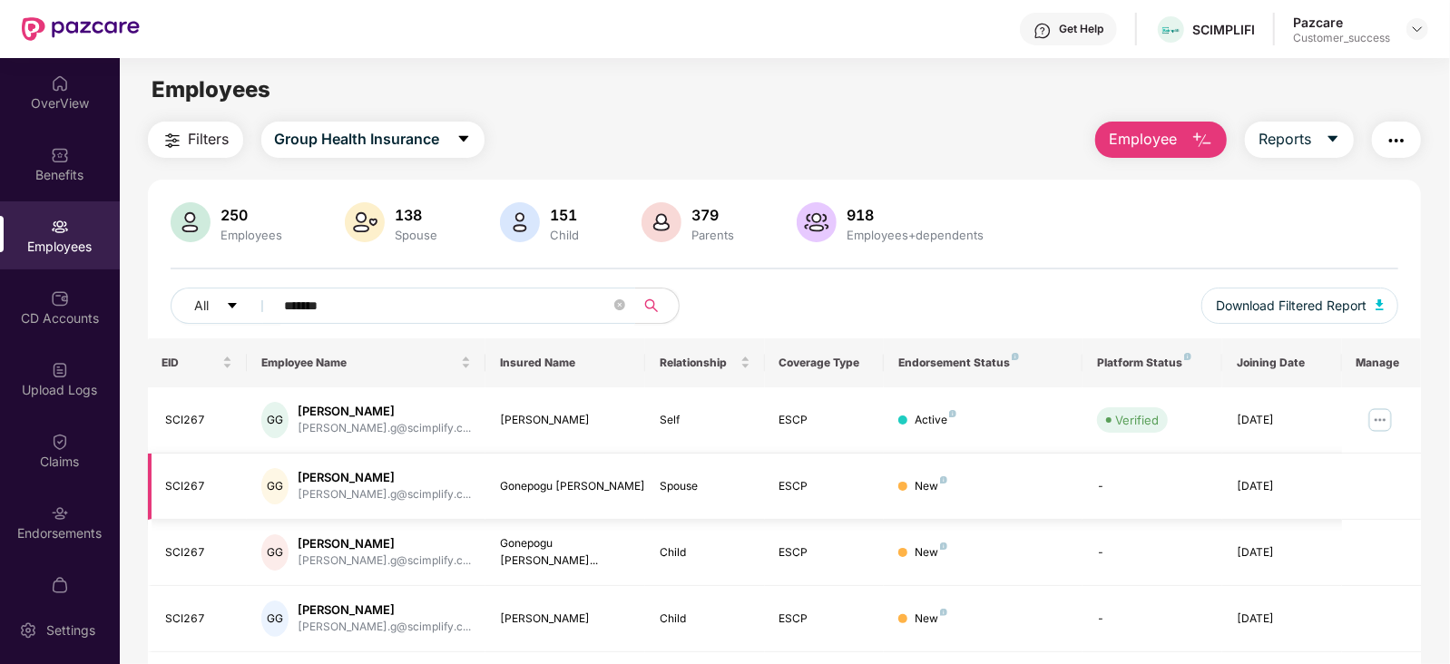
scroll to position [118, 0]
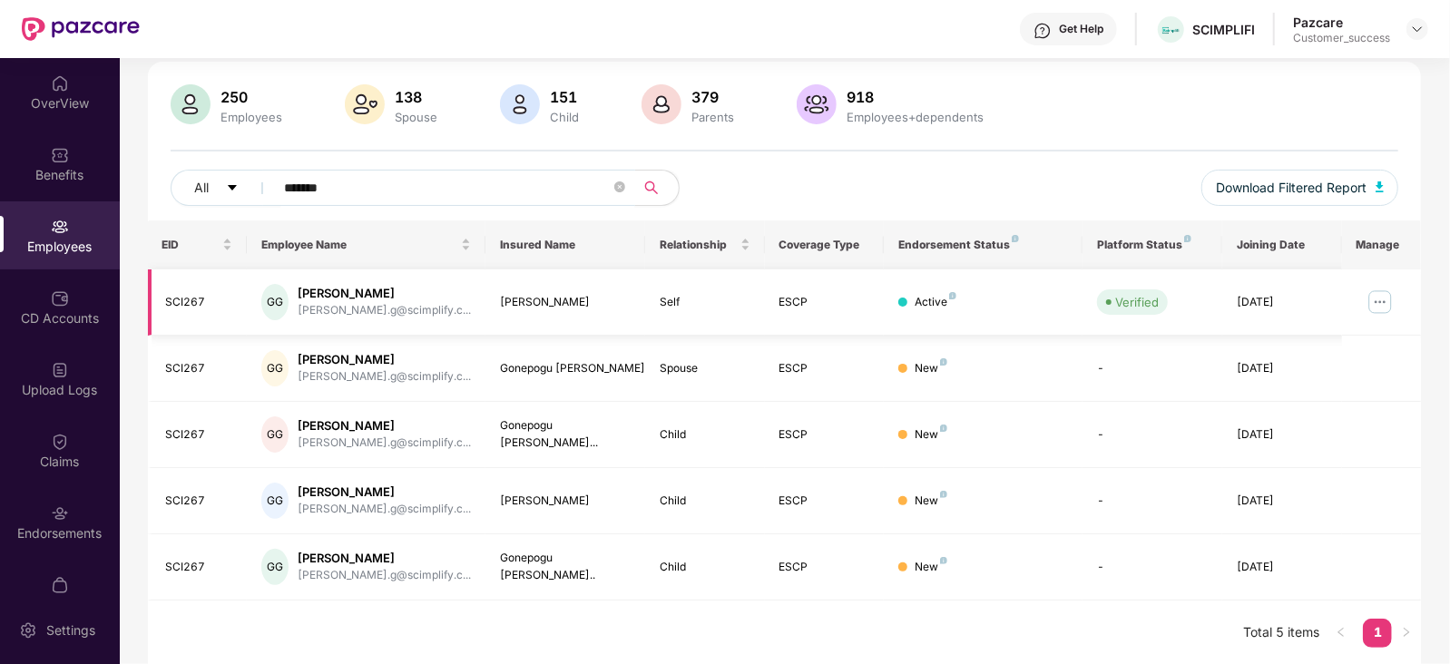
type input "*******"
click at [1394, 304] on td at bounding box center [1382, 302] width 80 height 66
click at [1379, 303] on img at bounding box center [1379, 302] width 29 height 29
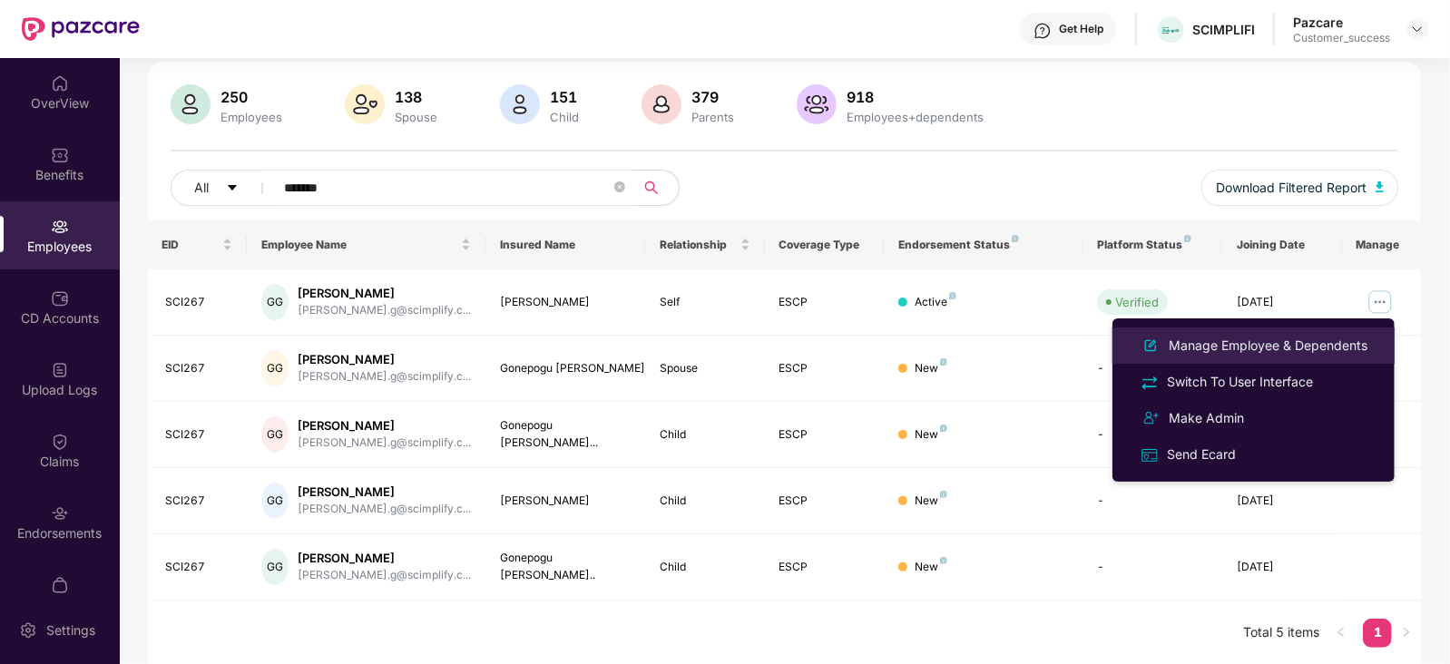
click at [1306, 329] on li "Manage Employee & Dependents" at bounding box center [1253, 345] width 282 height 36
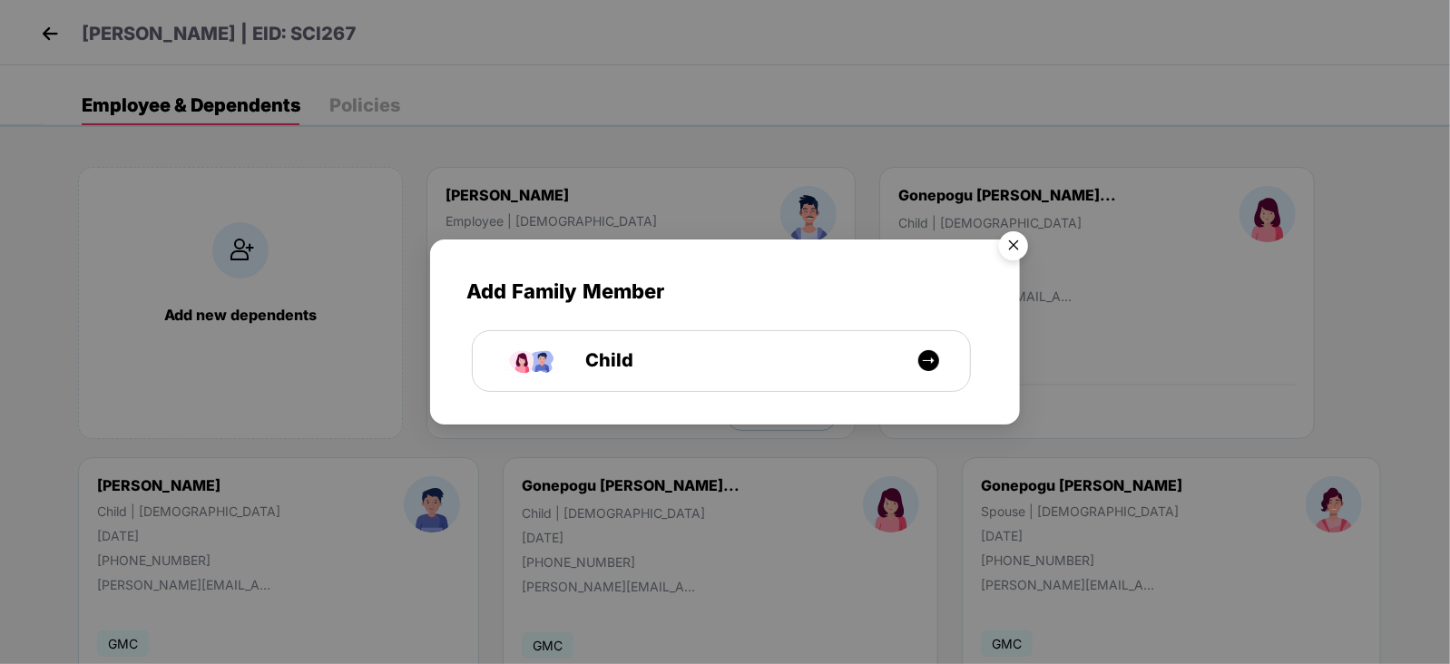
click at [1007, 268] on img "Close" at bounding box center [1013, 248] width 51 height 51
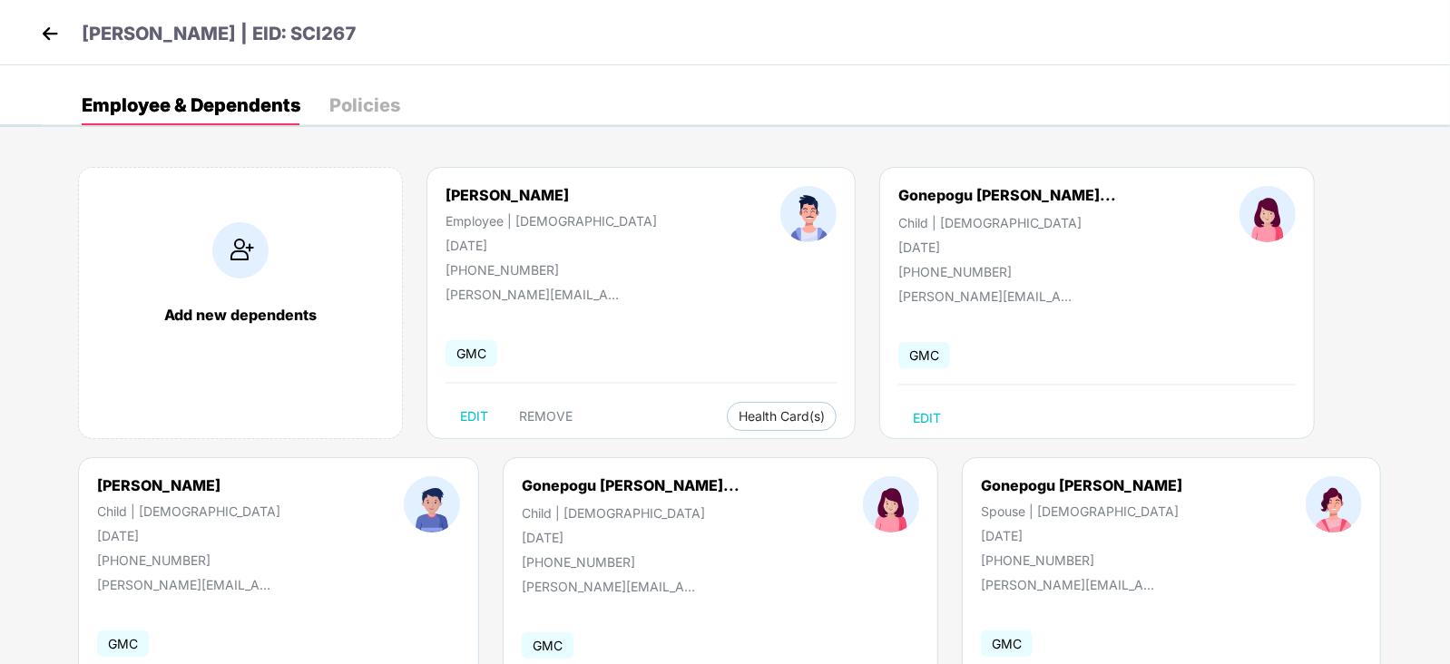
scroll to position [111, 0]
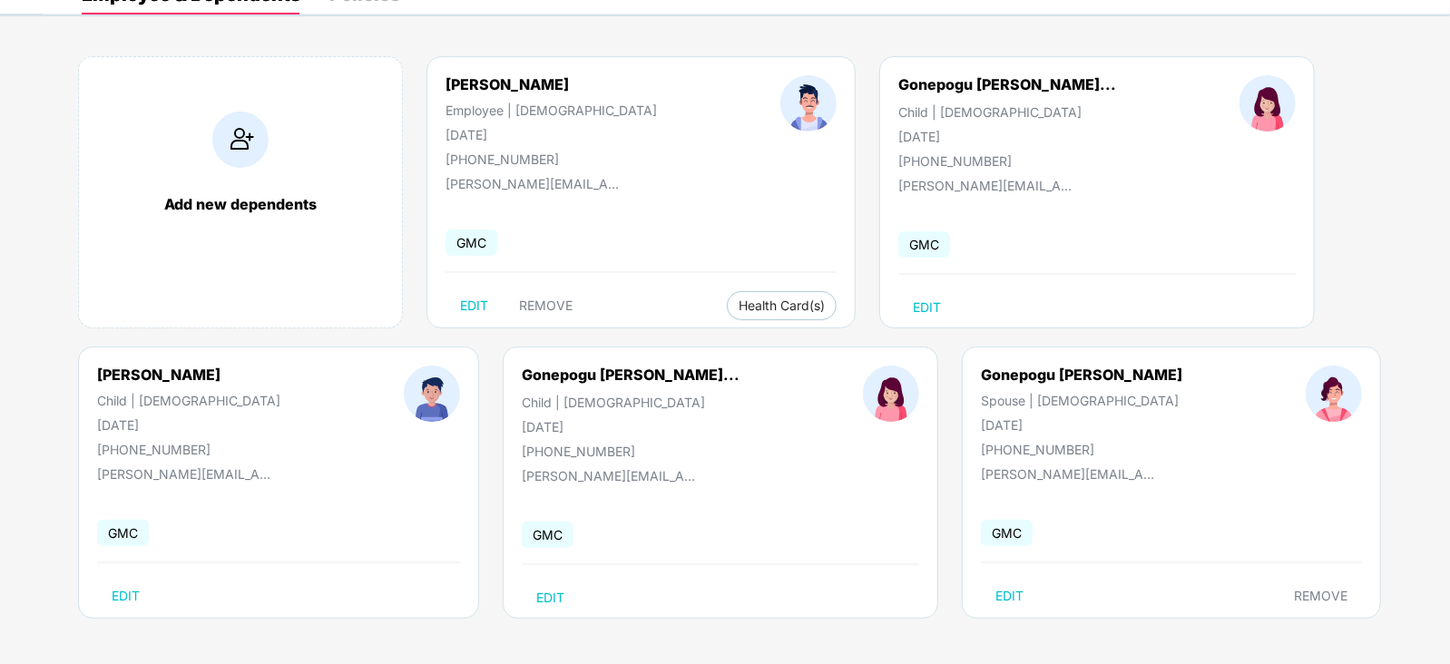
click at [801, 409] on div at bounding box center [891, 412] width 180 height 93
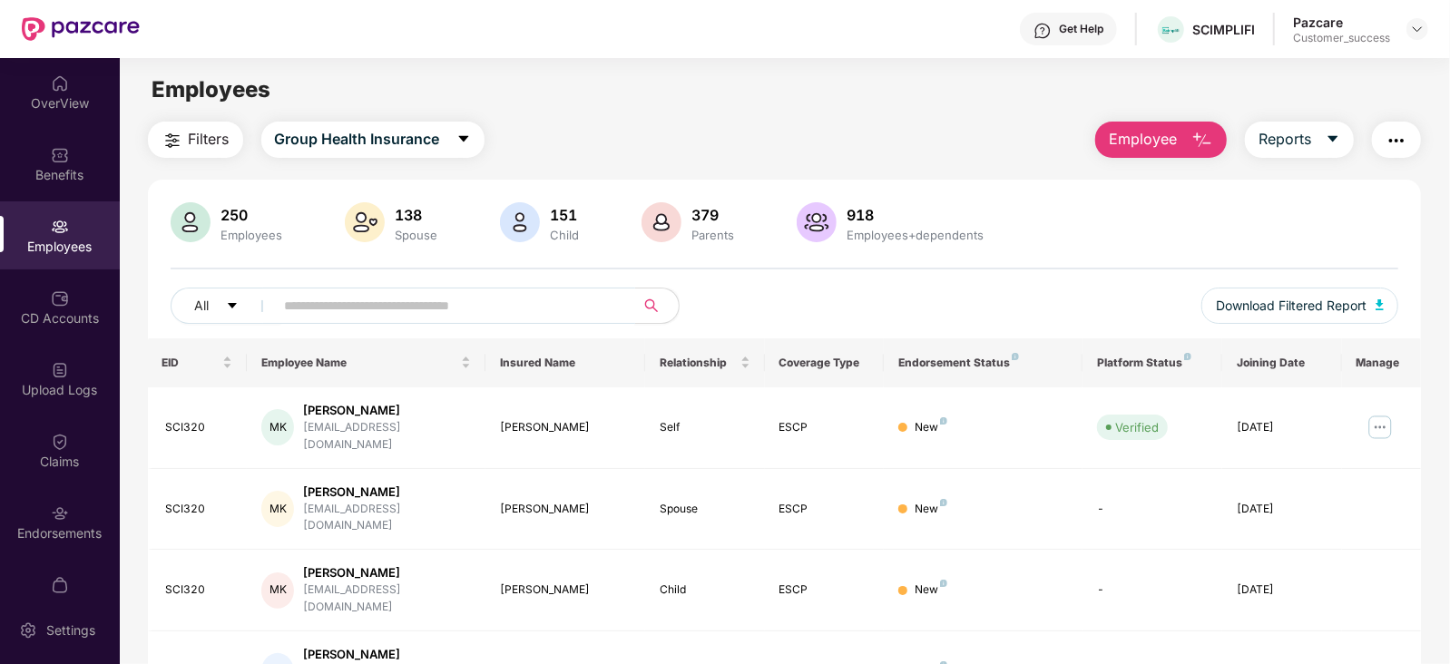
click at [491, 308] on input "text" at bounding box center [448, 305] width 326 height 27
type input "*"
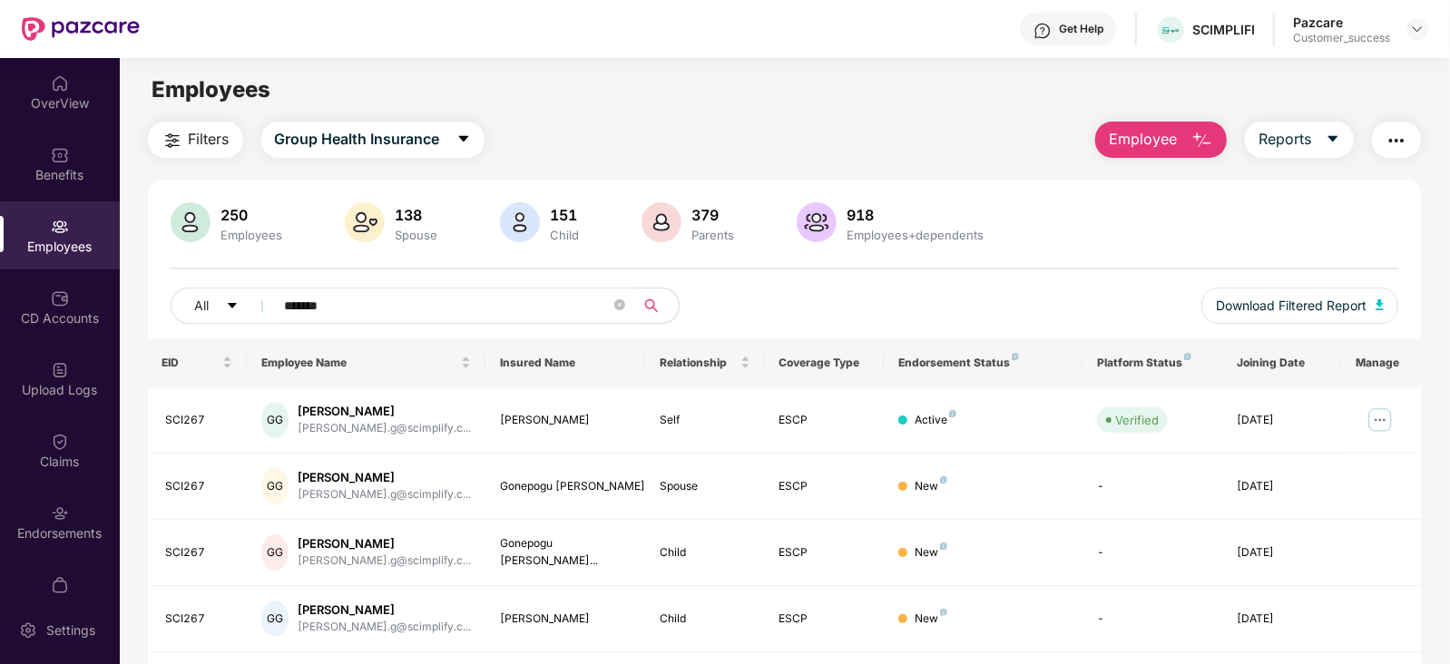
type input "*******"
click at [1406, 25] on div at bounding box center [1417, 29] width 22 height 22
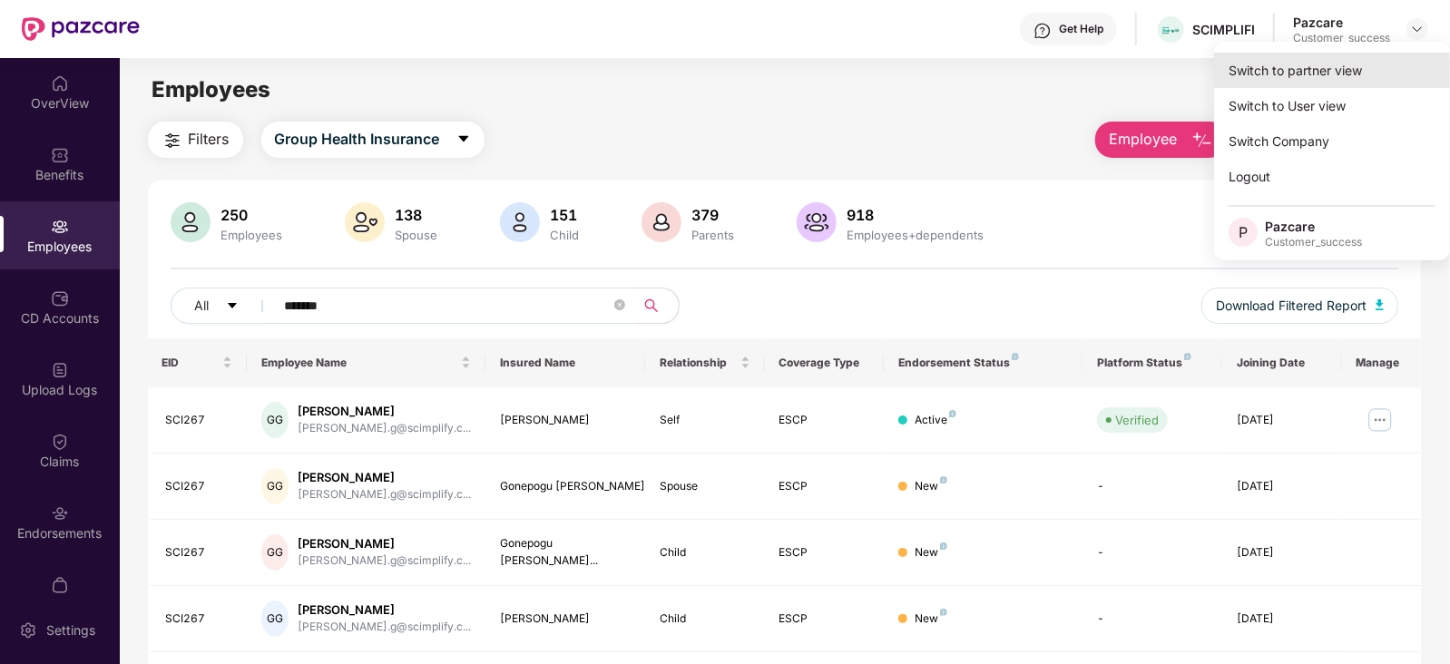
click at [1330, 62] on div "Switch to partner view" at bounding box center [1332, 70] width 236 height 35
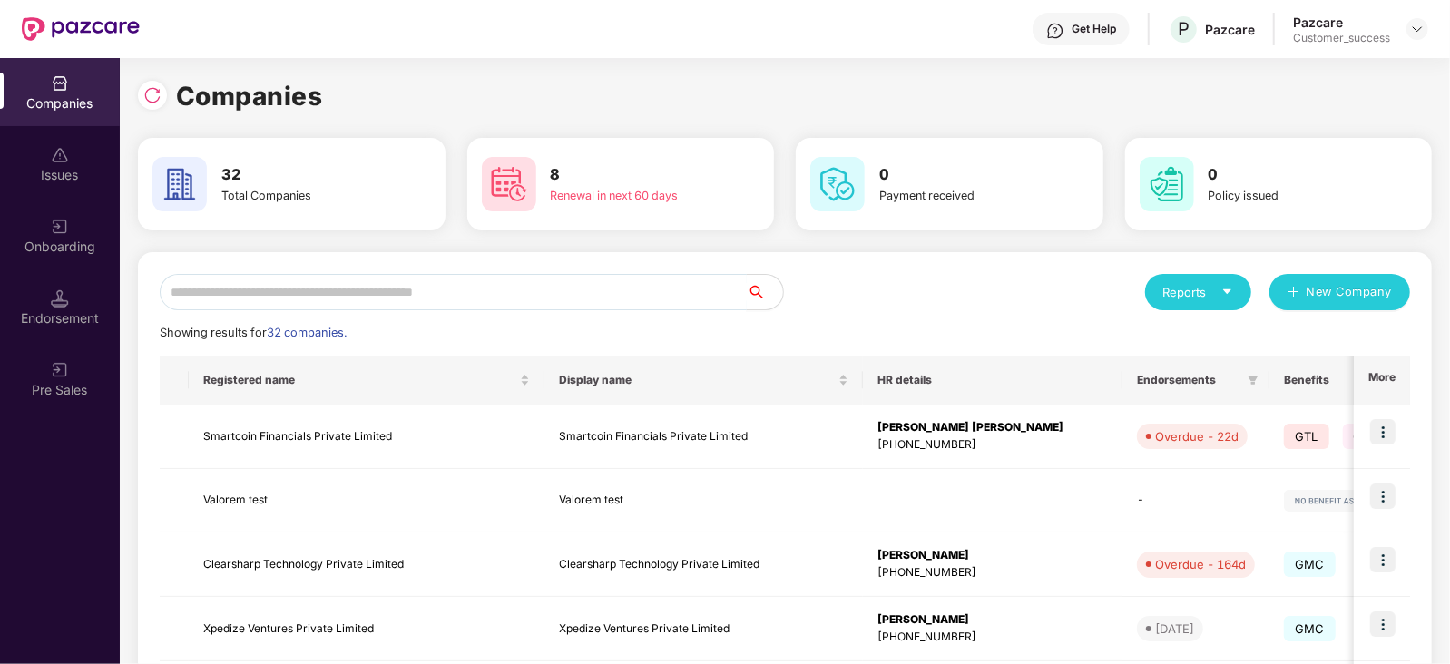
click at [602, 284] on input "text" at bounding box center [453, 292] width 587 height 36
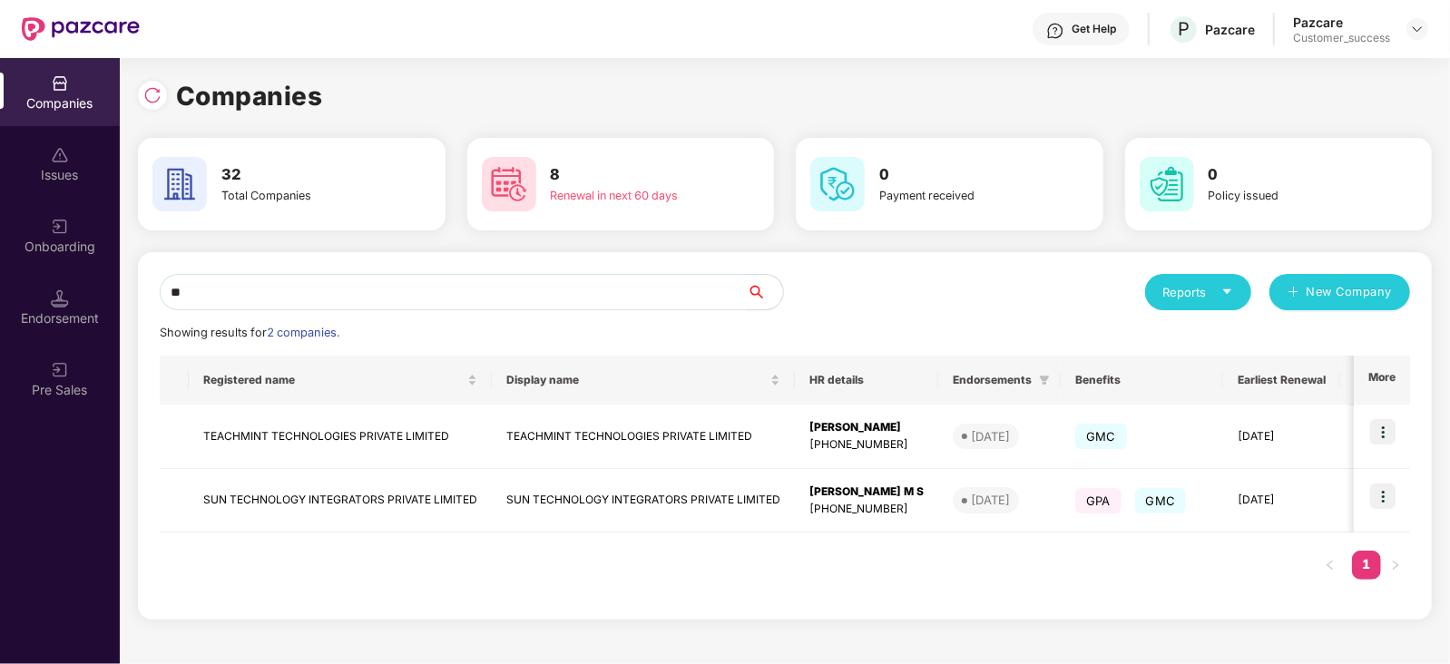
type input "*"
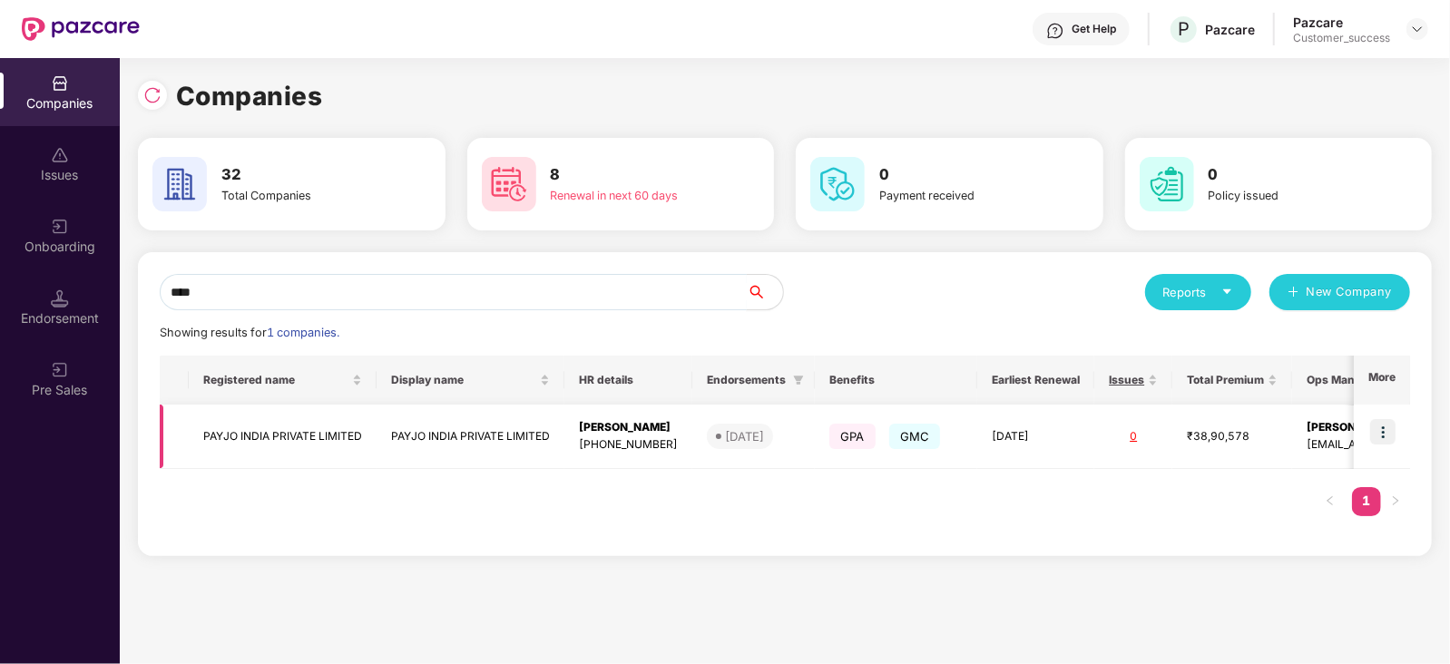
type input "****"
click at [1383, 442] on img at bounding box center [1382, 431] width 25 height 25
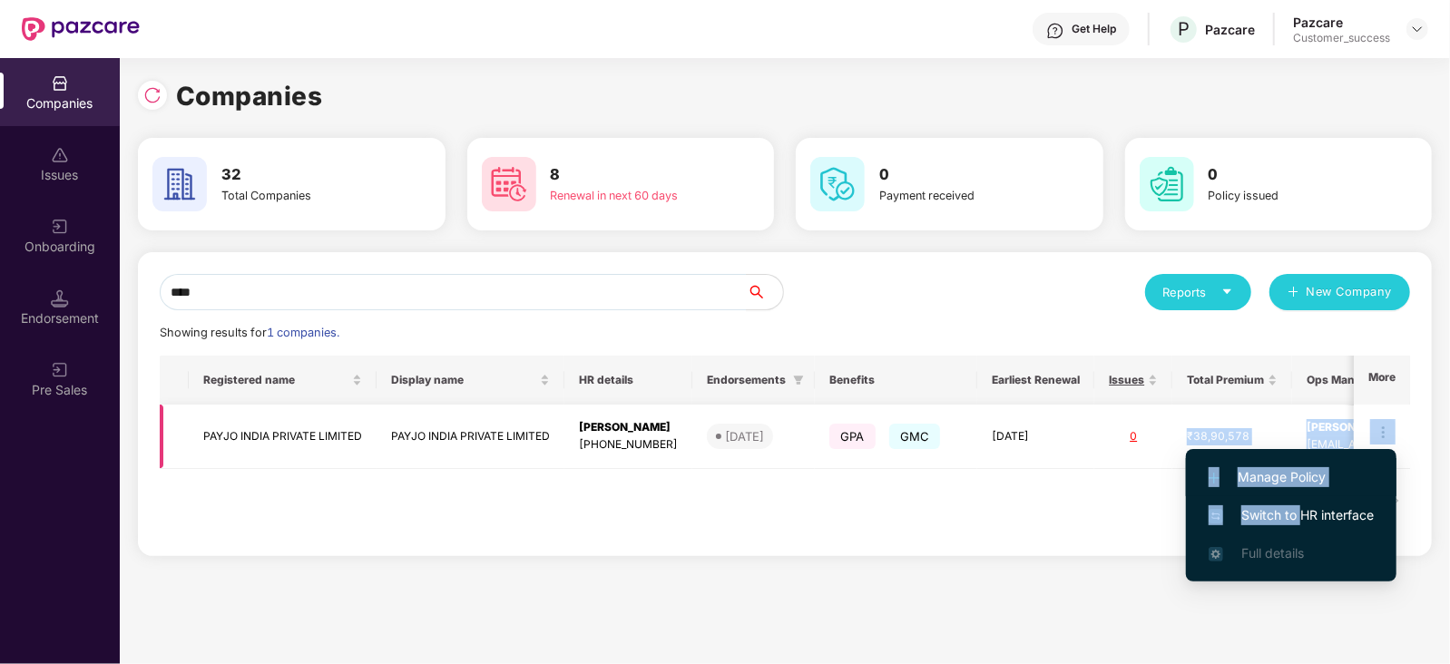
drag, startPoint x: 1299, startPoint y: 506, endPoint x: 1143, endPoint y: 412, distance: 182.3
click at [1143, 412] on body "Get Help P Pazcare Pazcare Customer_success Companies Issues Onboarding Endorse…" at bounding box center [725, 332] width 1450 height 664
click at [1302, 515] on span "Switch to HR interface" at bounding box center [1290, 515] width 165 height 20
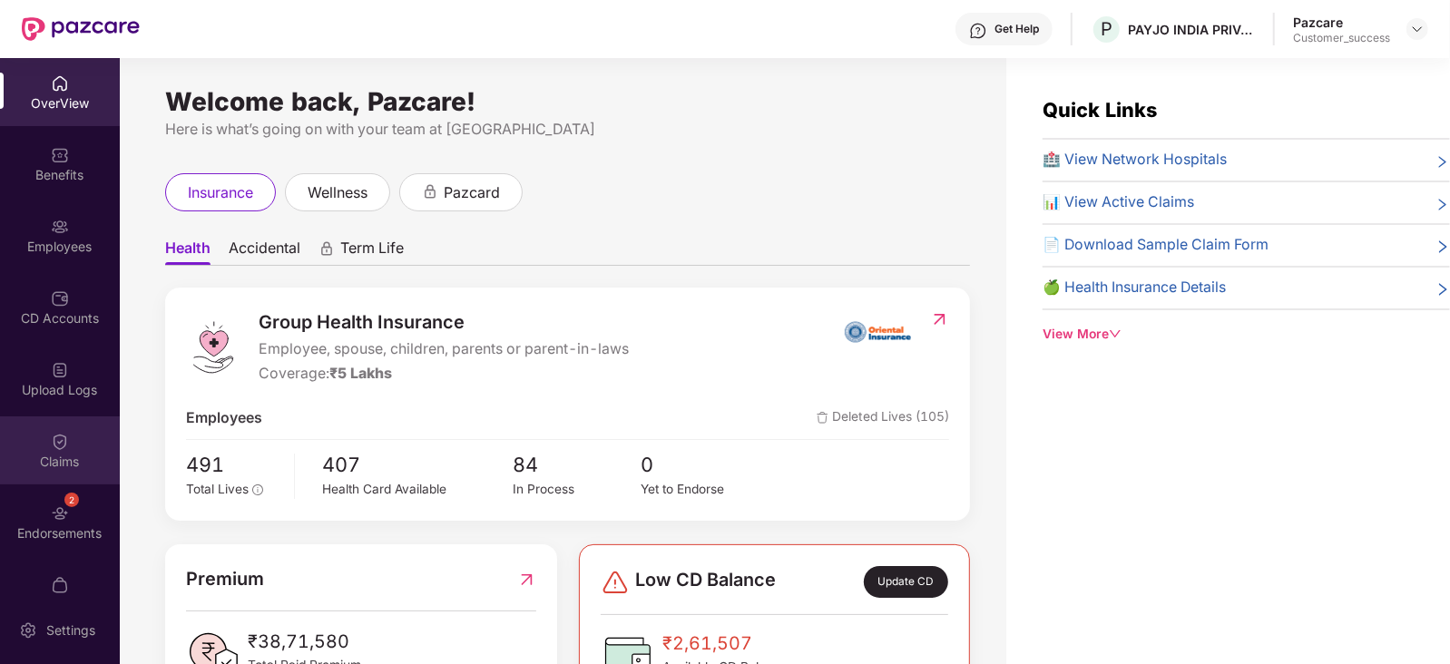
scroll to position [35, 0]
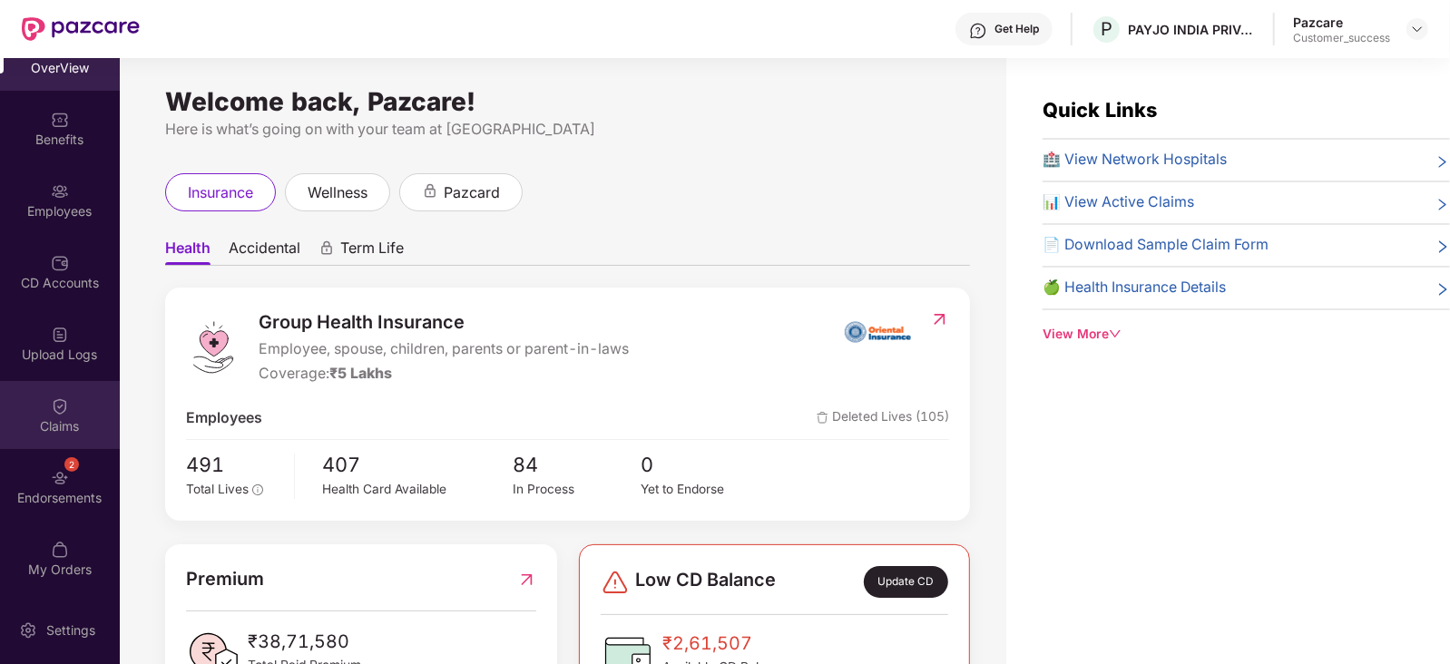
click at [43, 417] on div "Claims" at bounding box center [60, 426] width 120 height 18
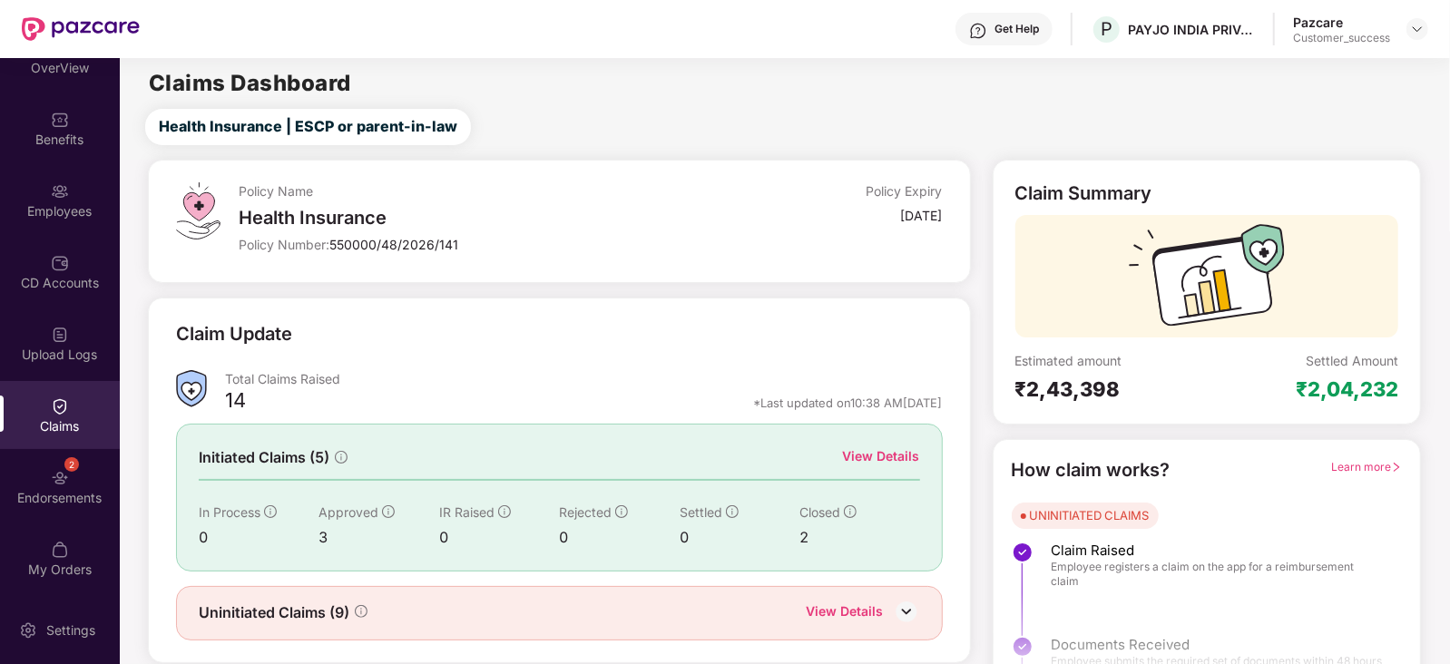
click at [876, 455] on div "View Details" at bounding box center [881, 456] width 77 height 20
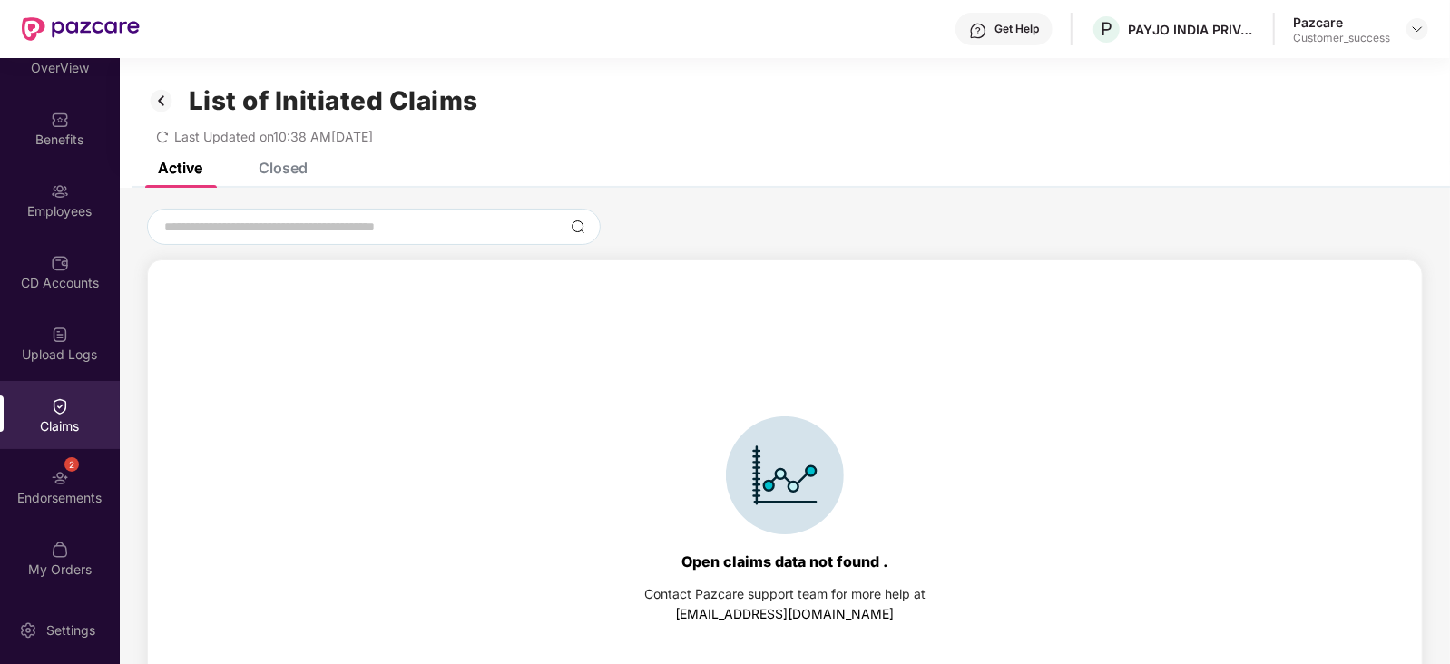
click at [313, 169] on div "Active Closed" at bounding box center [785, 174] width 1330 height 25
click at [296, 168] on div "Closed" at bounding box center [283, 168] width 49 height 18
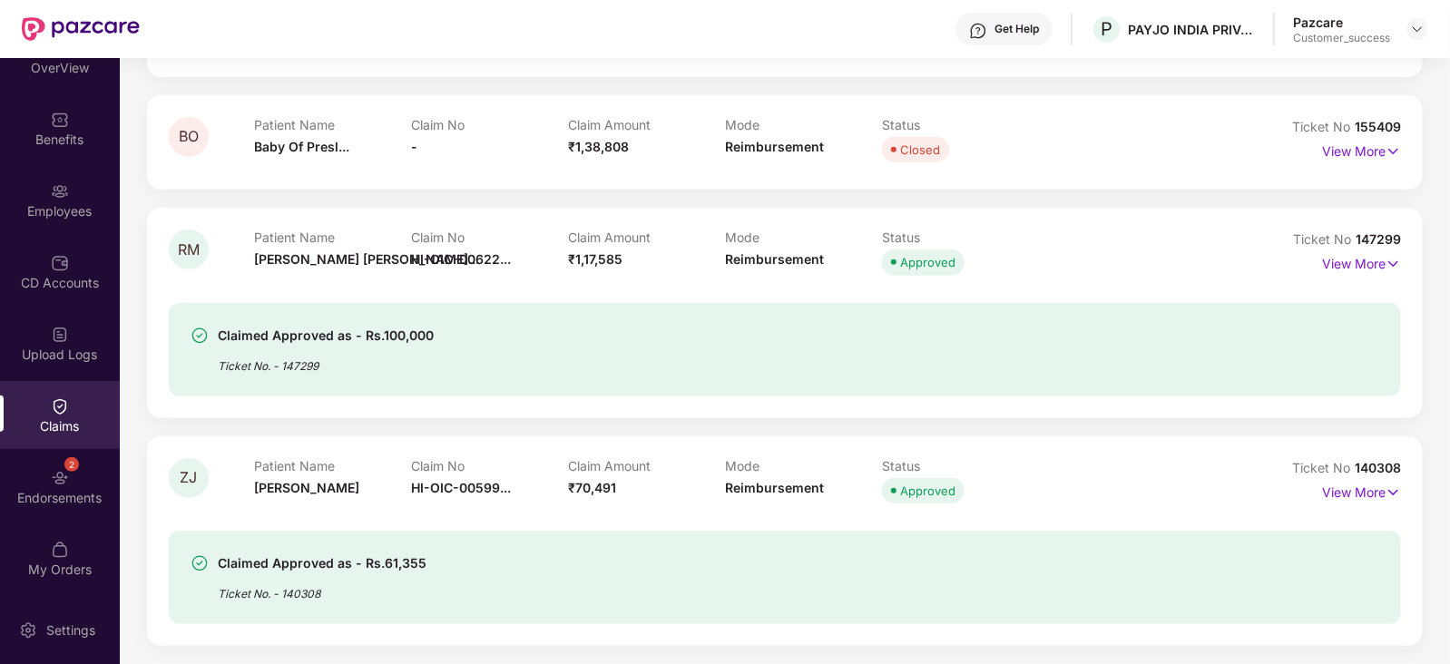
scroll to position [146, 0]
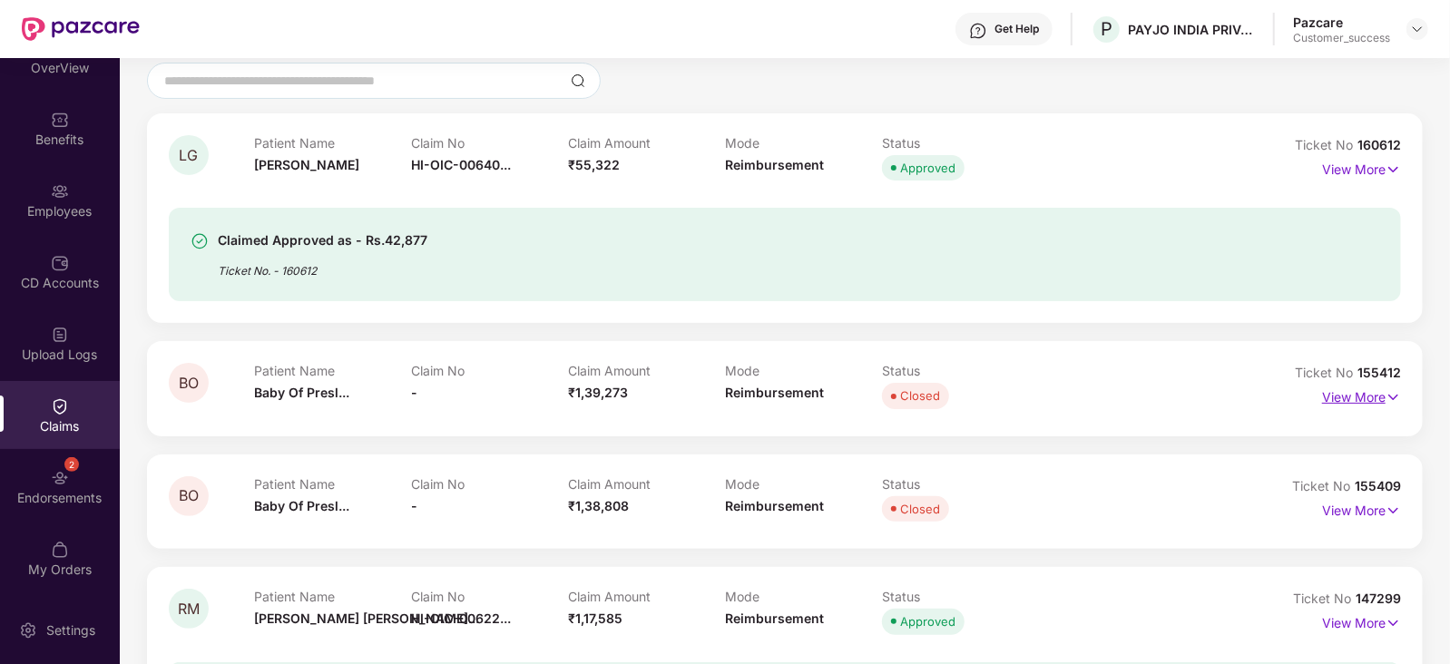
click at [1374, 396] on p "View More" at bounding box center [1361, 395] width 79 height 24
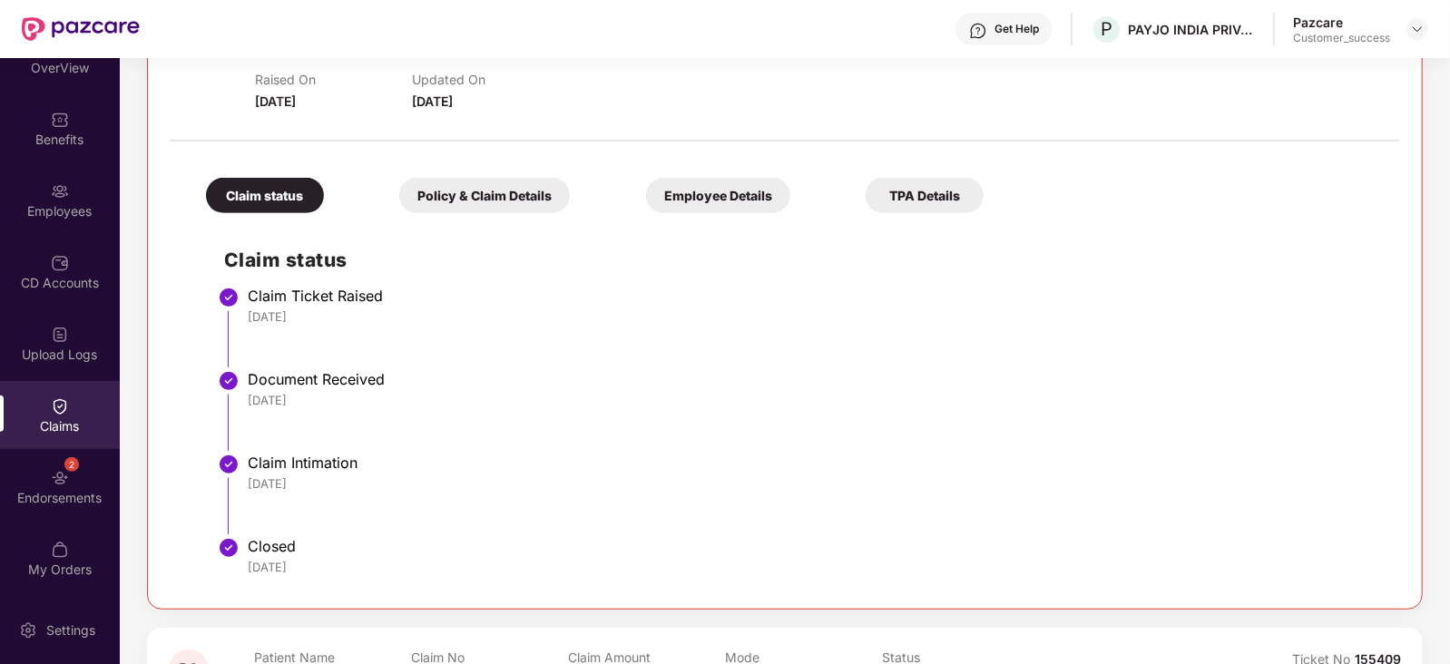
scroll to position [507, 0]
drag, startPoint x: 494, startPoint y: 215, endPoint x: 463, endPoint y: 197, distance: 36.6
click at [463, 197] on div "Claim status Policy & Claim Details Employee Details TPA Details Claim status C…" at bounding box center [785, 369] width 1230 height 436
click at [463, 197] on div "Policy & Claim Details" at bounding box center [484, 195] width 171 height 35
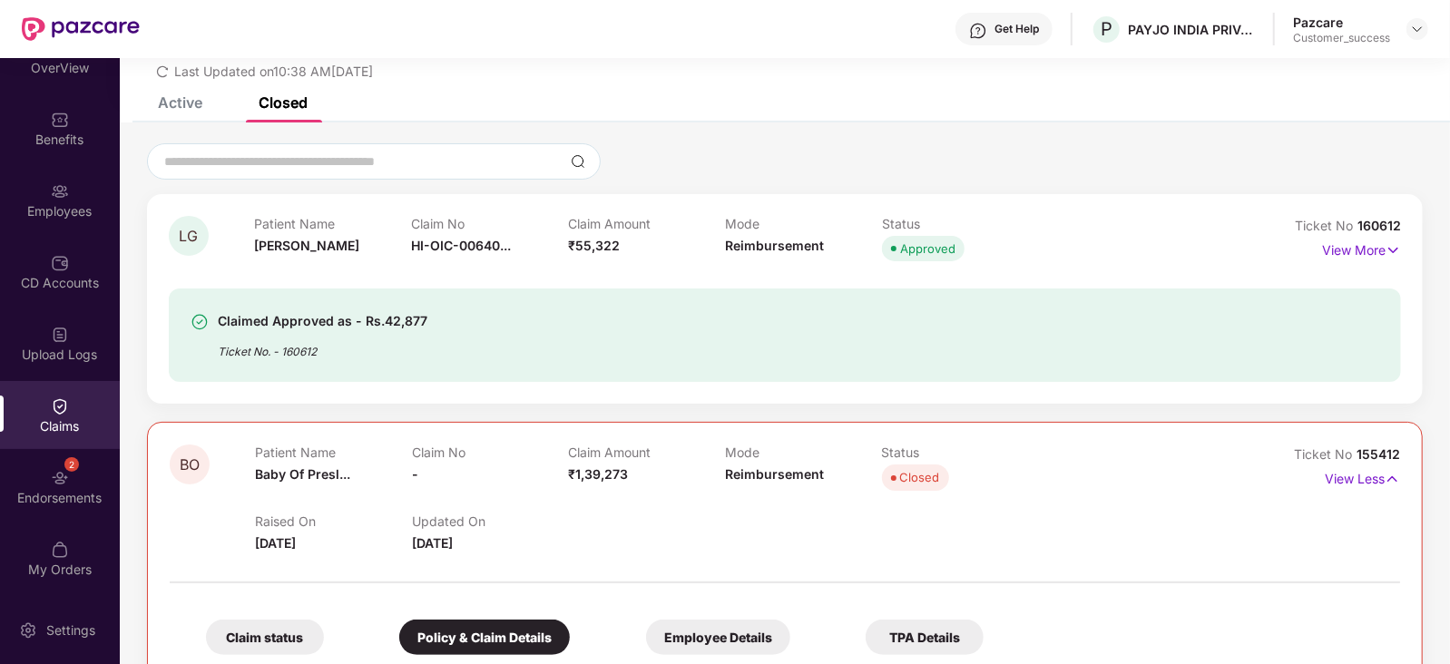
scroll to position [63, 0]
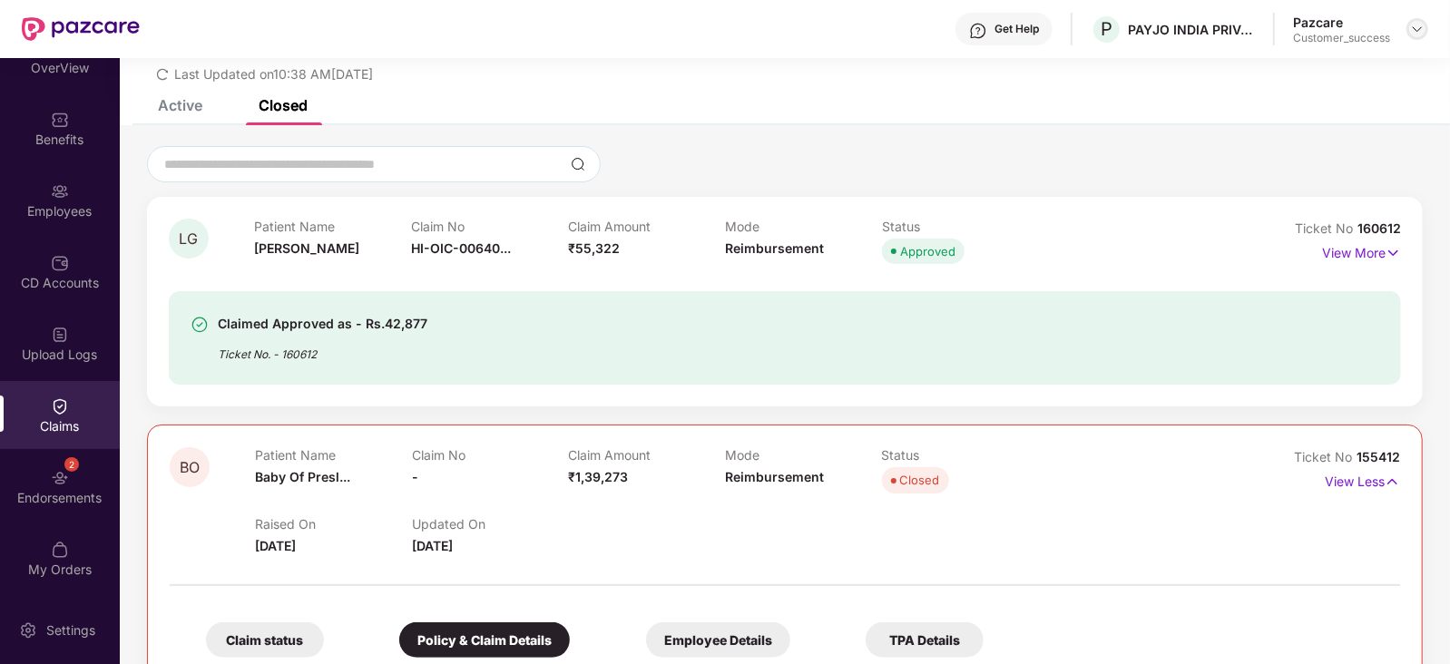
click at [1423, 34] on img at bounding box center [1417, 29] width 15 height 15
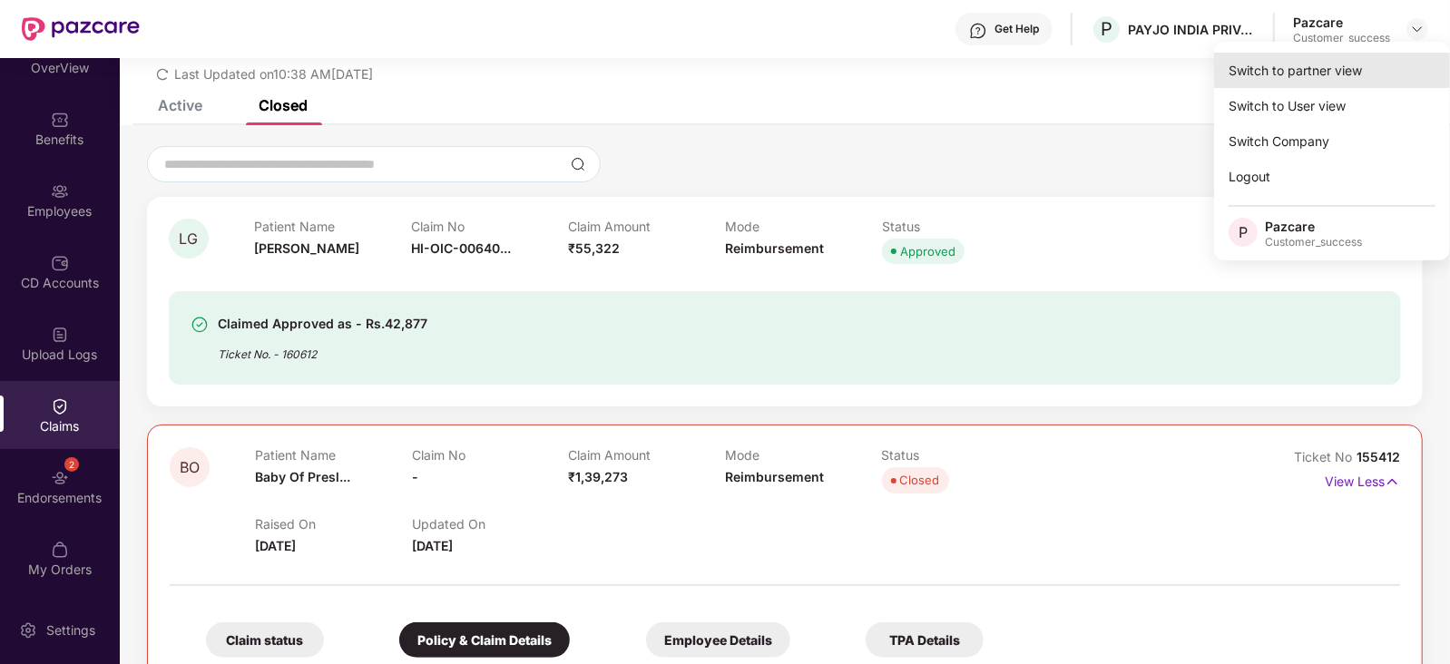
click at [1378, 65] on div "Switch to partner view" at bounding box center [1332, 70] width 236 height 35
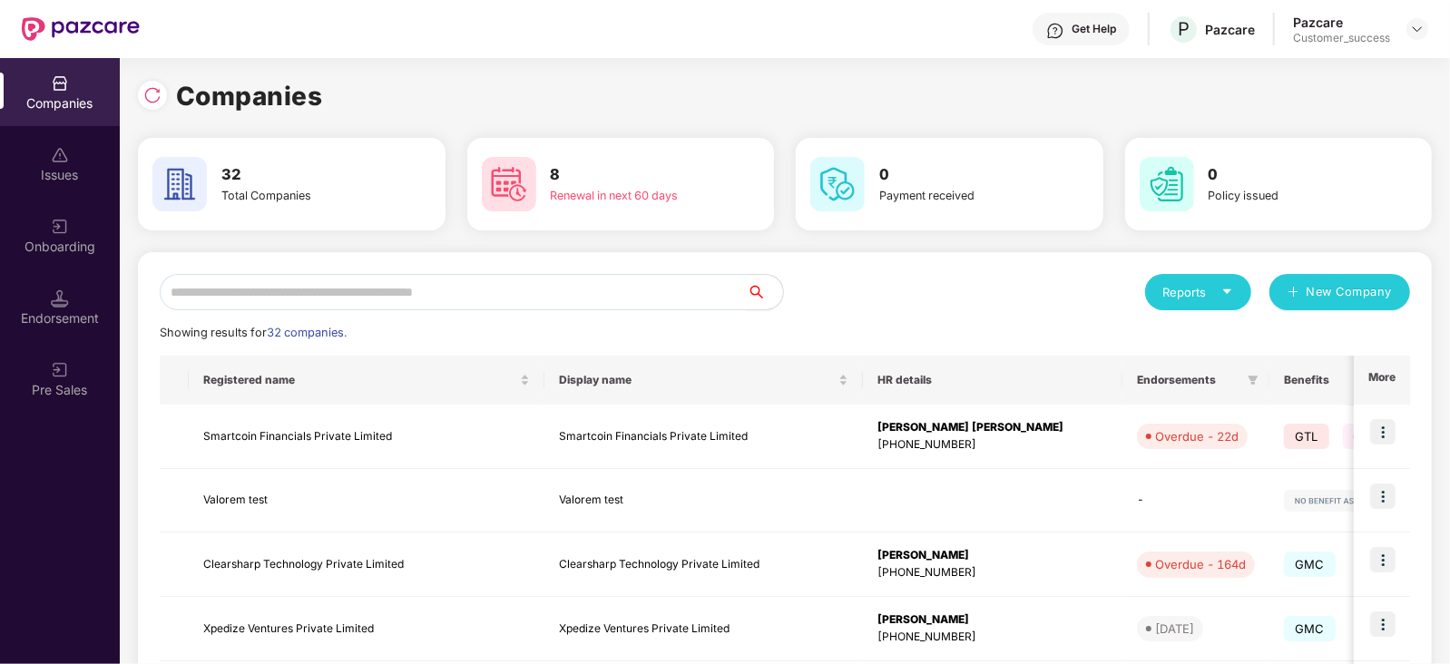
click at [508, 291] on input "text" at bounding box center [453, 292] width 587 height 36
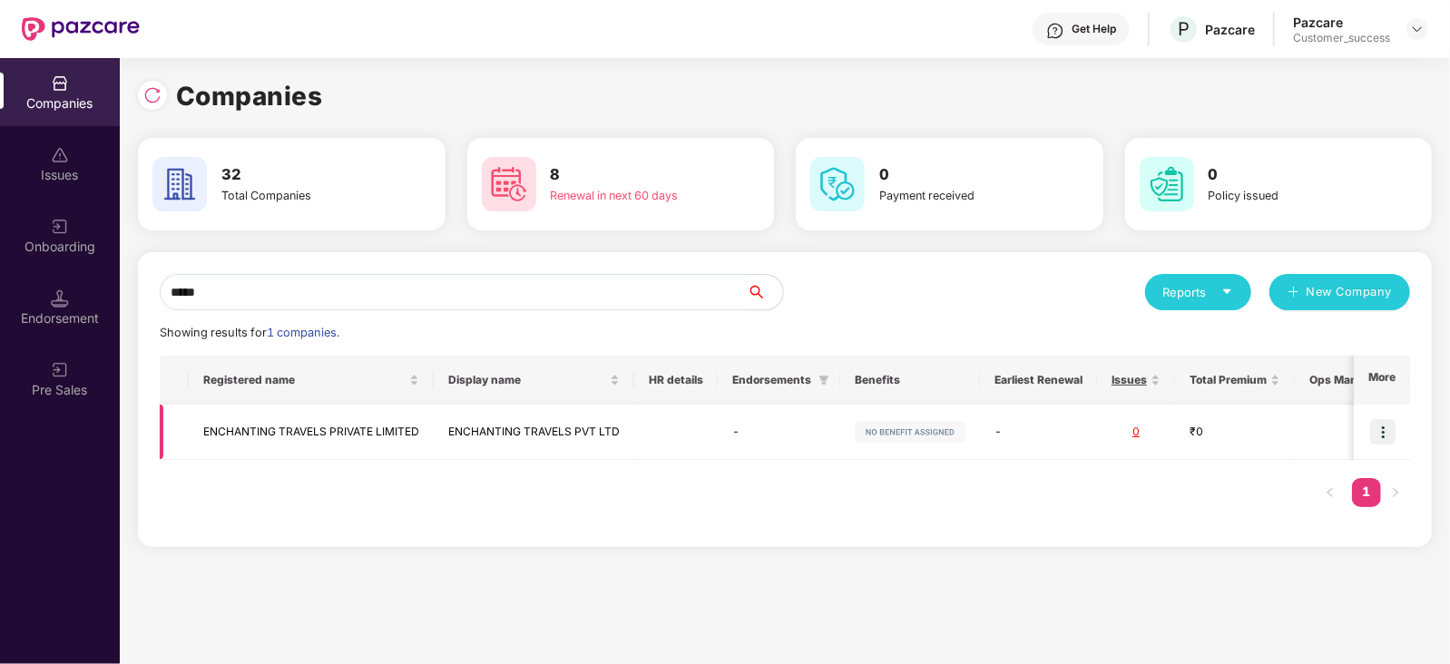
type input "*****"
click at [1392, 429] on img at bounding box center [1382, 431] width 25 height 25
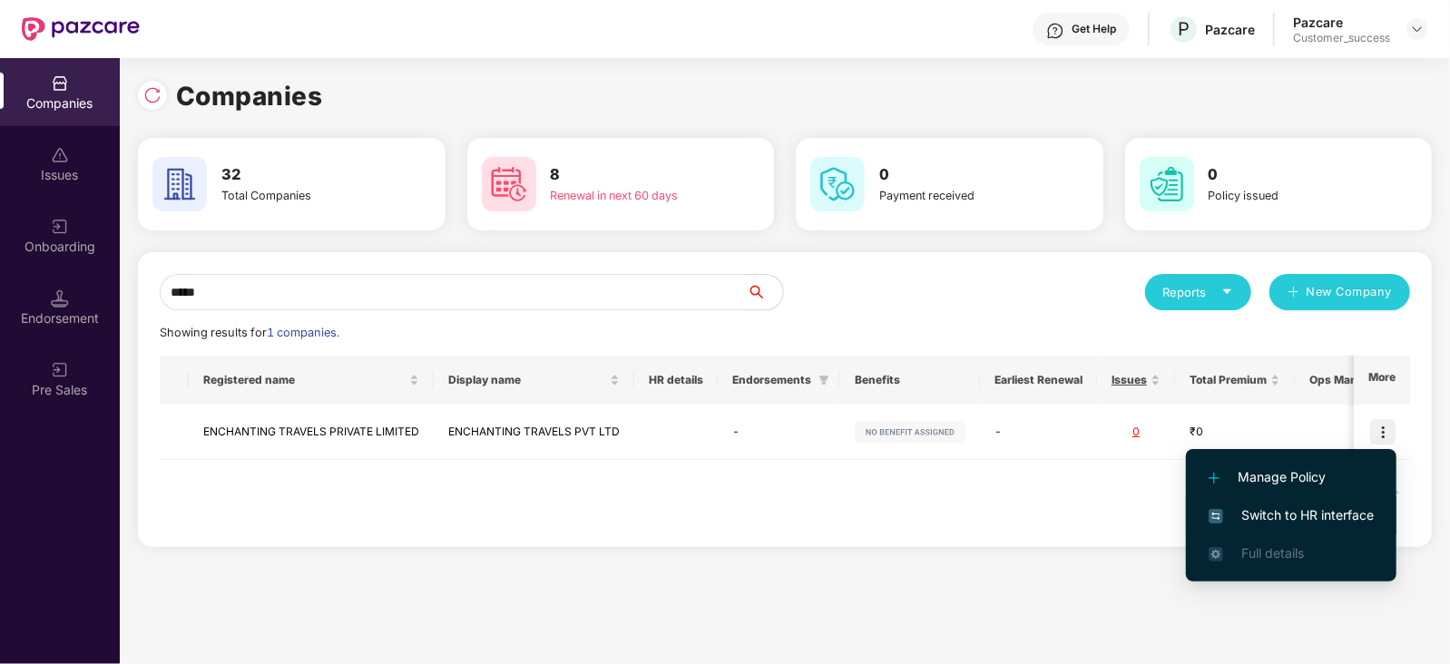
click at [1287, 518] on span "Switch to HR interface" at bounding box center [1290, 515] width 165 height 20
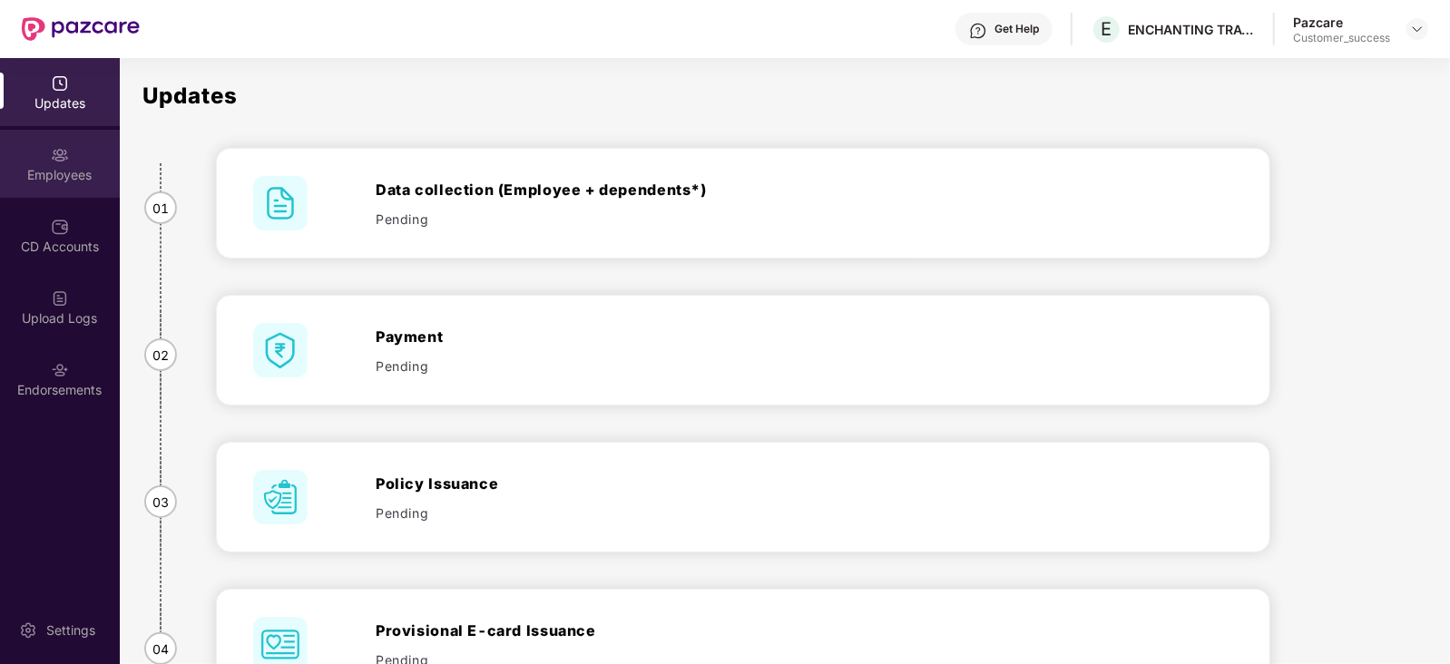
click at [54, 161] on img at bounding box center [60, 155] width 18 height 18
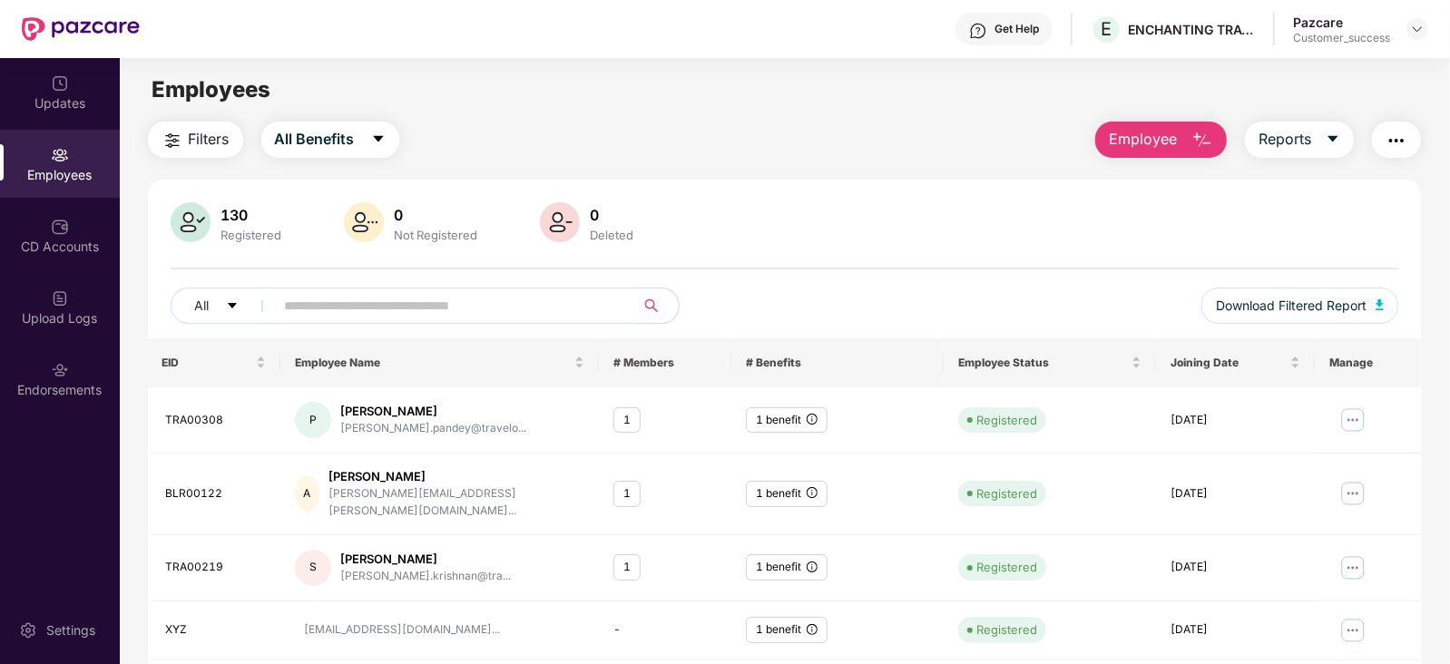
click at [417, 298] on input "text" at bounding box center [448, 305] width 326 height 27
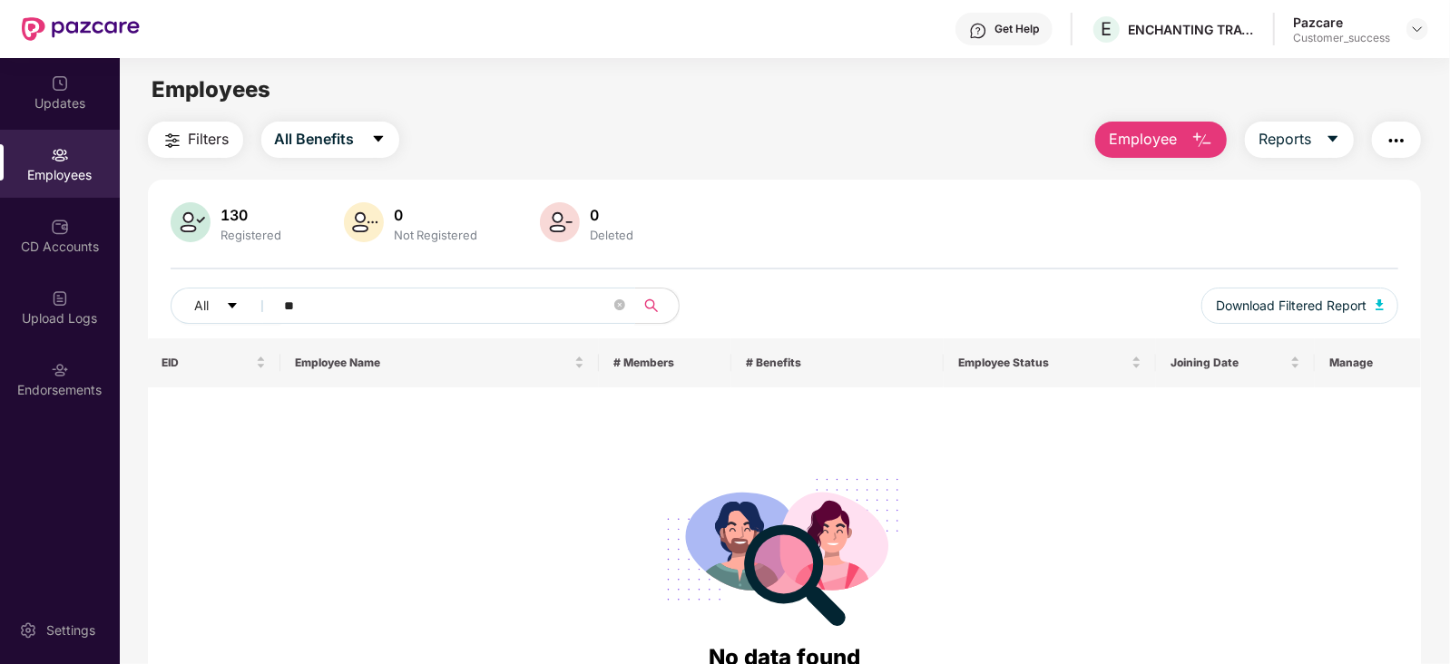
type input "*"
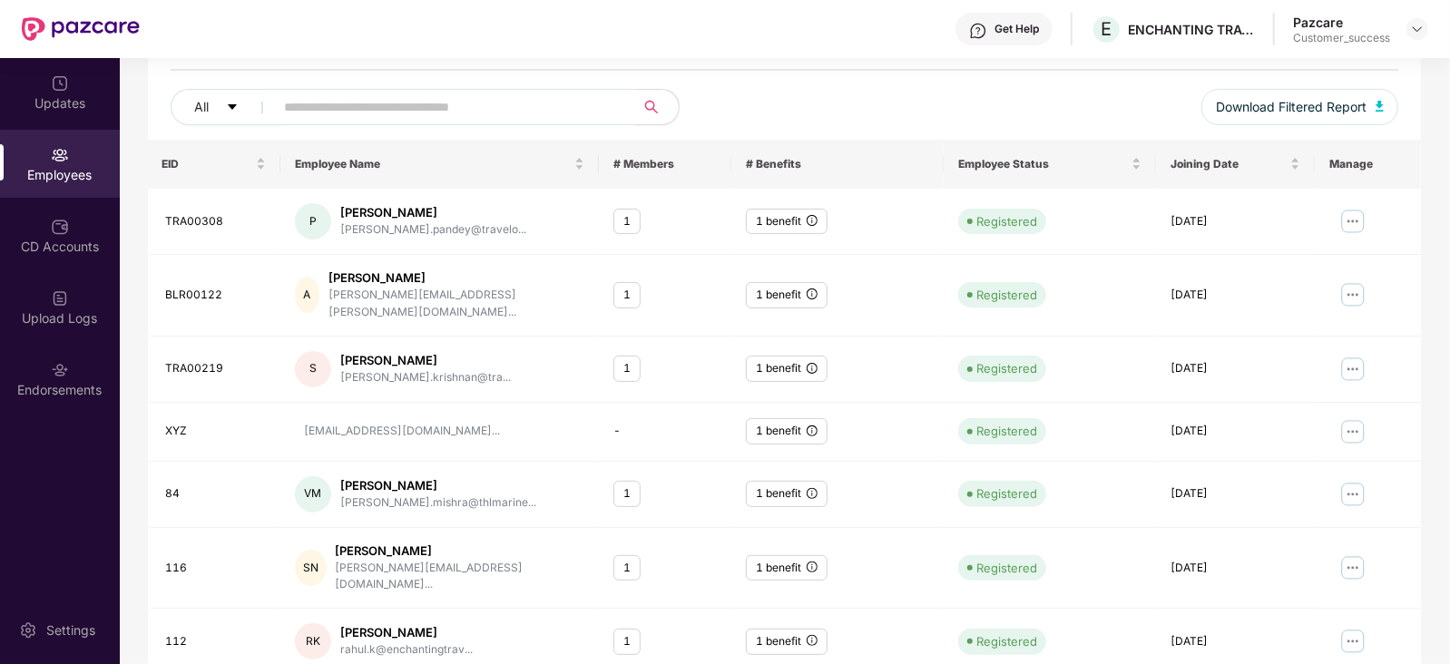
scroll to position [0, 0]
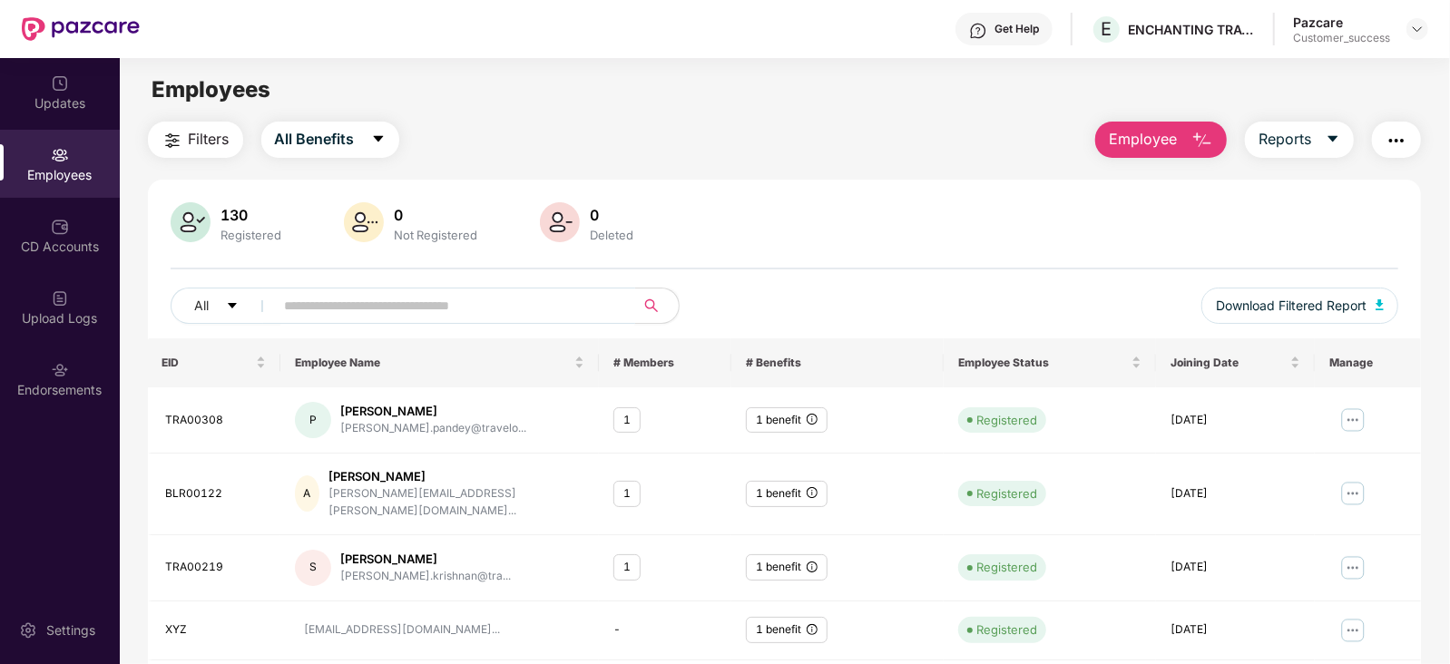
click at [422, 306] on input "text" at bounding box center [448, 305] width 326 height 27
click at [476, 292] on input "text" at bounding box center [448, 305] width 326 height 27
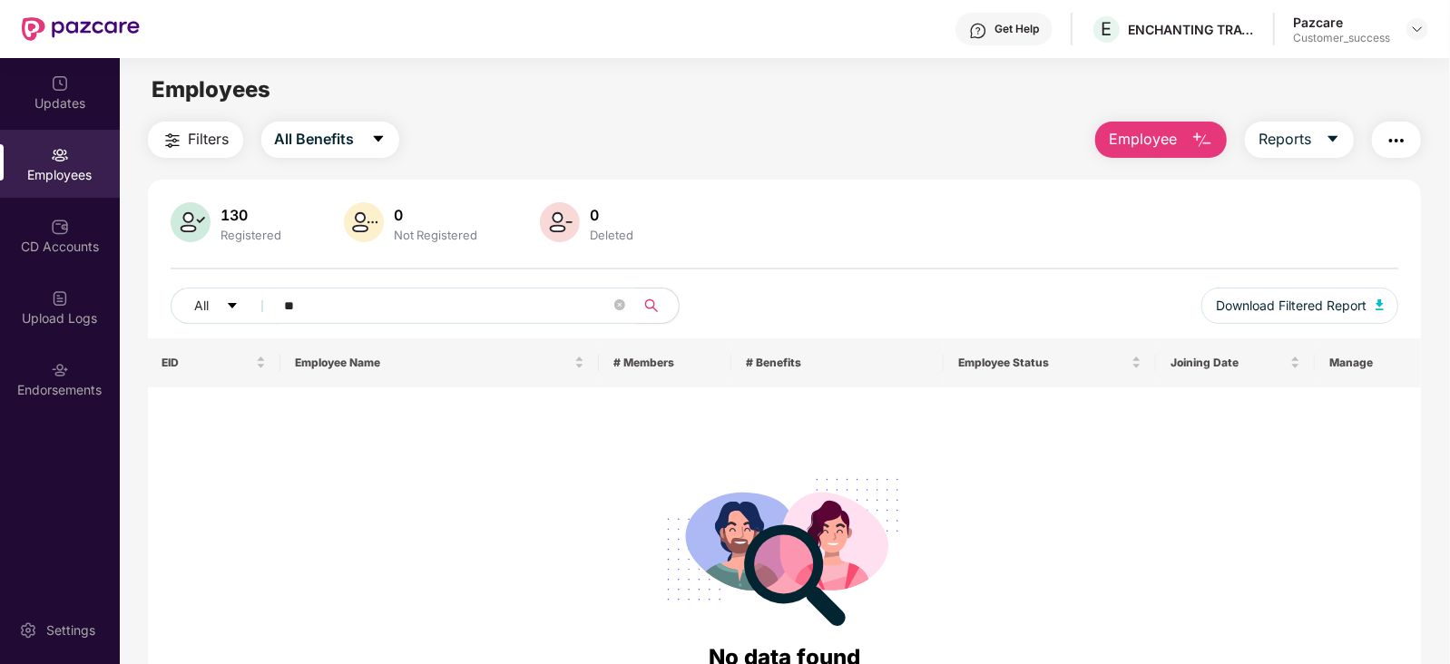
type input "*"
click at [361, 308] on input "******" at bounding box center [448, 305] width 326 height 27
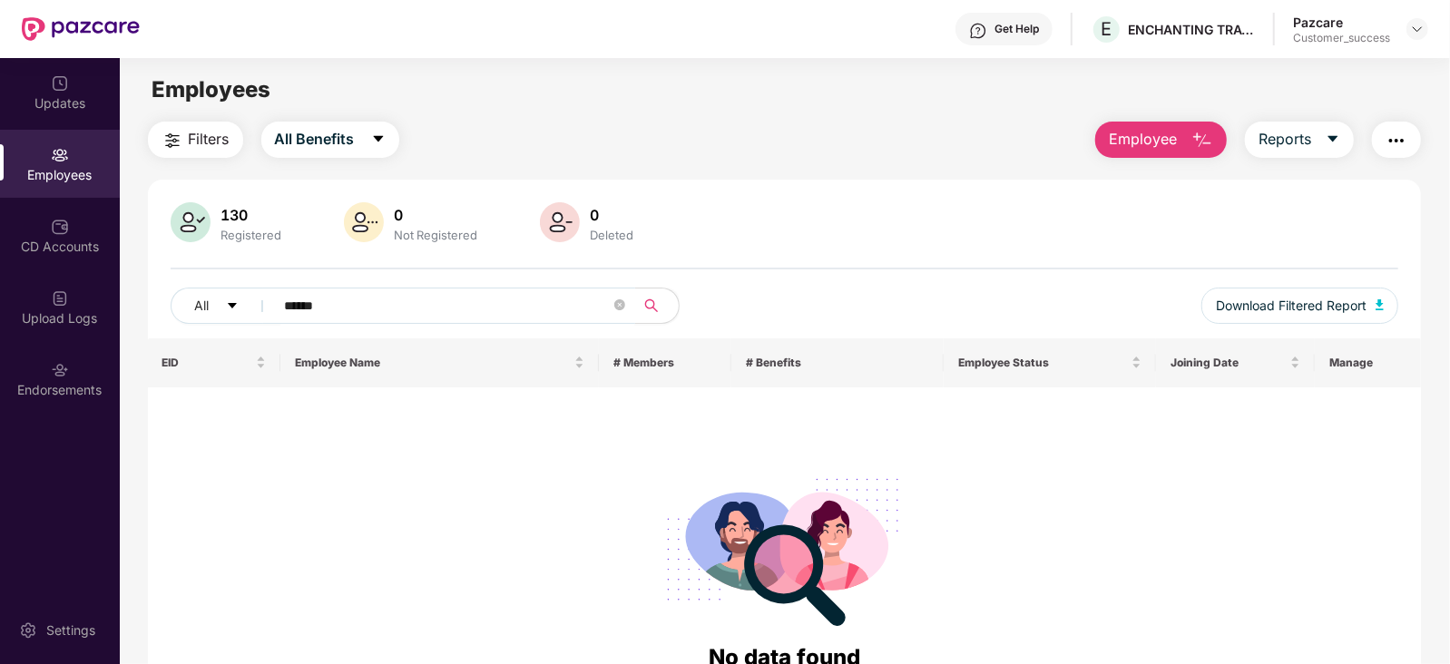
paste input "**********"
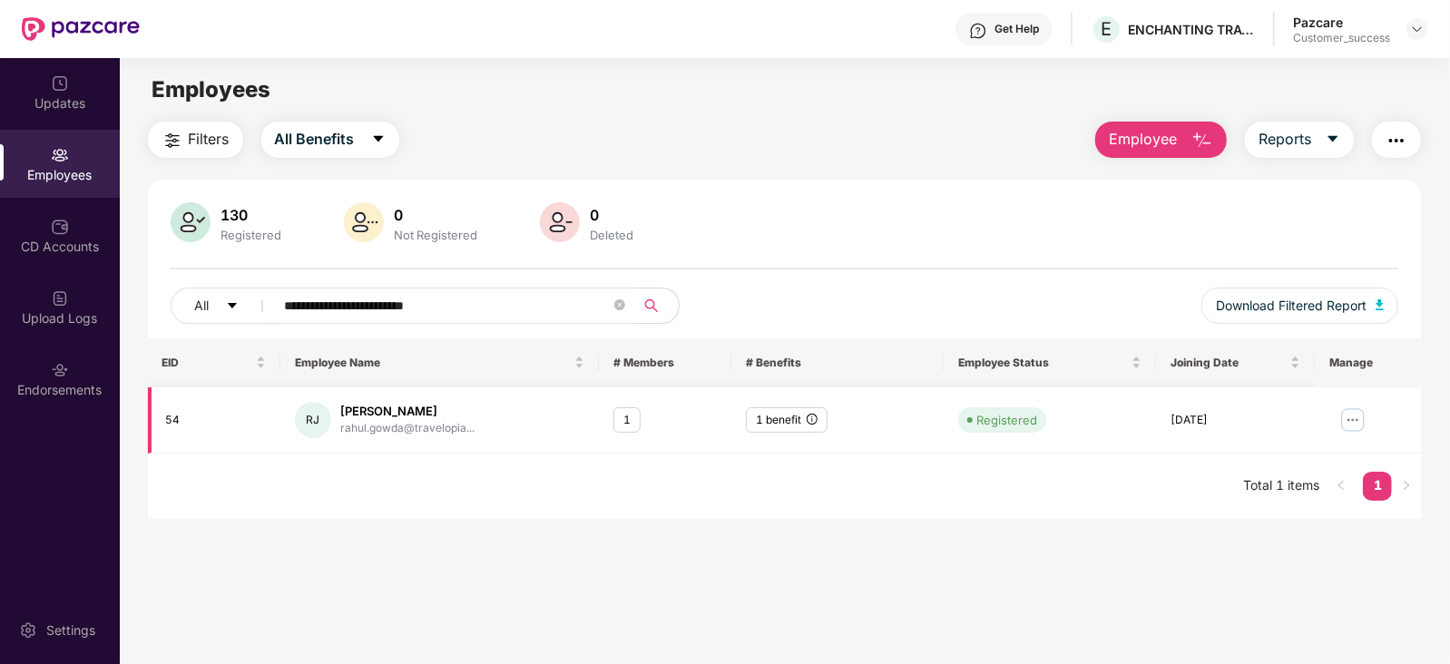
type input "**********"
click at [1347, 417] on img at bounding box center [1352, 420] width 29 height 29
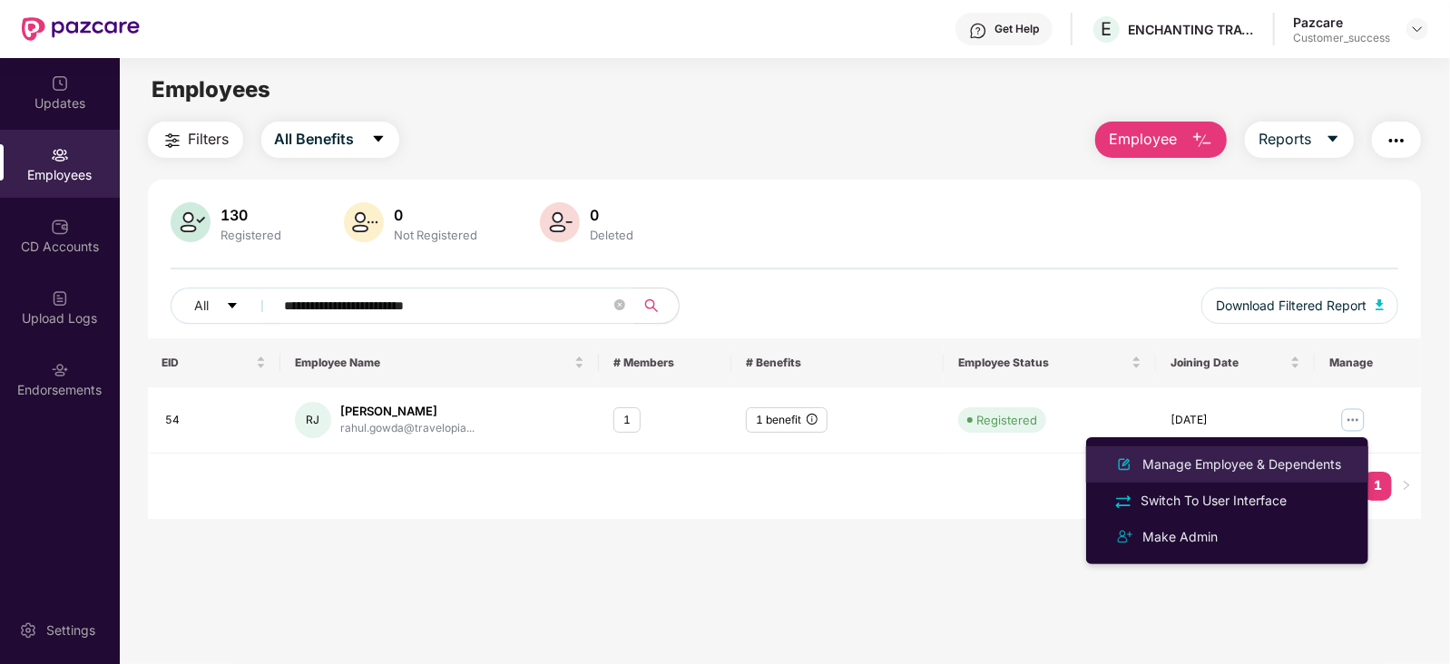
click at [1278, 455] on div "Manage Employee & Dependents" at bounding box center [1242, 464] width 206 height 20
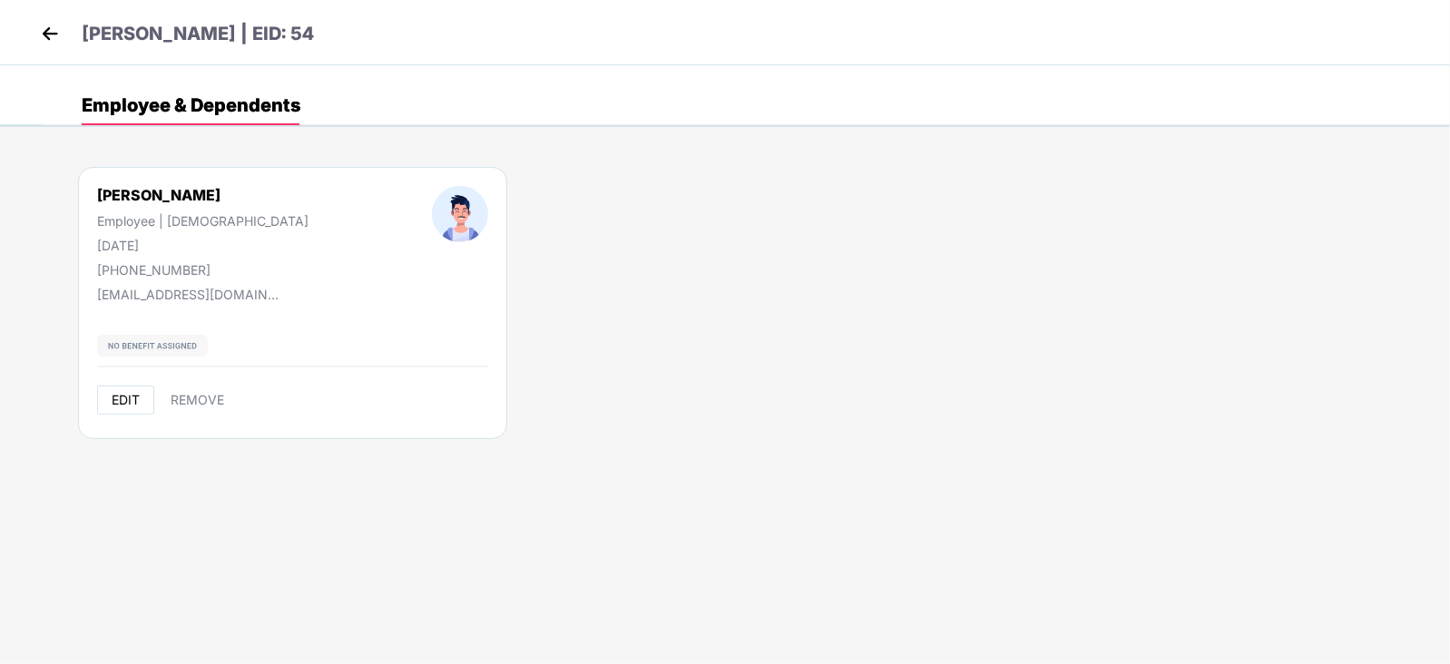
click at [121, 394] on span "EDIT" at bounding box center [126, 400] width 28 height 15
select select "****"
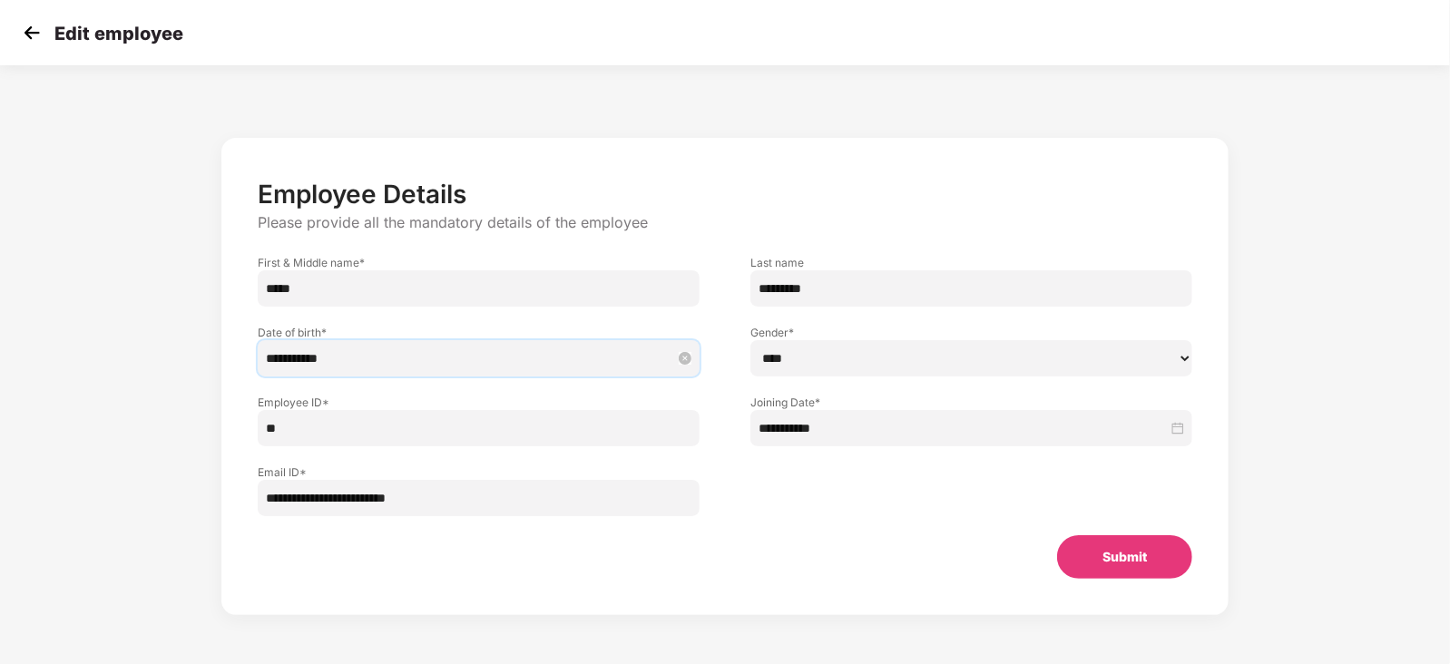
click at [531, 359] on input "**********" at bounding box center [469, 358] width 407 height 20
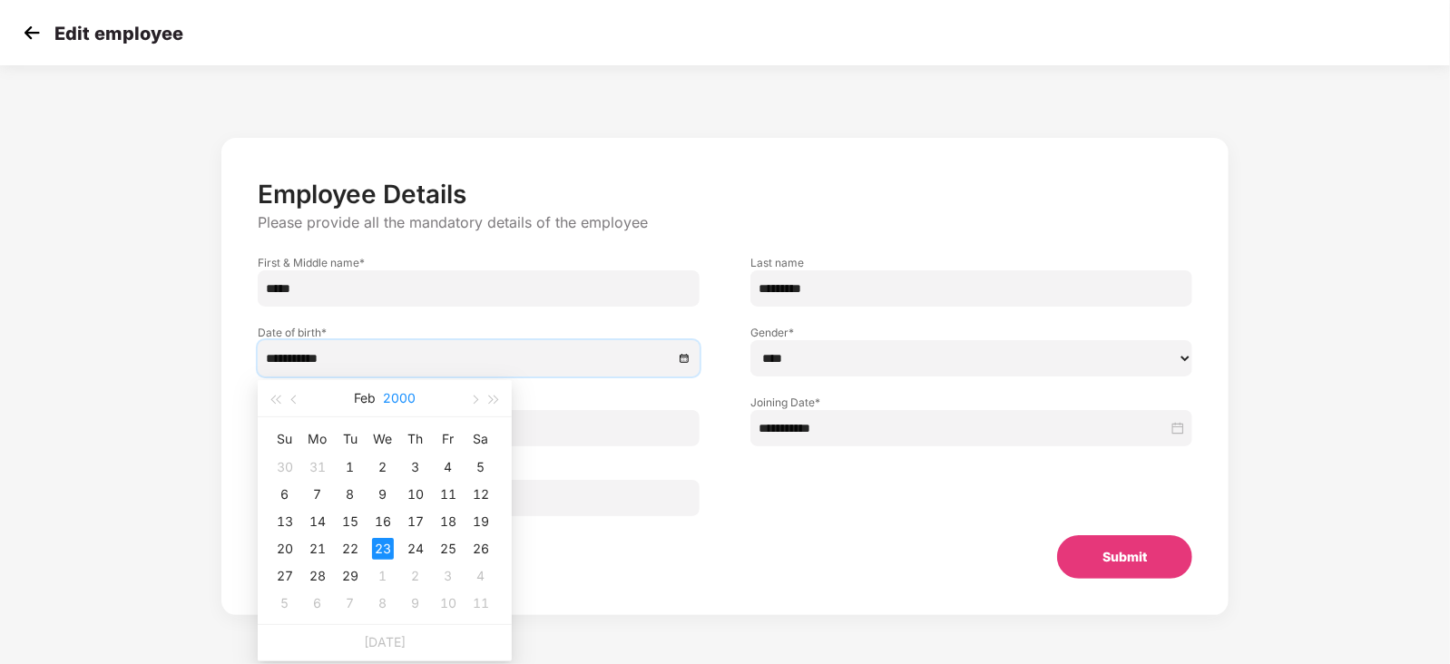
click at [403, 397] on button "2000" at bounding box center [399, 398] width 33 height 36
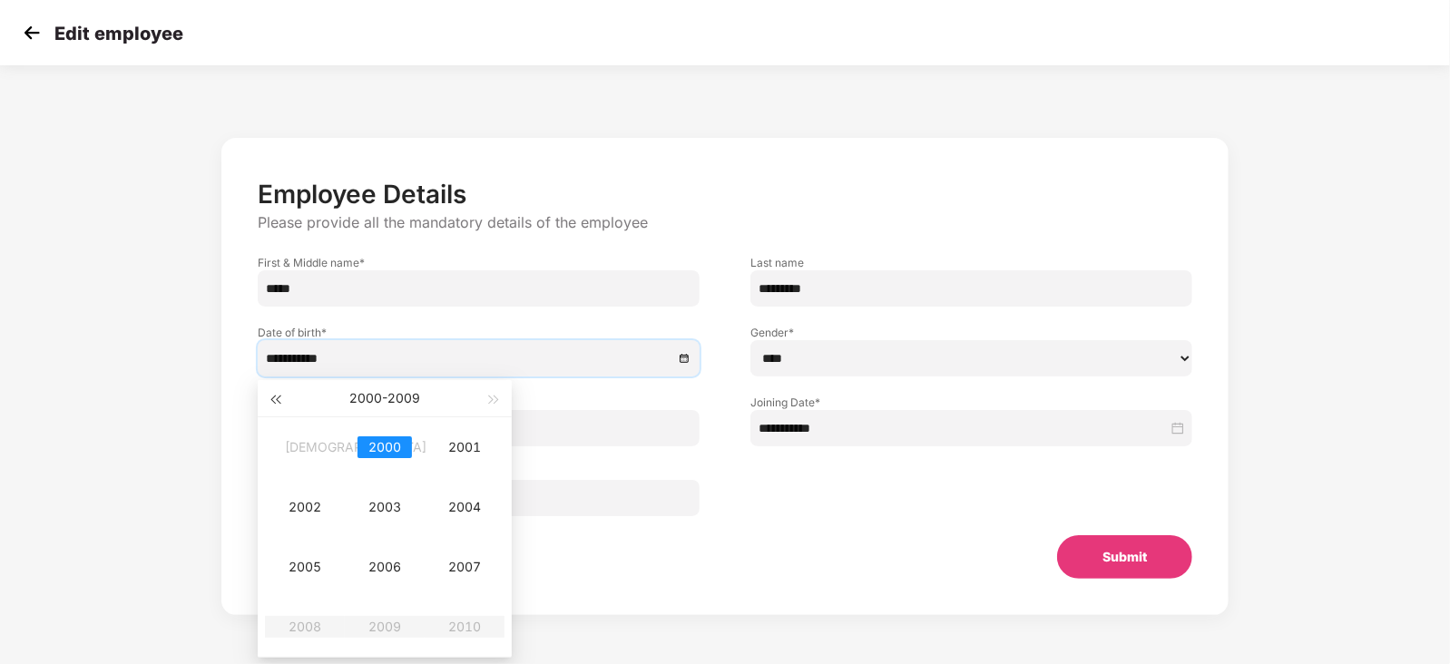
click at [277, 399] on span "button" at bounding box center [274, 400] width 9 height 9
click at [317, 626] on div "1998" at bounding box center [305, 627] width 54 height 22
click at [386, 445] on div "Feb" at bounding box center [384, 447] width 54 height 22
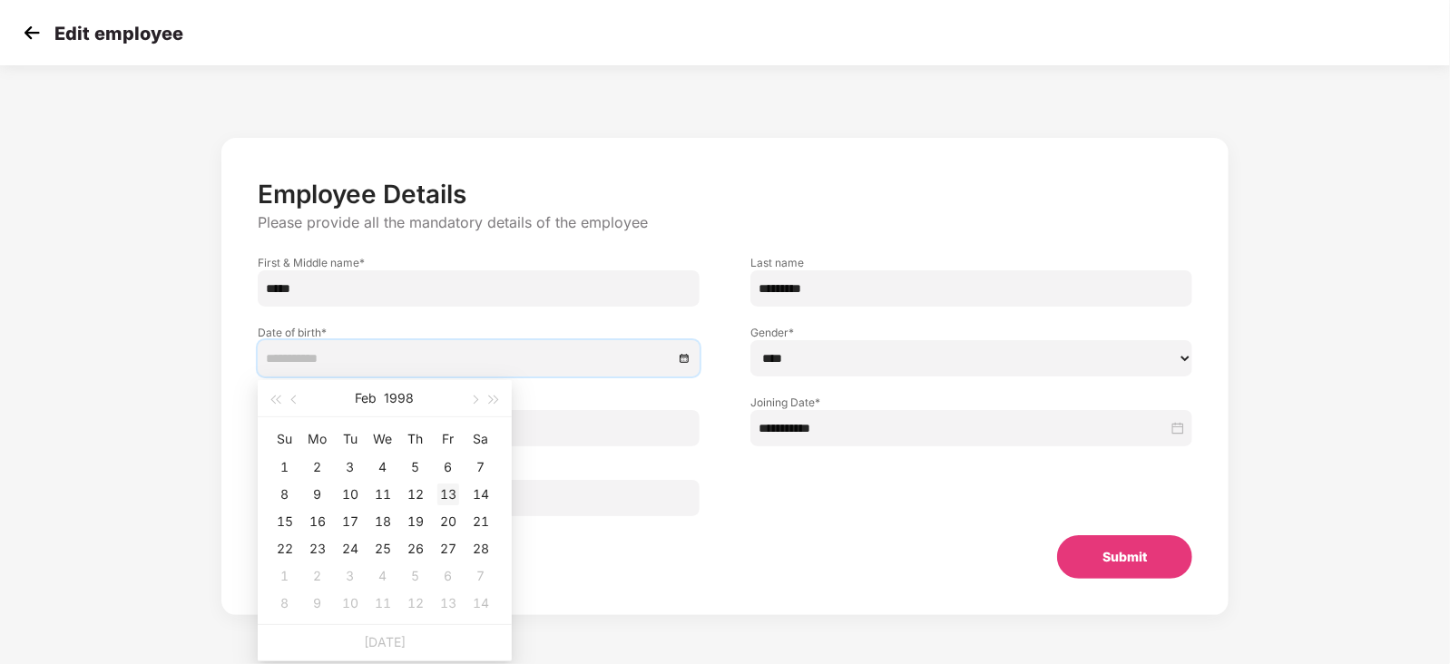
type input "**********"
click at [461, 486] on td "13" at bounding box center [448, 494] width 33 height 27
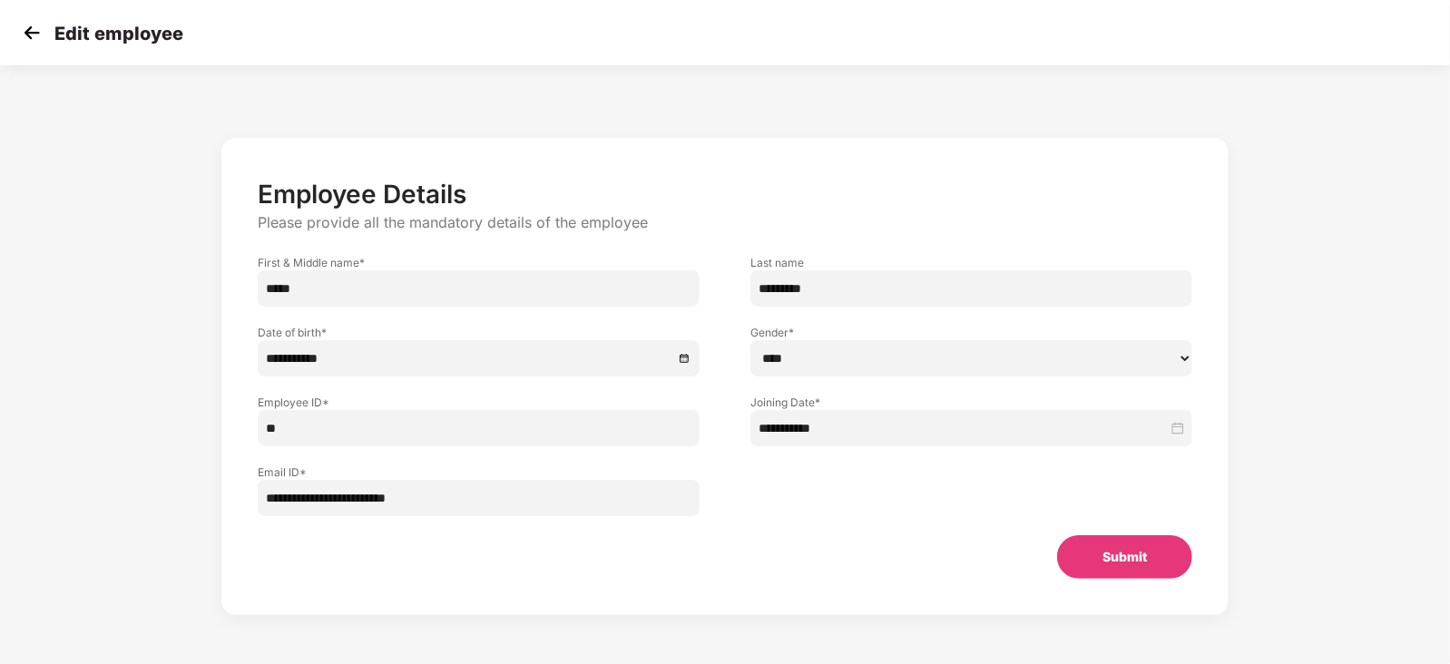
click at [1121, 560] on button "Submit" at bounding box center [1124, 557] width 135 height 44
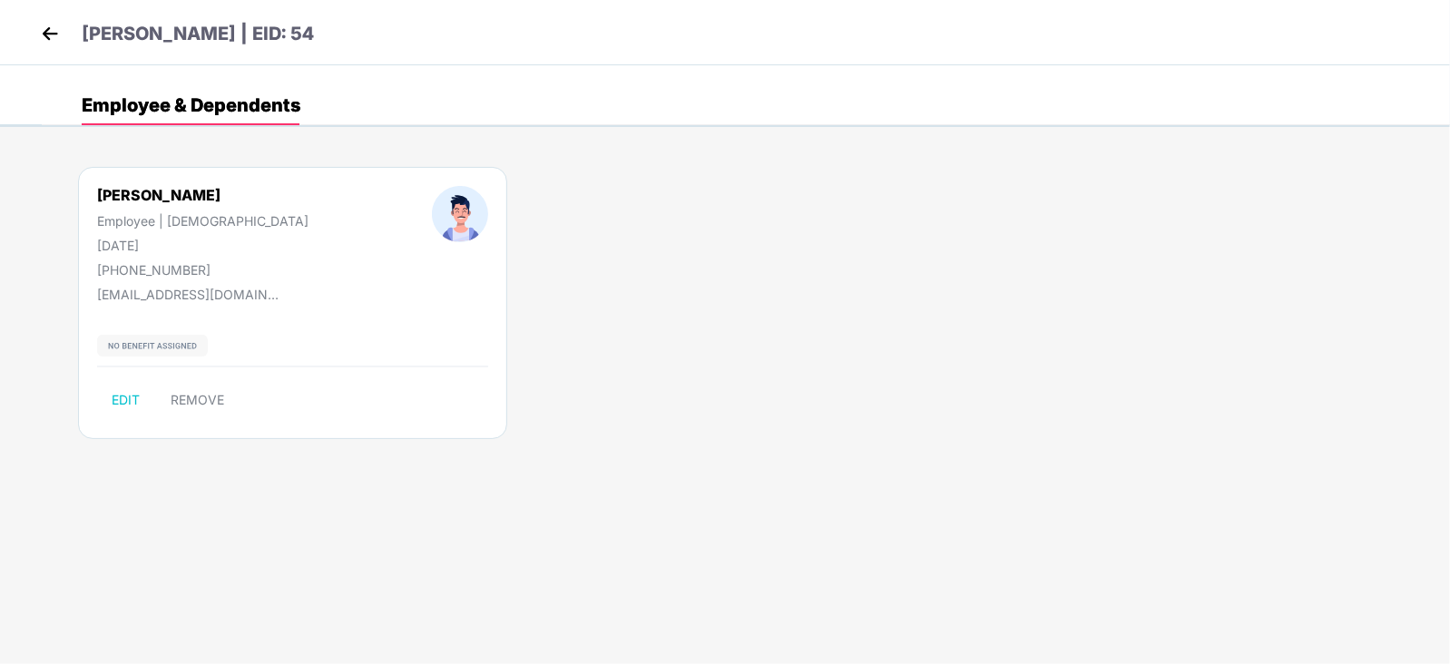
click at [43, 38] on img at bounding box center [49, 33] width 27 height 27
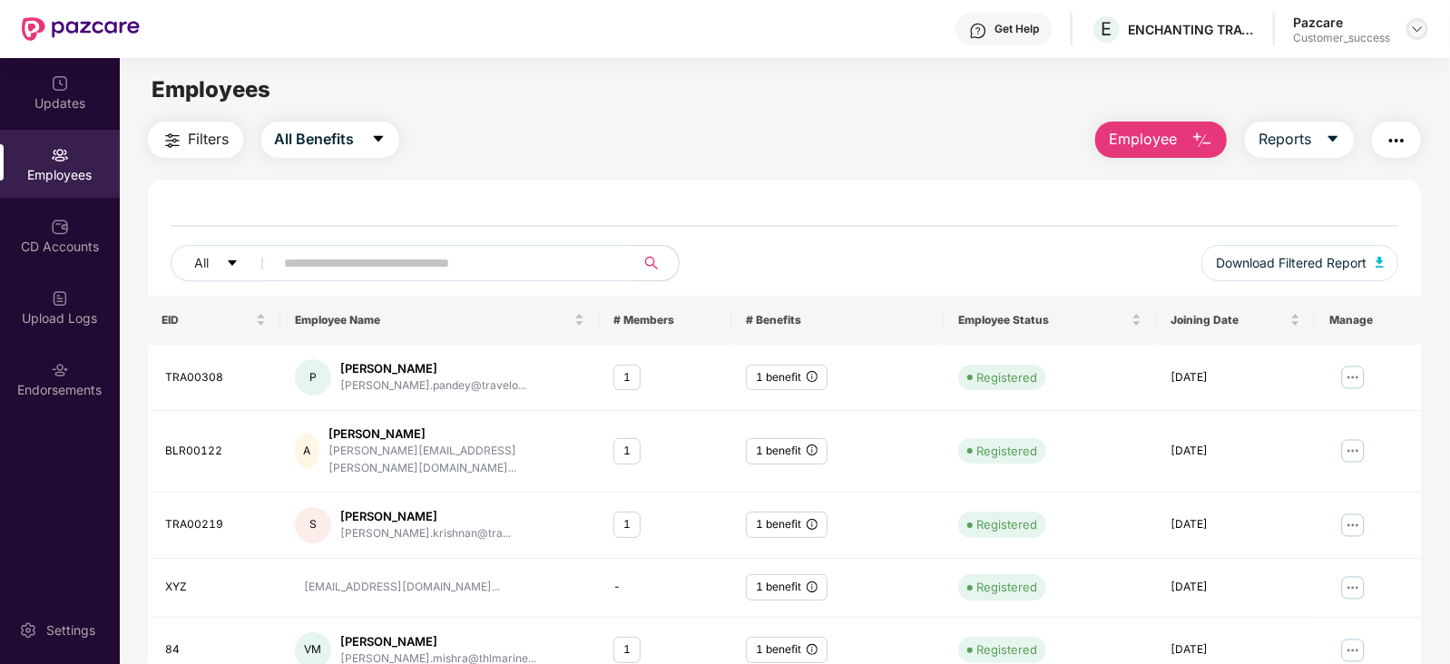
click at [1415, 34] on img at bounding box center [1417, 29] width 15 height 15
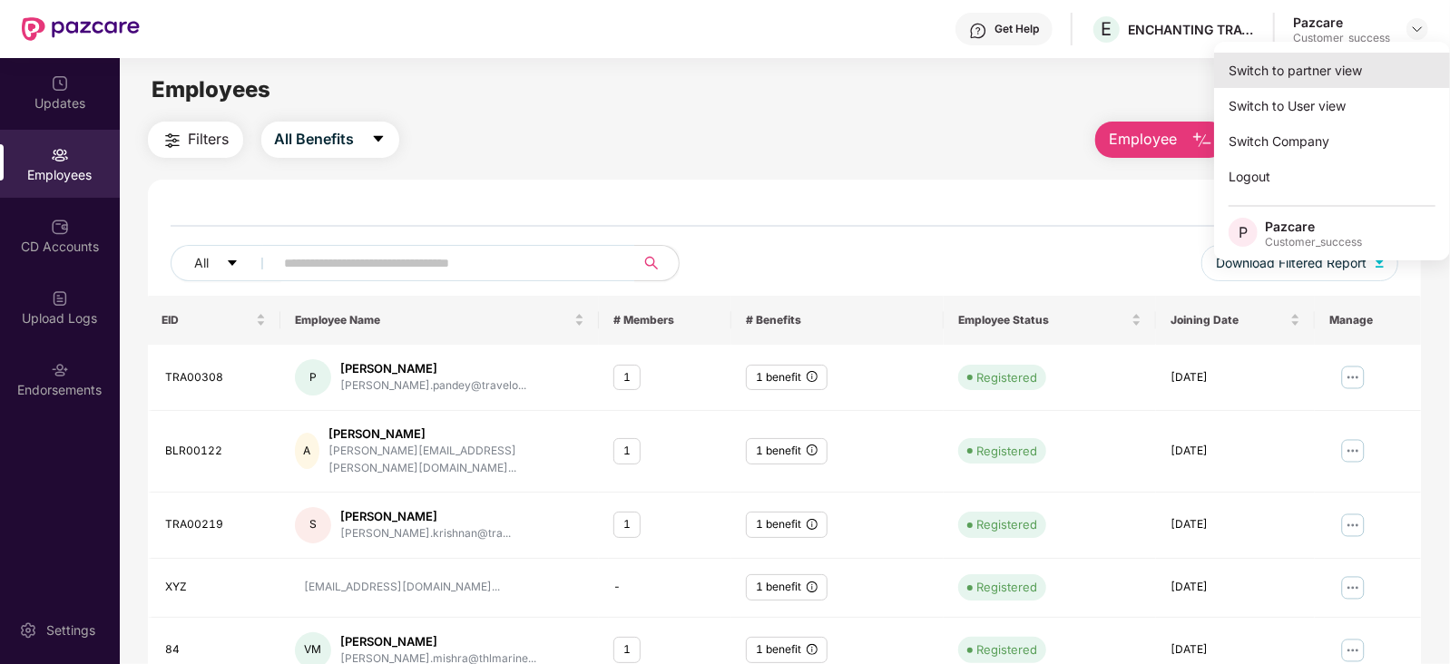
click at [1308, 69] on div "Switch to partner view" at bounding box center [1332, 70] width 236 height 35
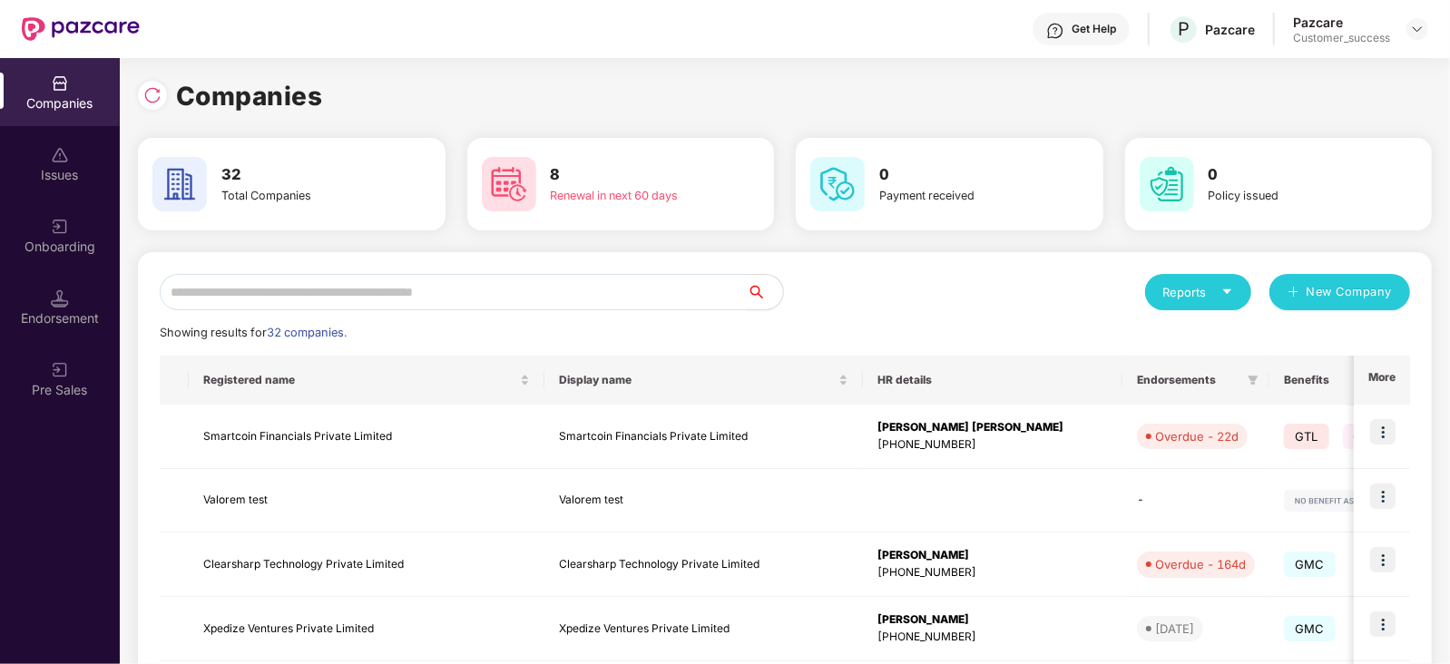
click at [388, 289] on input "text" at bounding box center [453, 292] width 587 height 36
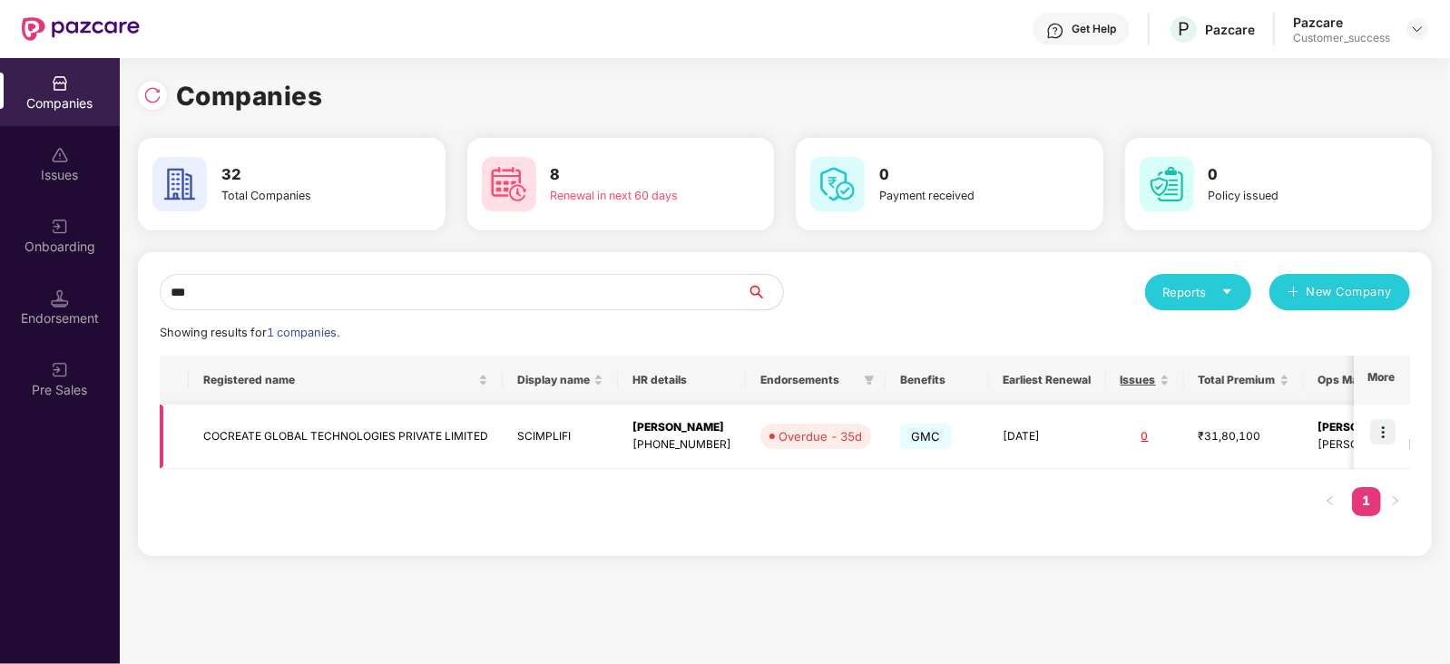
type input "***"
click at [1378, 429] on img at bounding box center [1382, 431] width 25 height 25
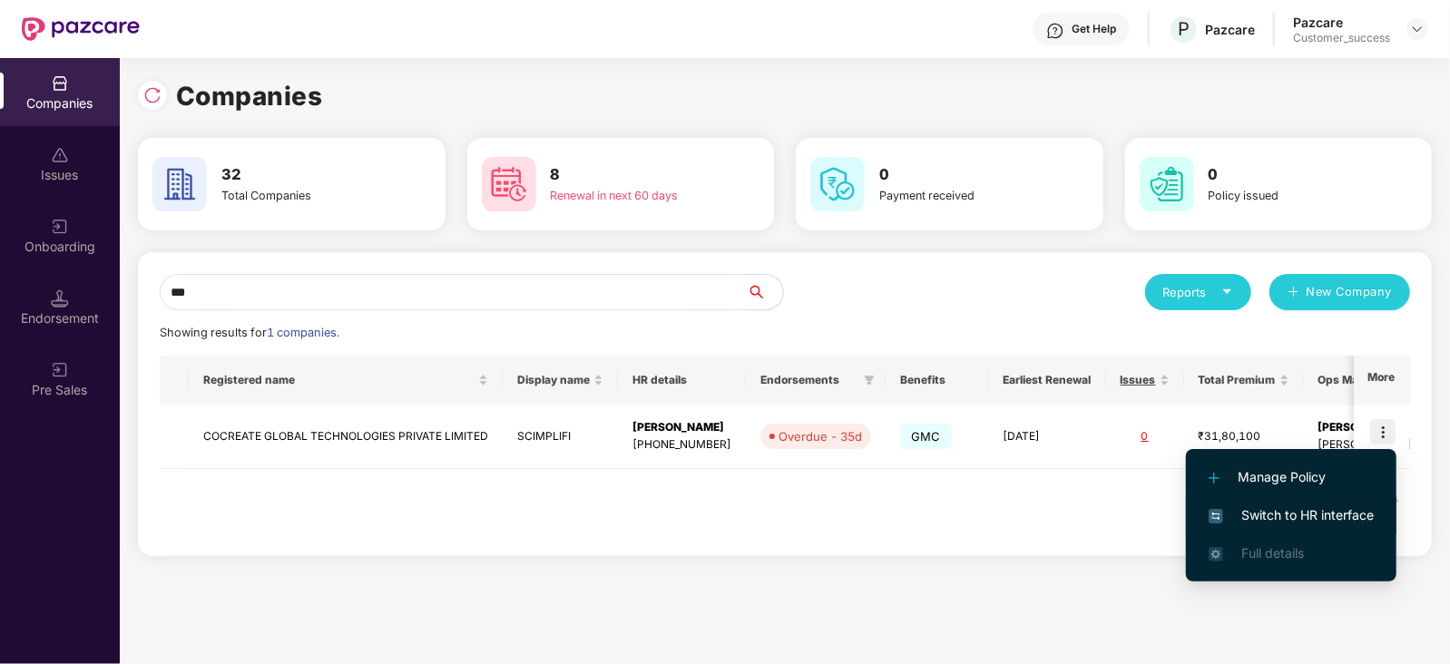
click at [1376, 510] on li "Switch to HR interface" at bounding box center [1291, 515] width 210 height 38
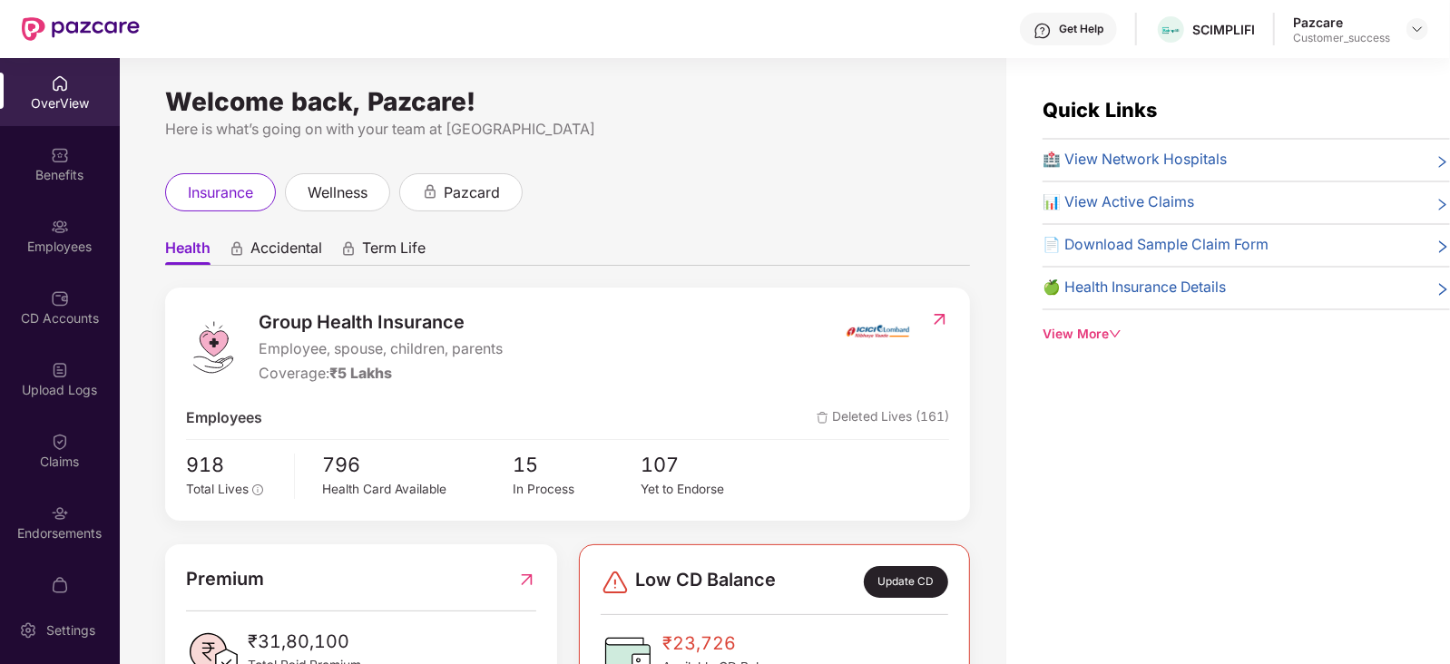
click at [41, 226] on div "Employees" at bounding box center [60, 235] width 120 height 68
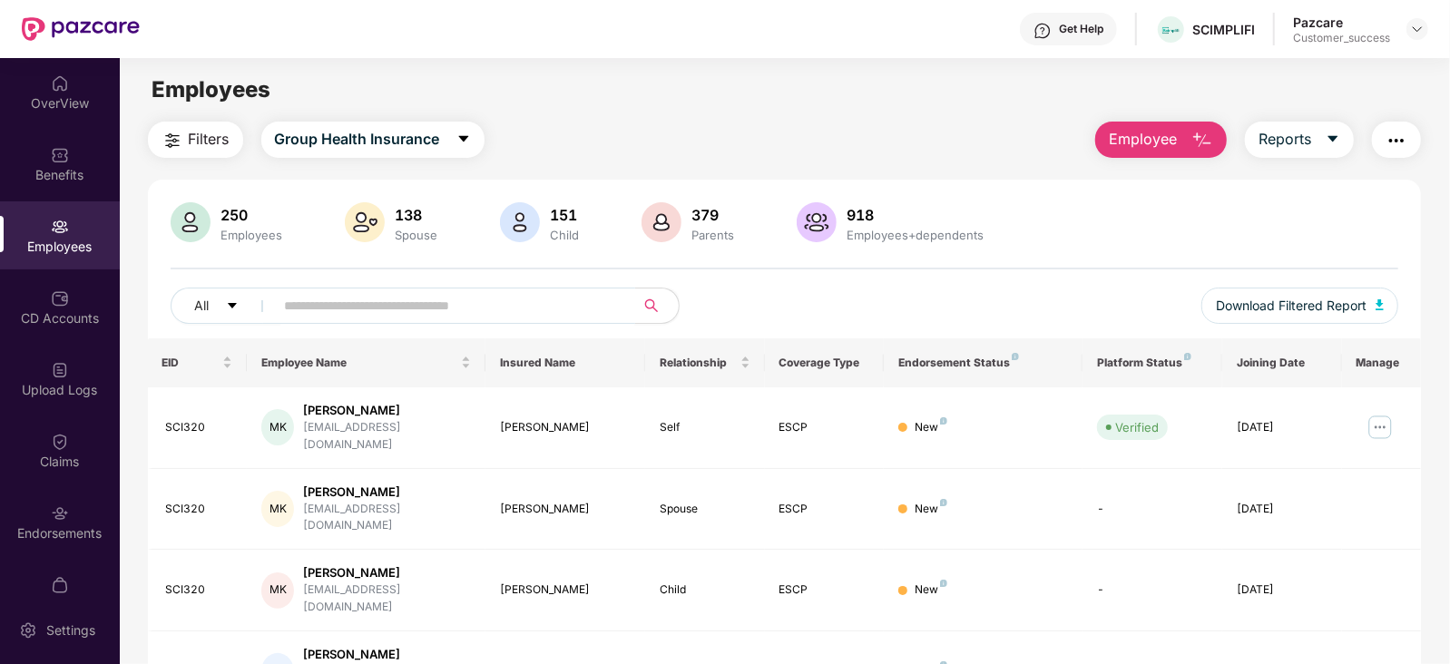
click at [395, 306] on input "text" at bounding box center [448, 305] width 326 height 27
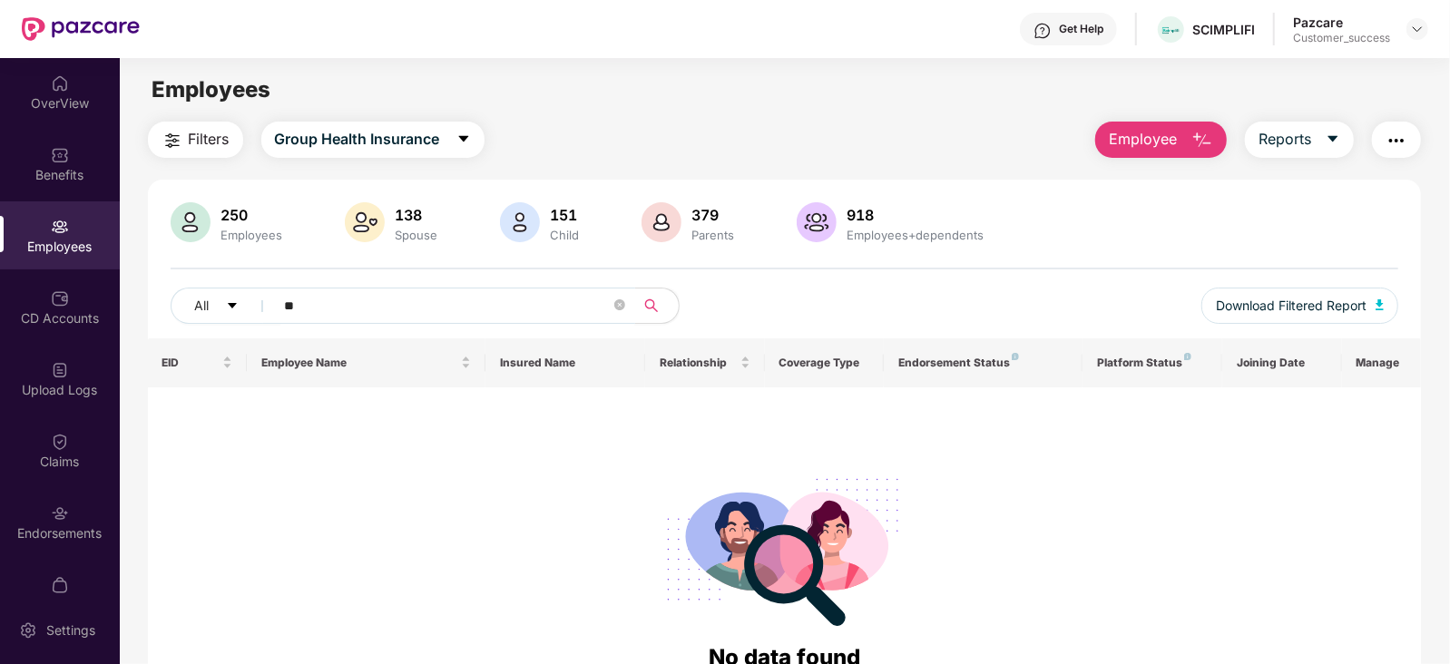
type input "*"
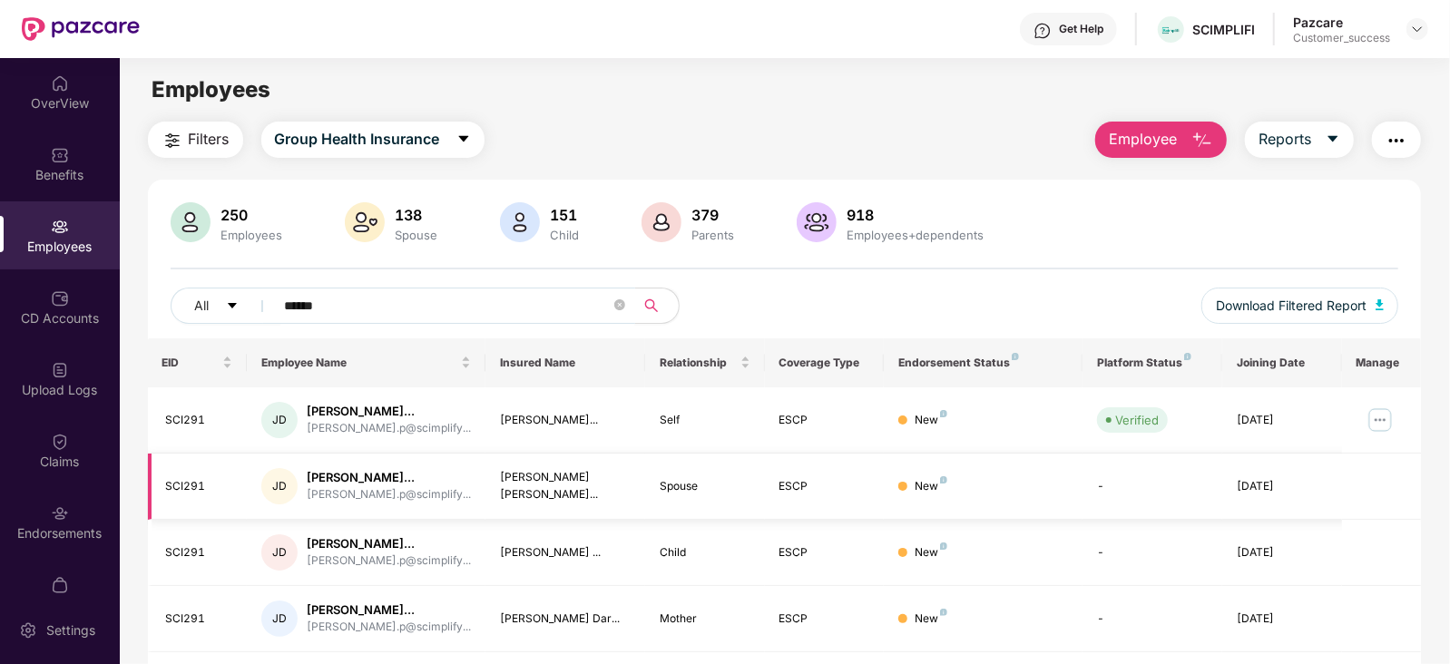
scroll to position [58, 0]
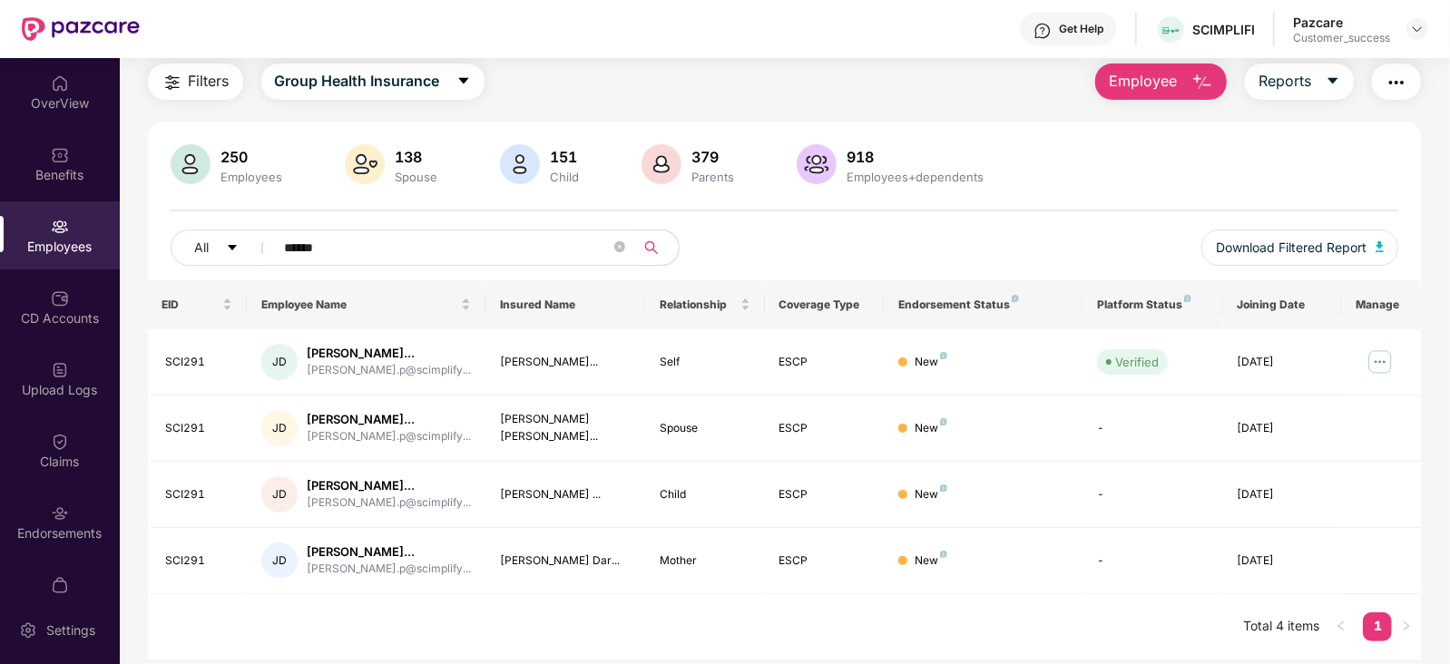
type input "******"
click at [1415, 26] on img at bounding box center [1417, 29] width 15 height 15
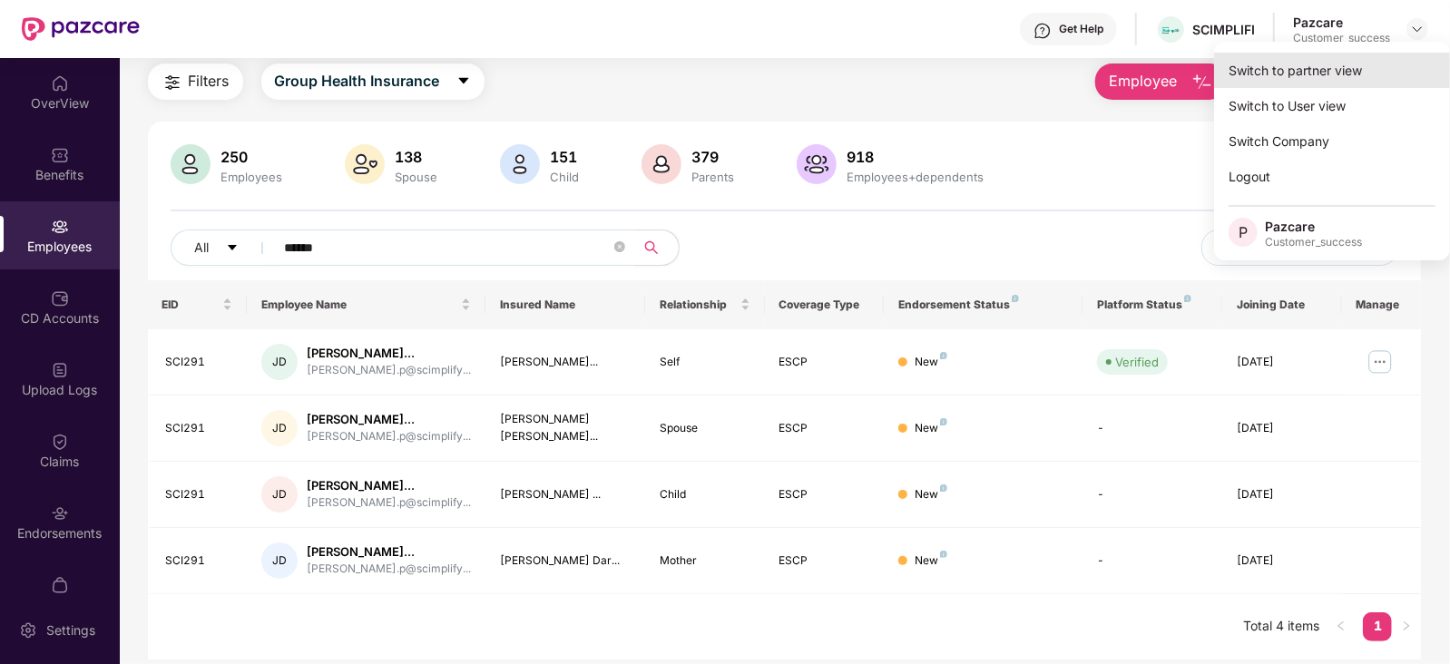
click at [1315, 81] on div "Switch to partner view" at bounding box center [1332, 70] width 236 height 35
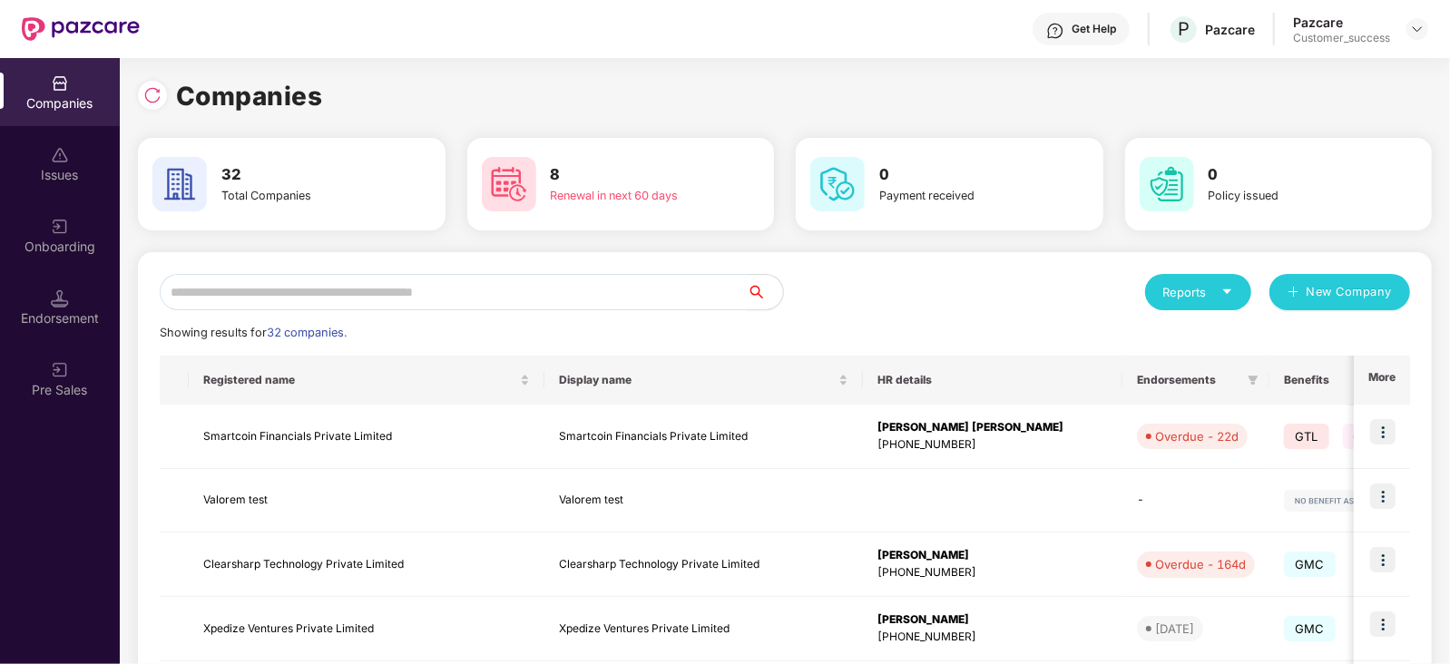
click at [523, 292] on input "text" at bounding box center [453, 292] width 587 height 36
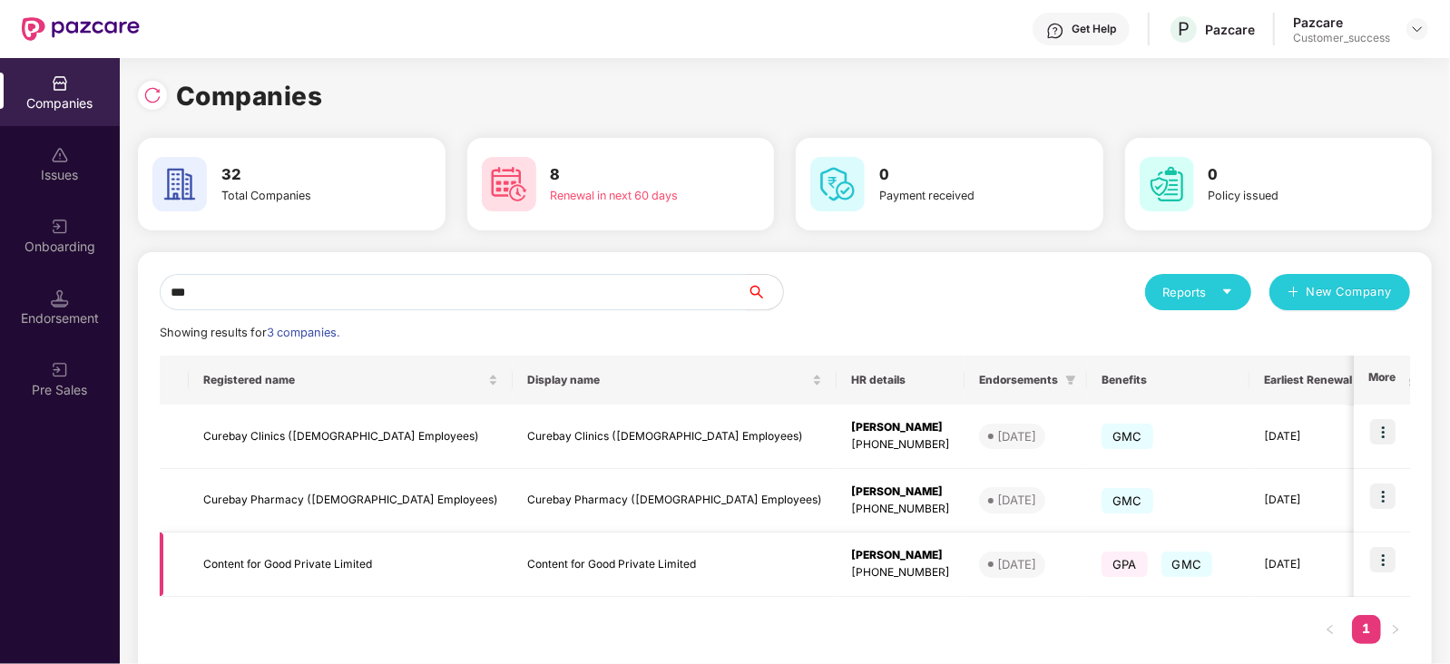
type input "***"
click at [1378, 548] on img at bounding box center [1382, 559] width 25 height 25
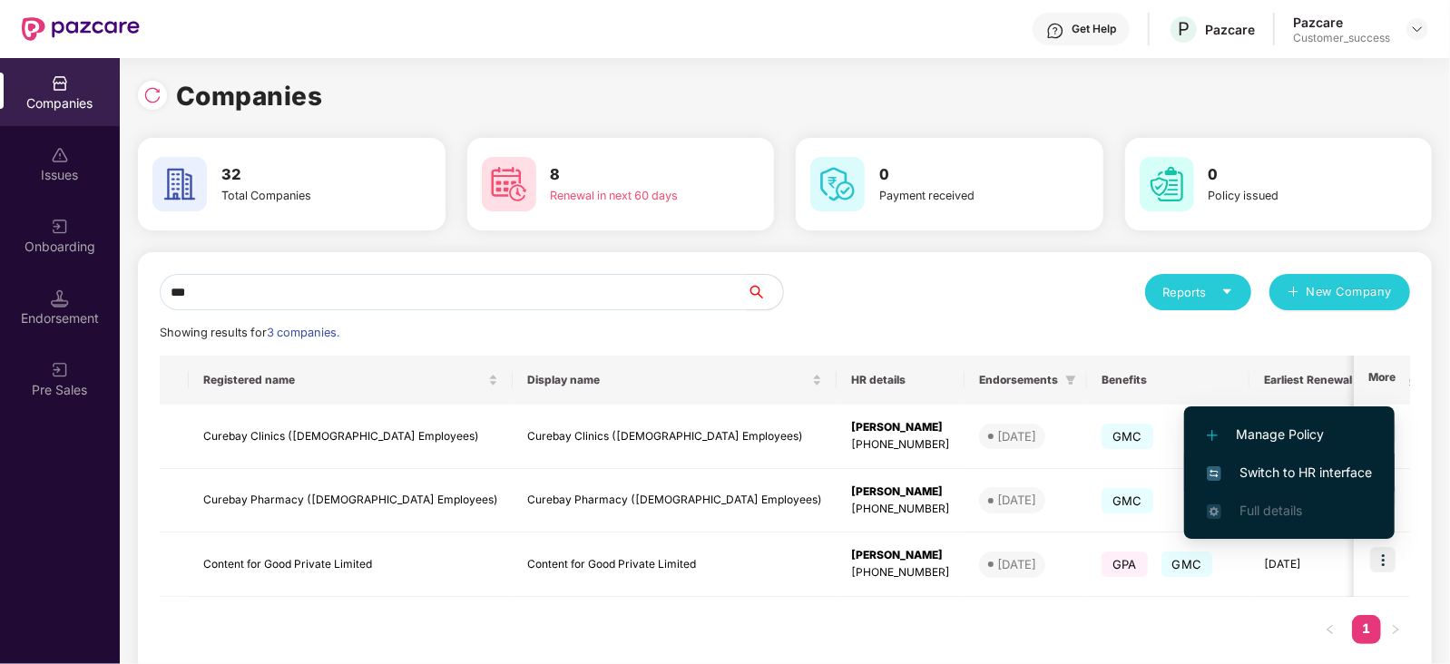
click at [1291, 472] on span "Switch to HR interface" at bounding box center [1289, 473] width 165 height 20
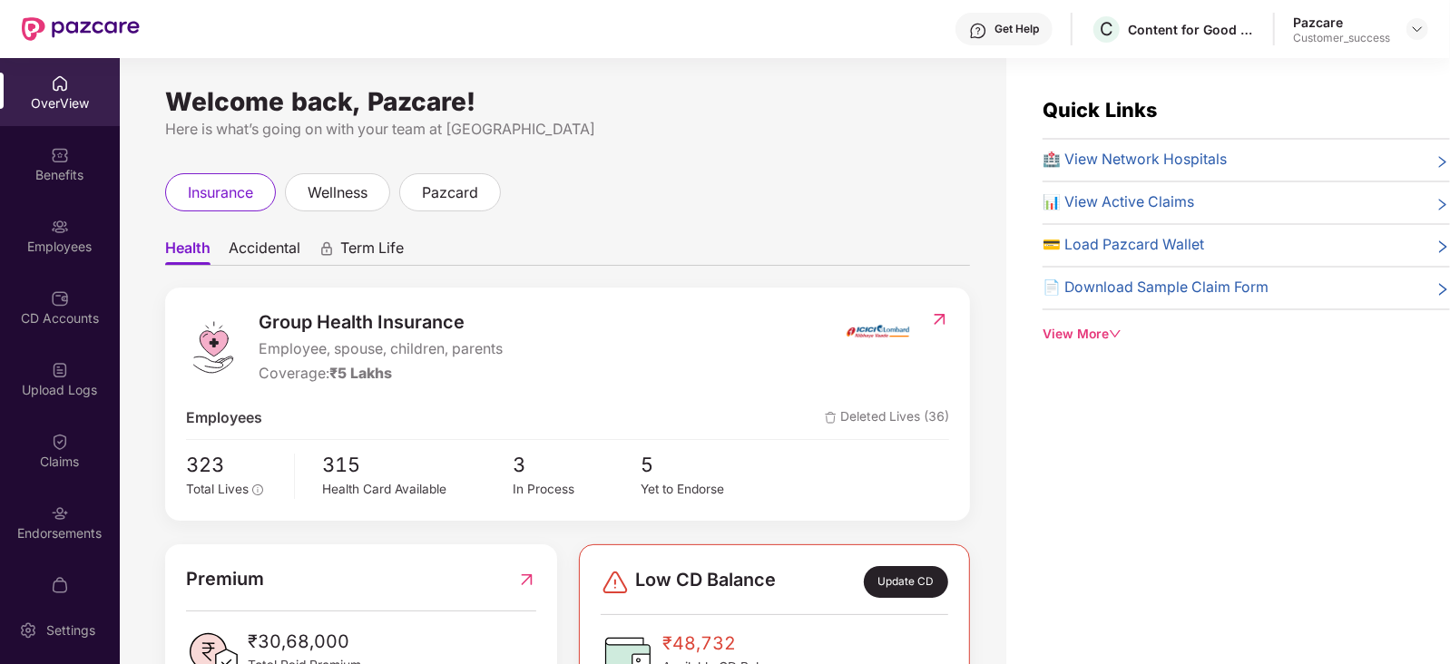
click at [51, 238] on div "Employees" at bounding box center [60, 247] width 120 height 18
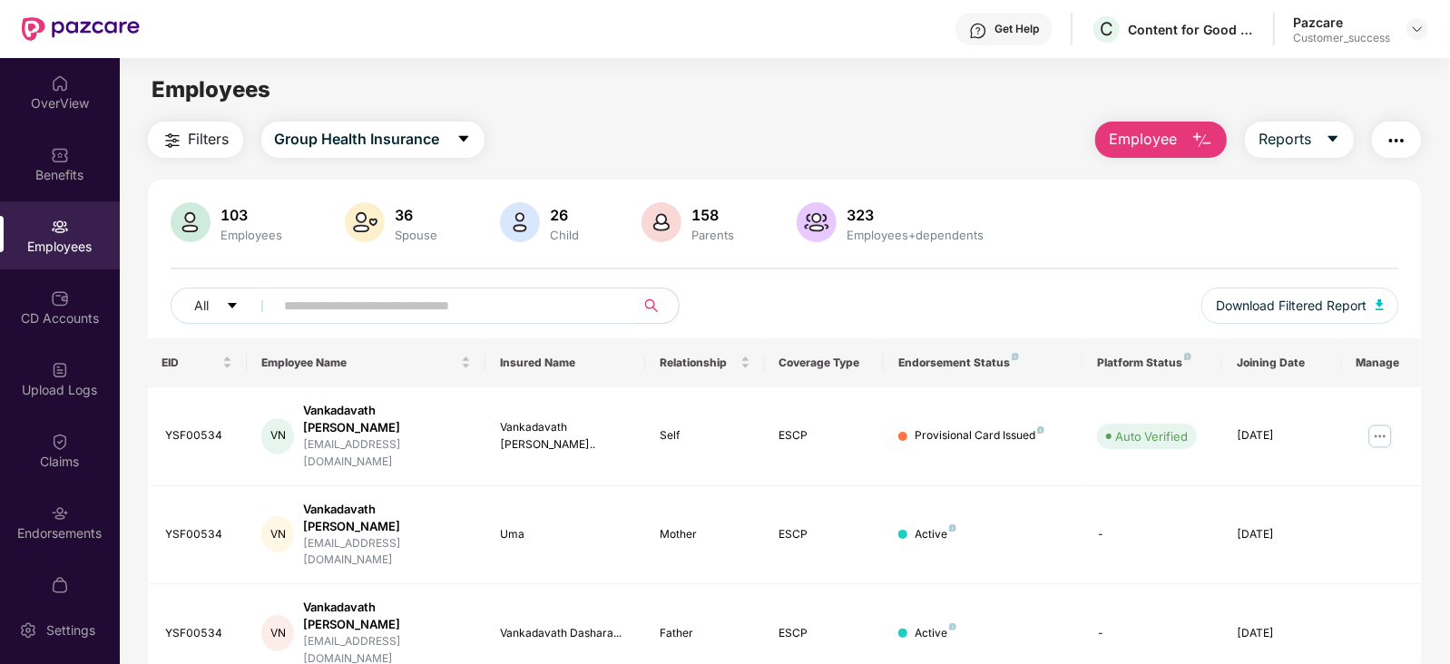
click at [367, 294] on input "text" at bounding box center [448, 305] width 326 height 27
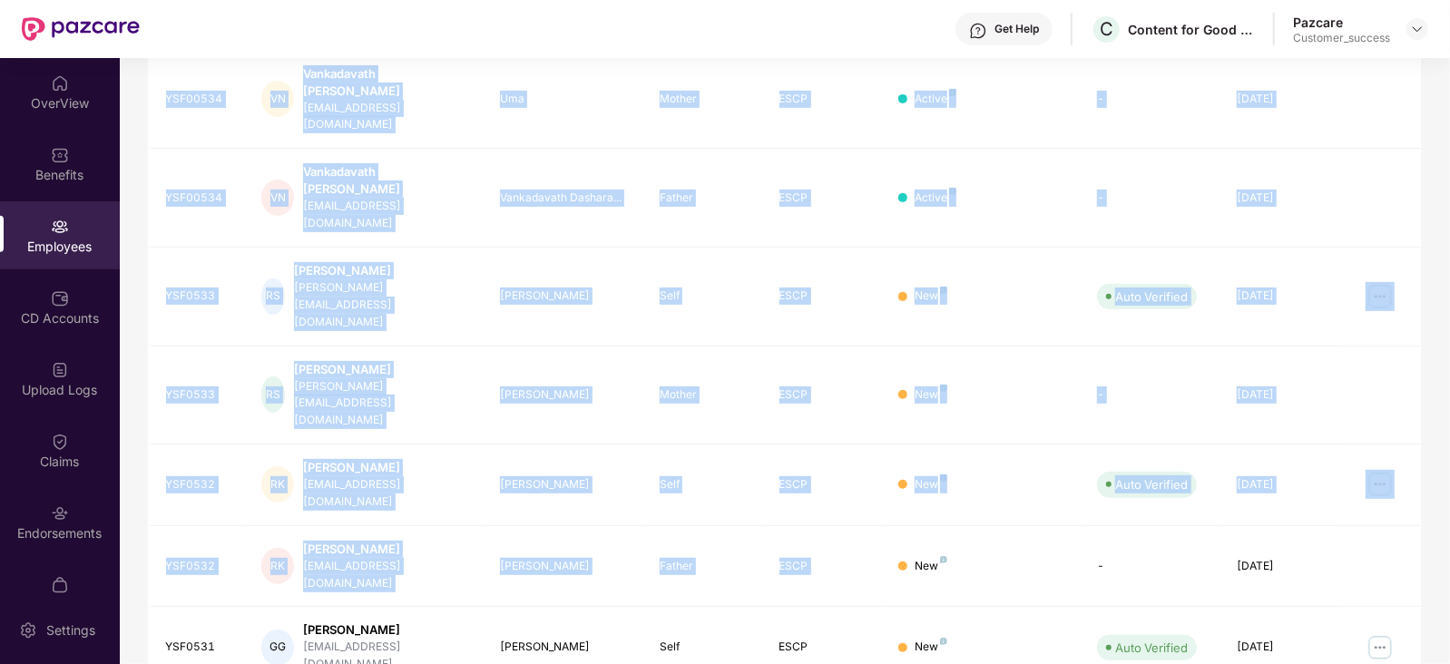
scroll to position [448, 0]
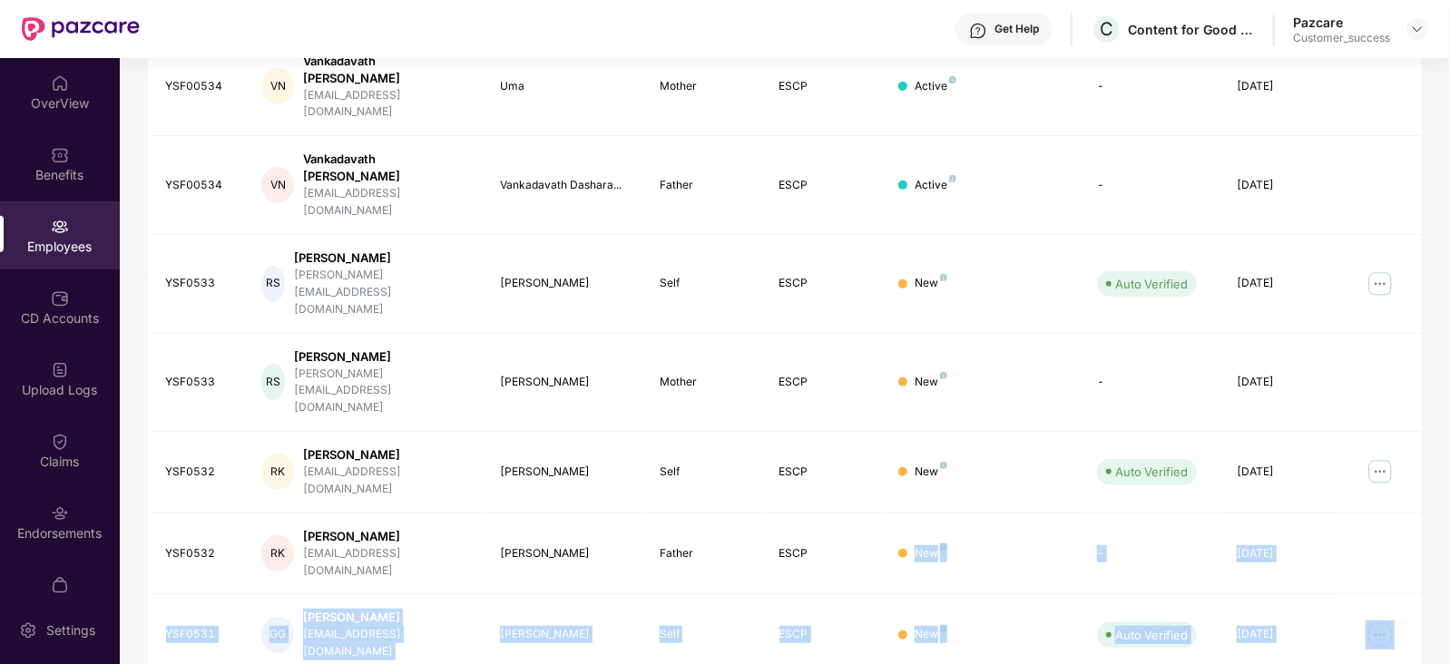
drag, startPoint x: 1050, startPoint y: 469, endPoint x: 907, endPoint y: 564, distance: 171.3
click at [907, 564] on tbody "YSF00534 VN [PERSON_NAME] Naik [EMAIL_ADDRESS][DOMAIN_NAME] Vankadavath [PERSON…" at bounding box center [785, 406] width 1274 height 934
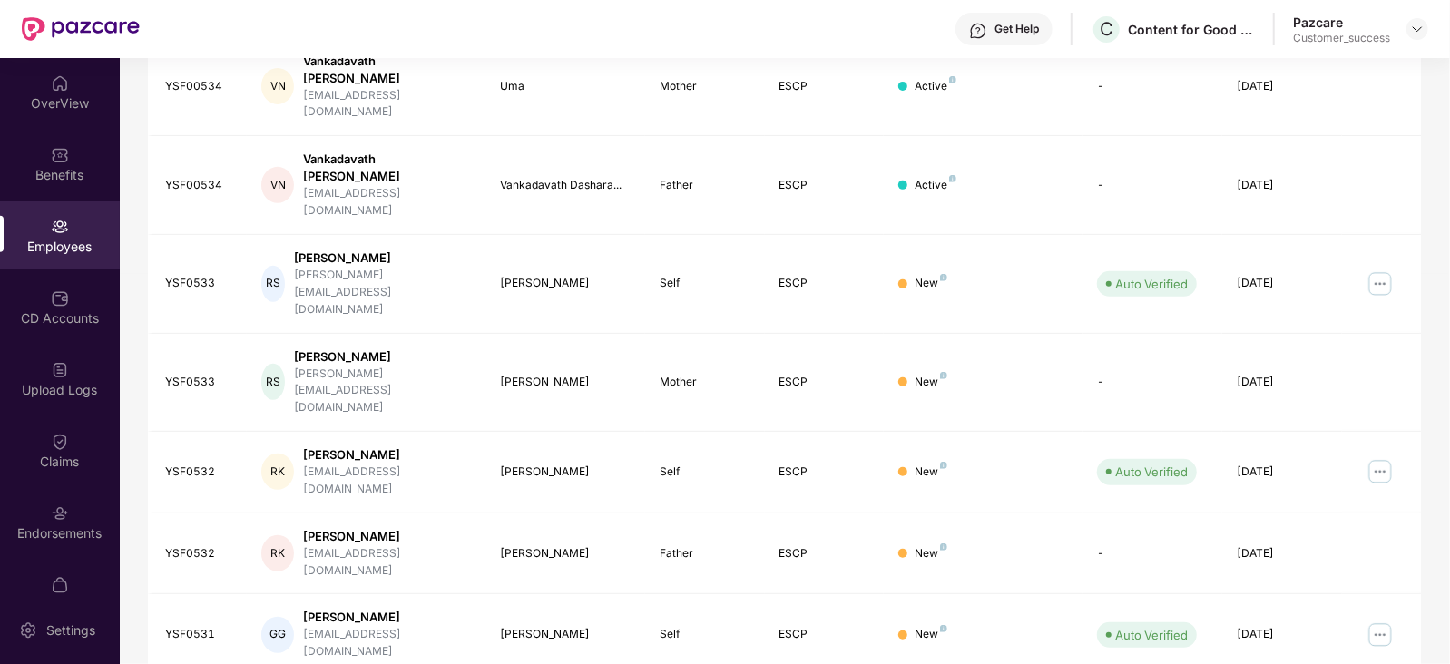
scroll to position [310, 0]
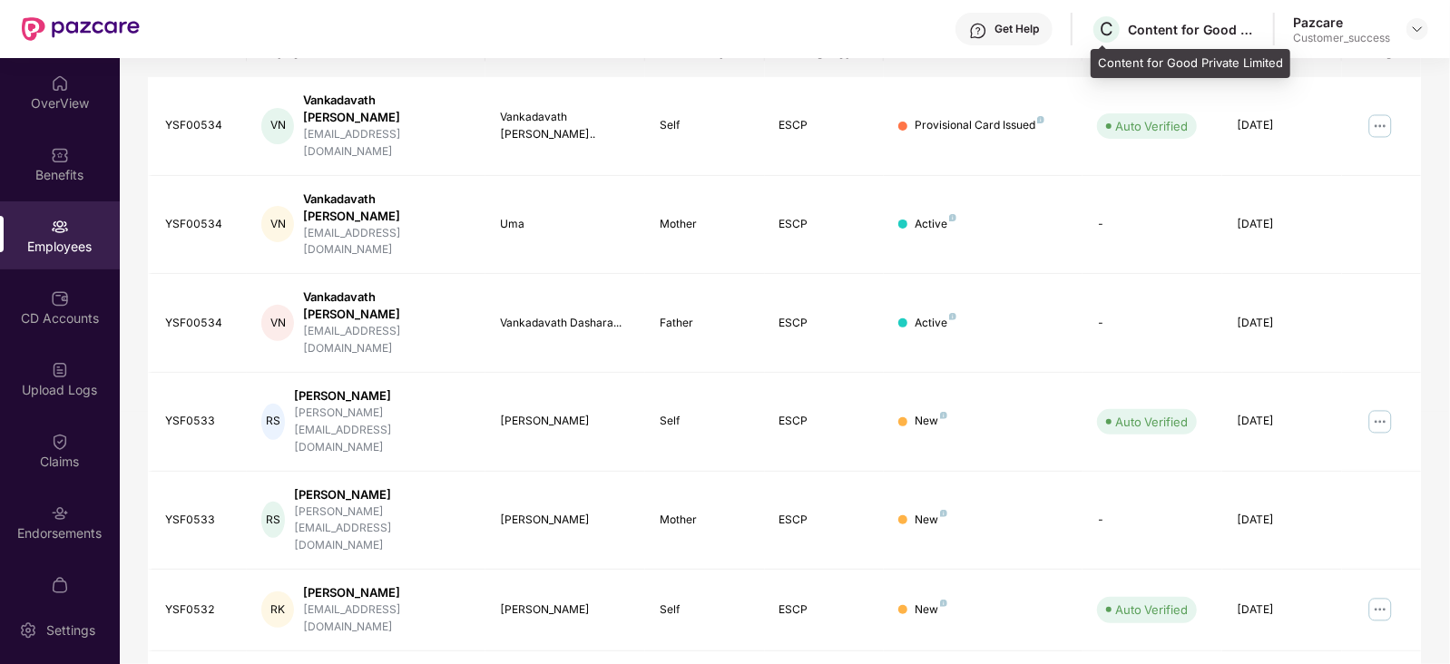
click at [1207, 29] on div "Content for Good Private Limited" at bounding box center [1191, 29] width 127 height 17
